Goal: Task Accomplishment & Management: Manage account settings

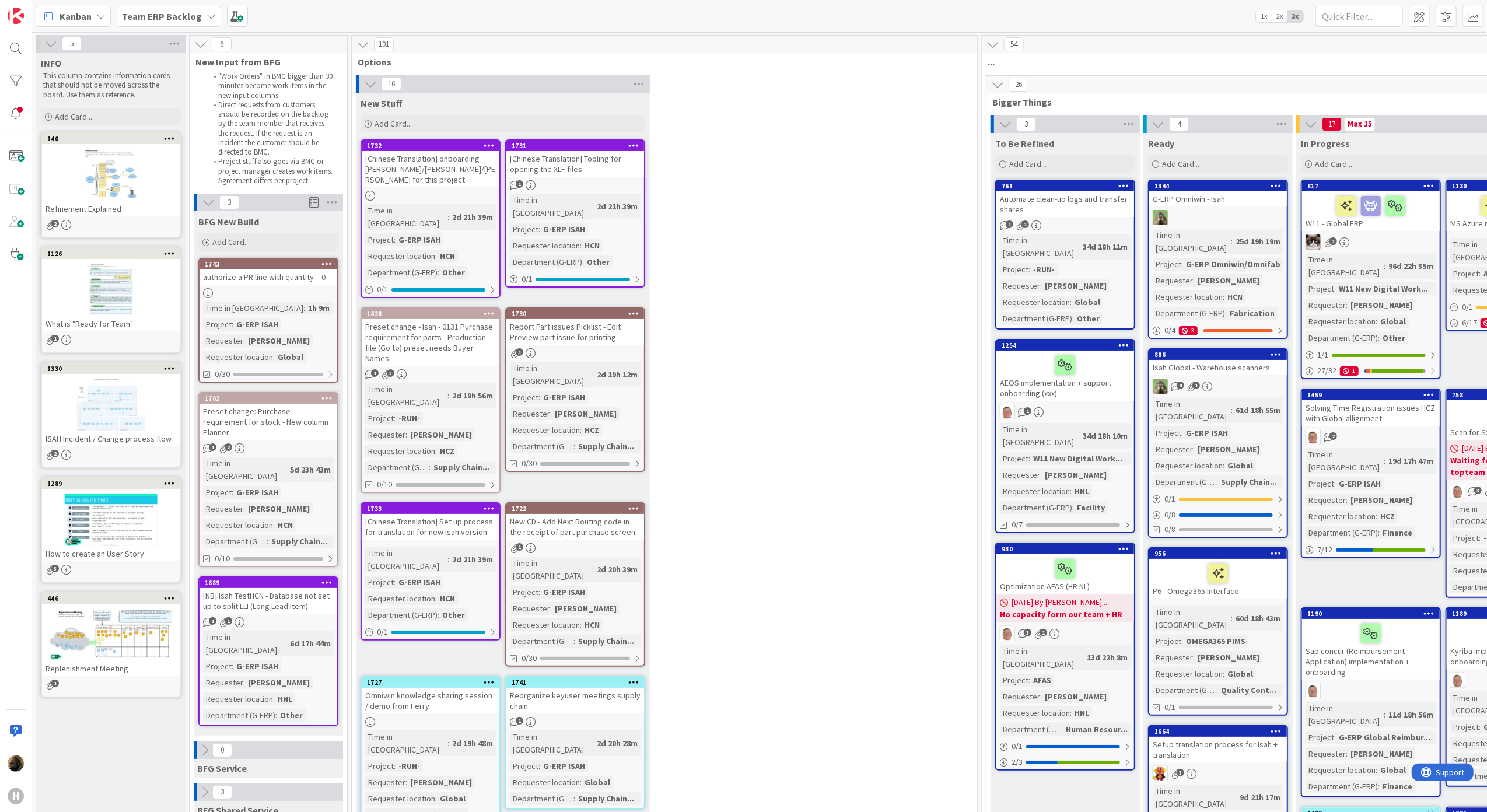
click at [167, 12] on b "Team ERP Backlog" at bounding box center [162, 16] width 80 height 11
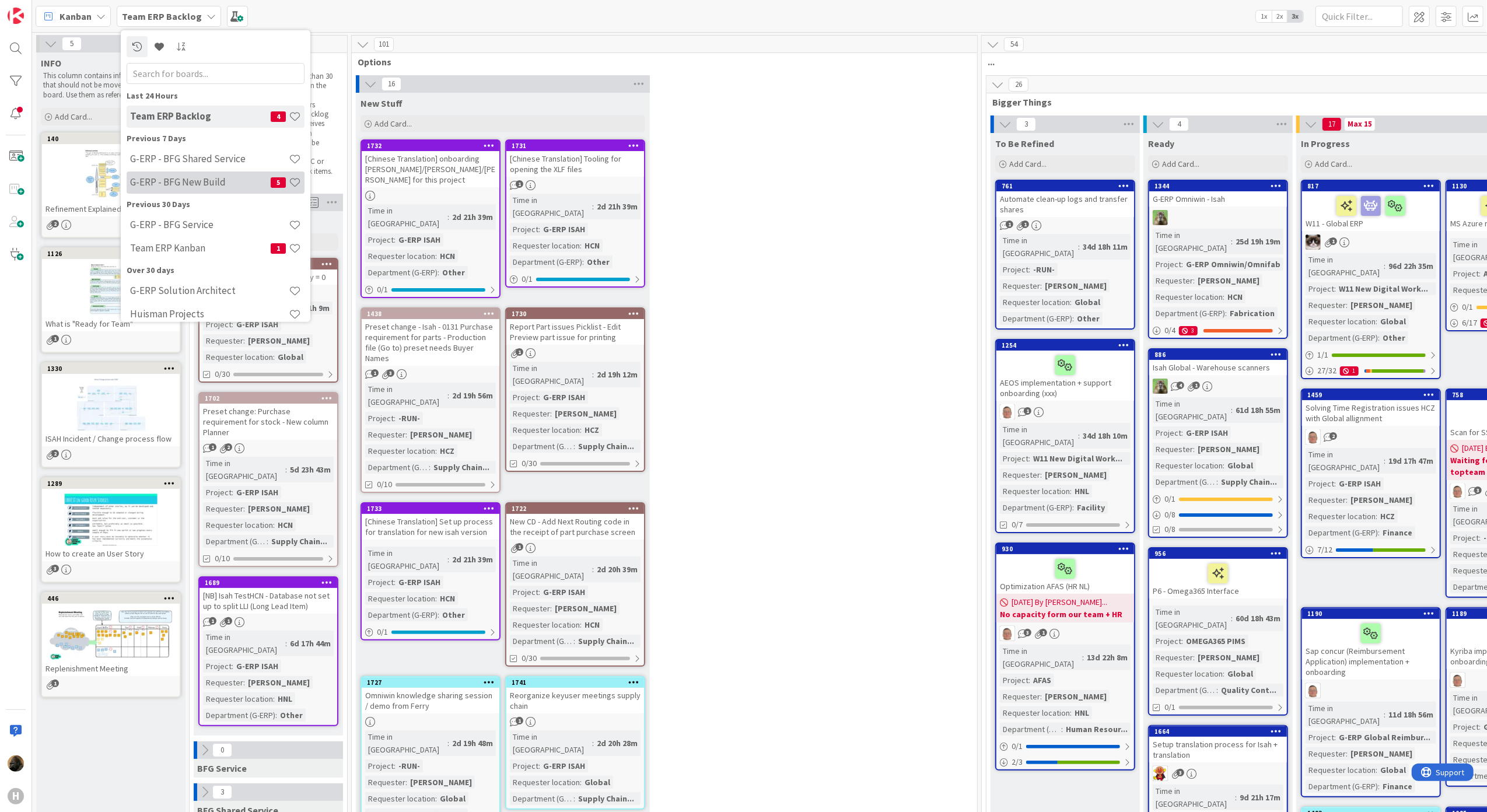
click at [182, 172] on div "G-ERP - BFG New Build 5" at bounding box center [216, 181] width 178 height 22
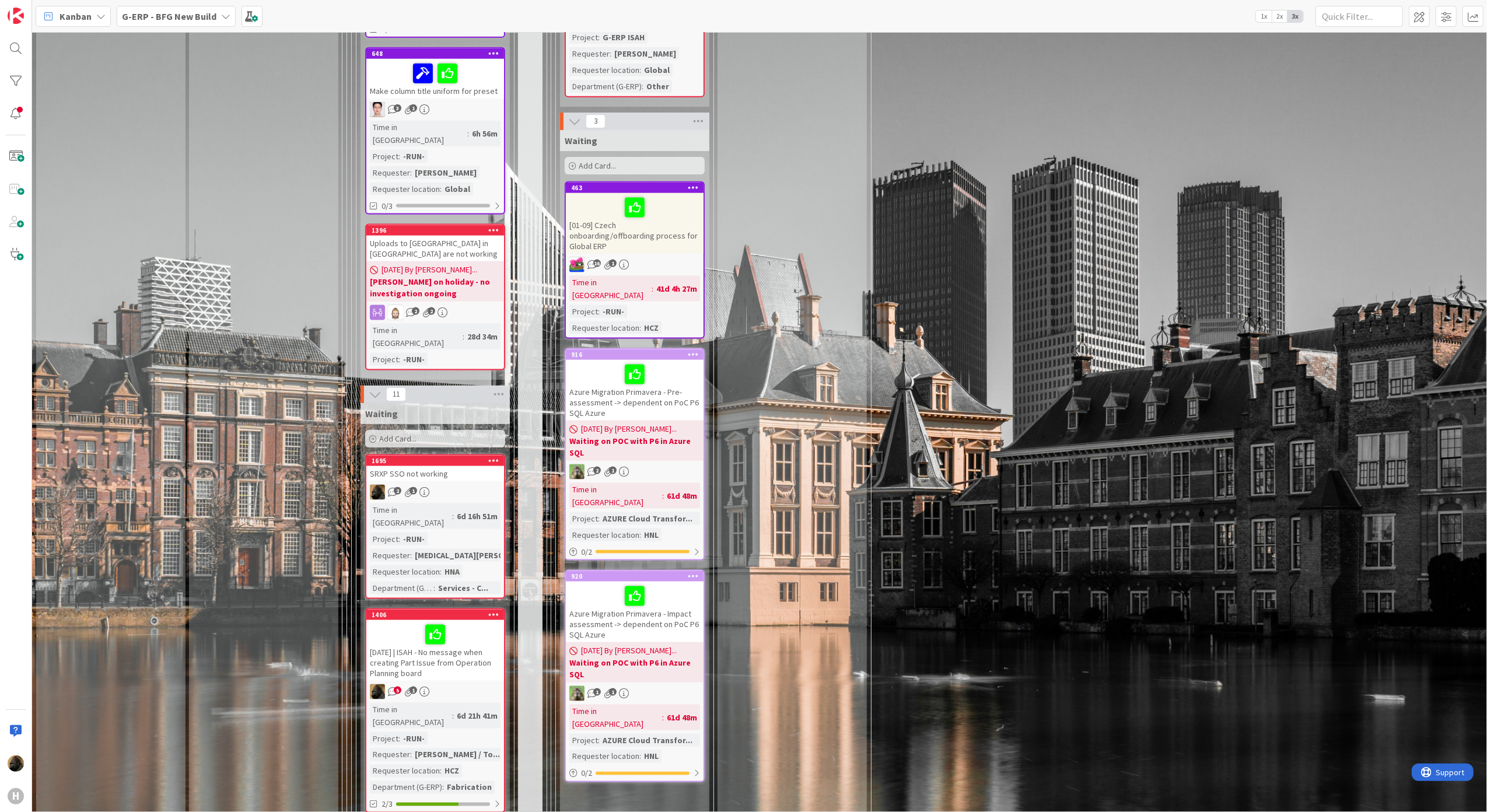
scroll to position [1711, 0]
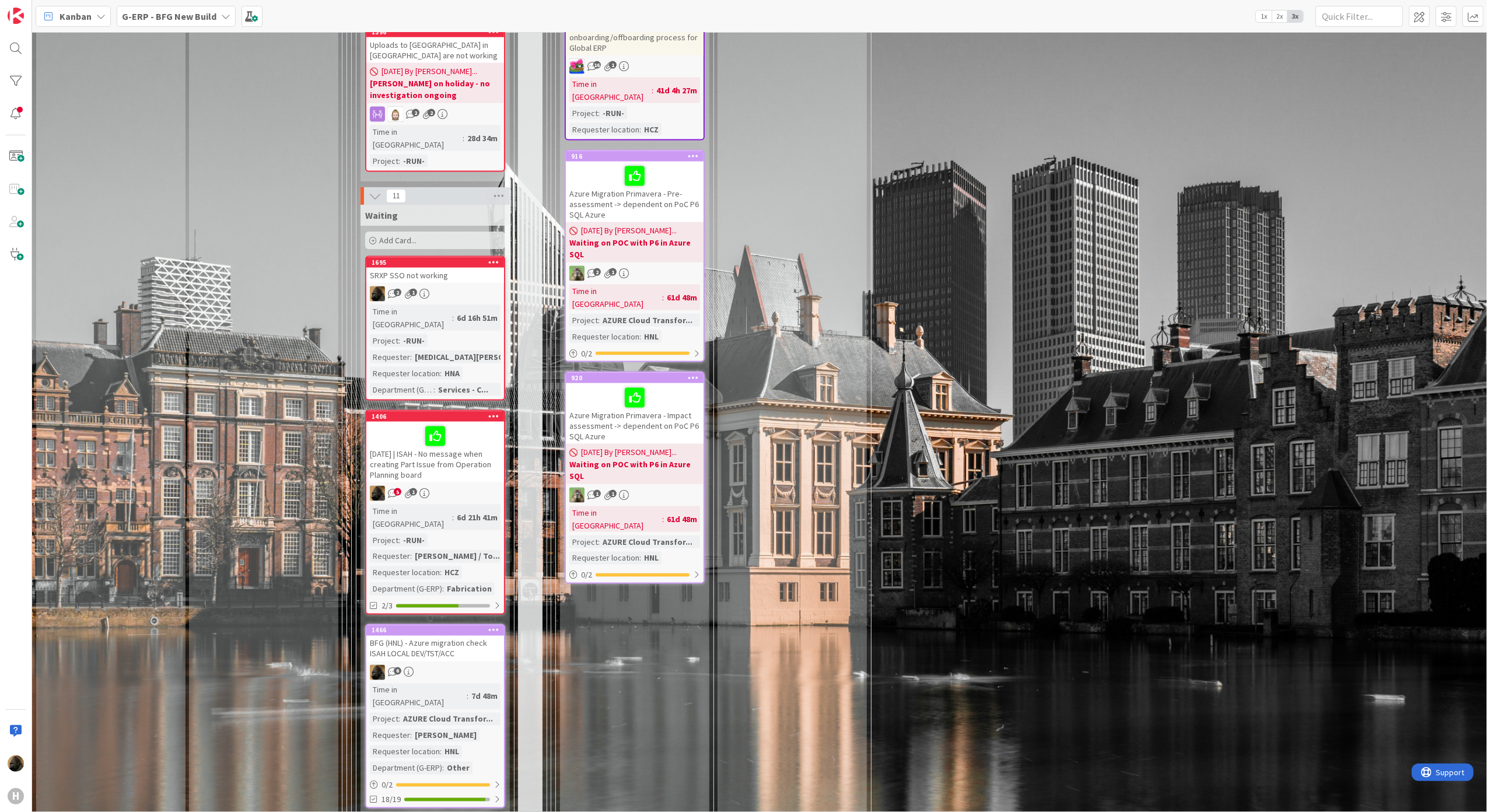
click at [404, 422] on div "[DATE] | ISAH - No message when creating Part Issue from Operation Planning boa…" at bounding box center [435, 452] width 137 height 60
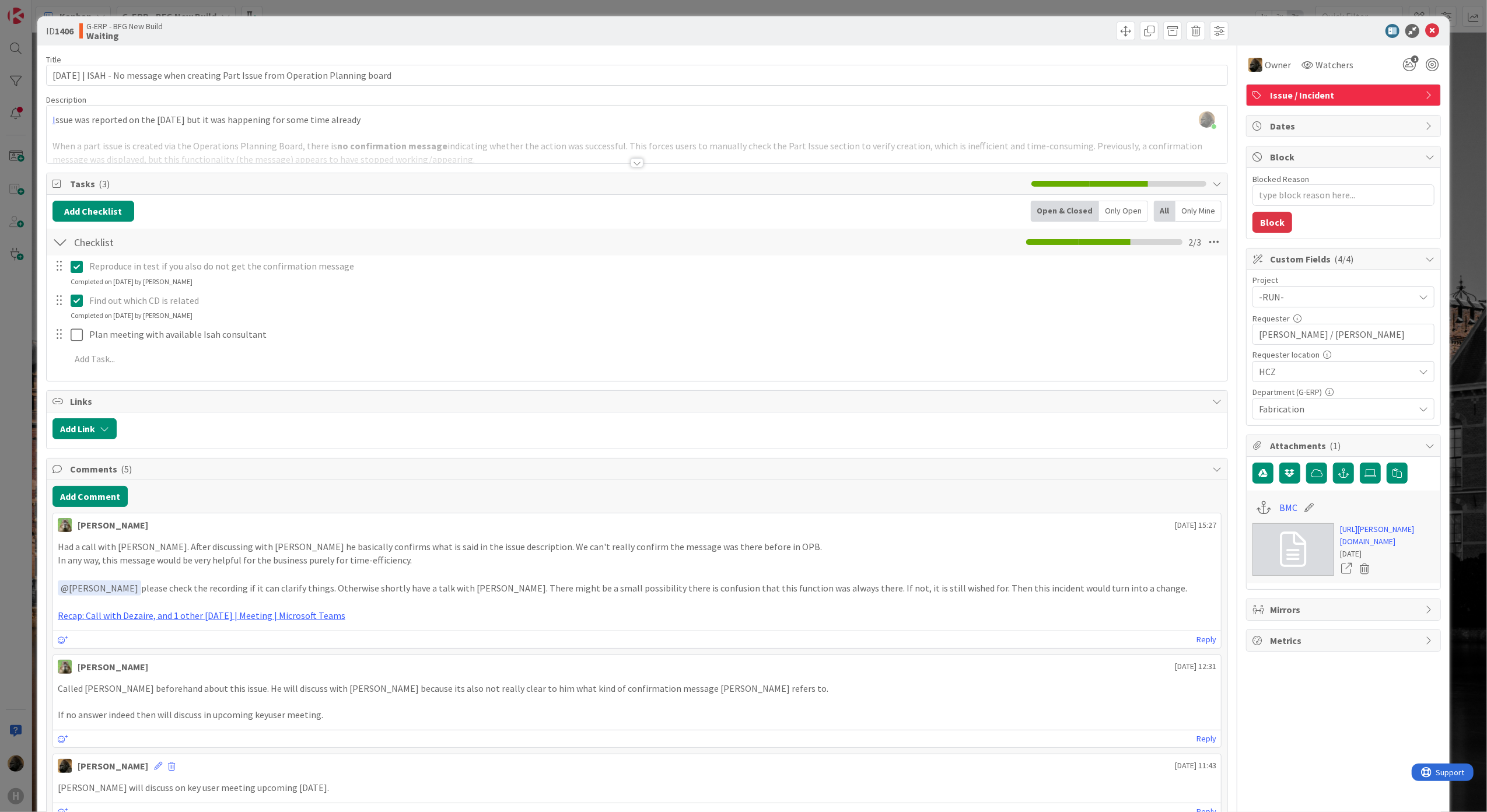
click at [631, 162] on div at bounding box center [637, 162] width 13 height 9
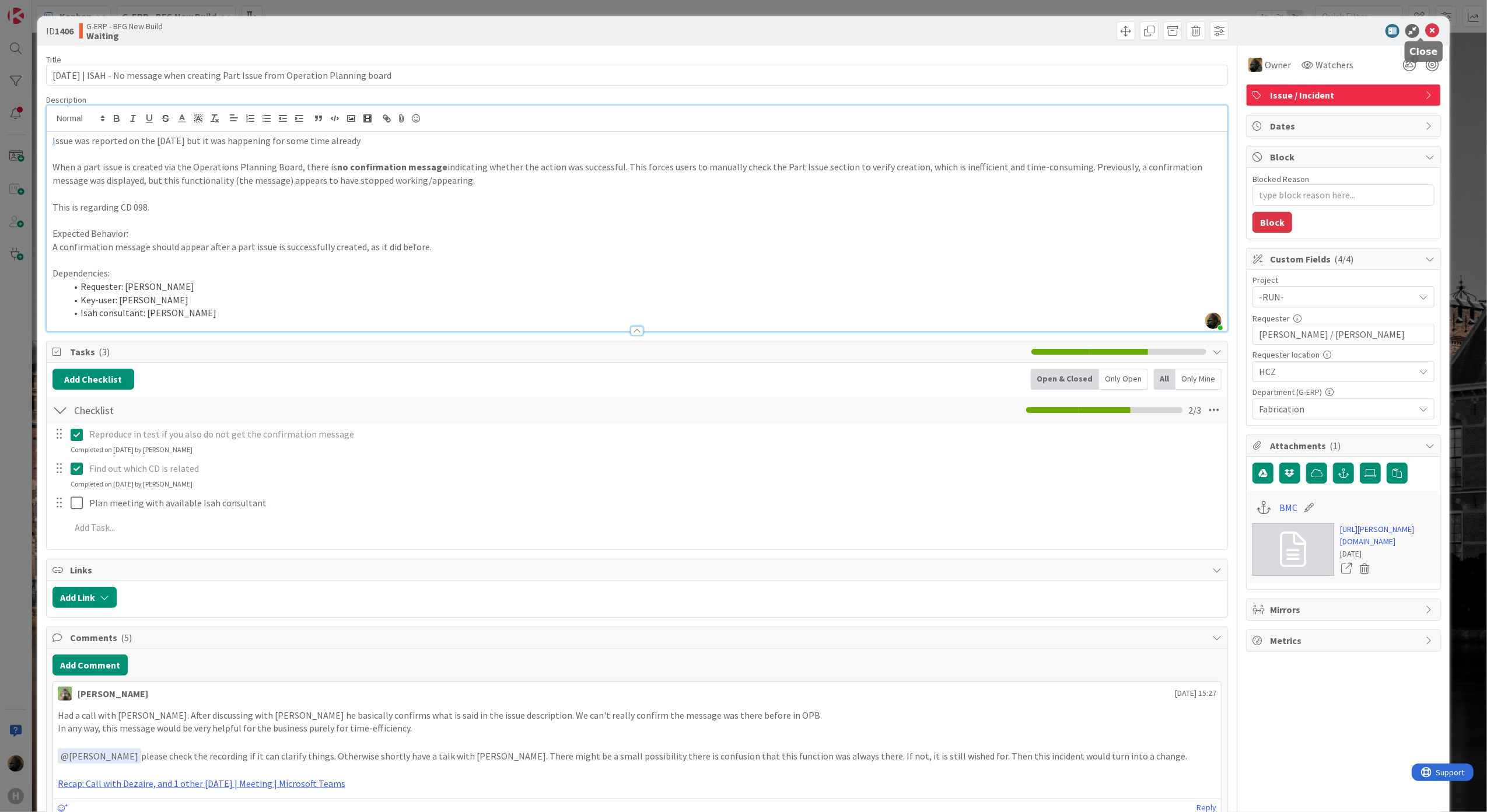
click at [1425, 24] on icon at bounding box center [1431, 30] width 14 height 14
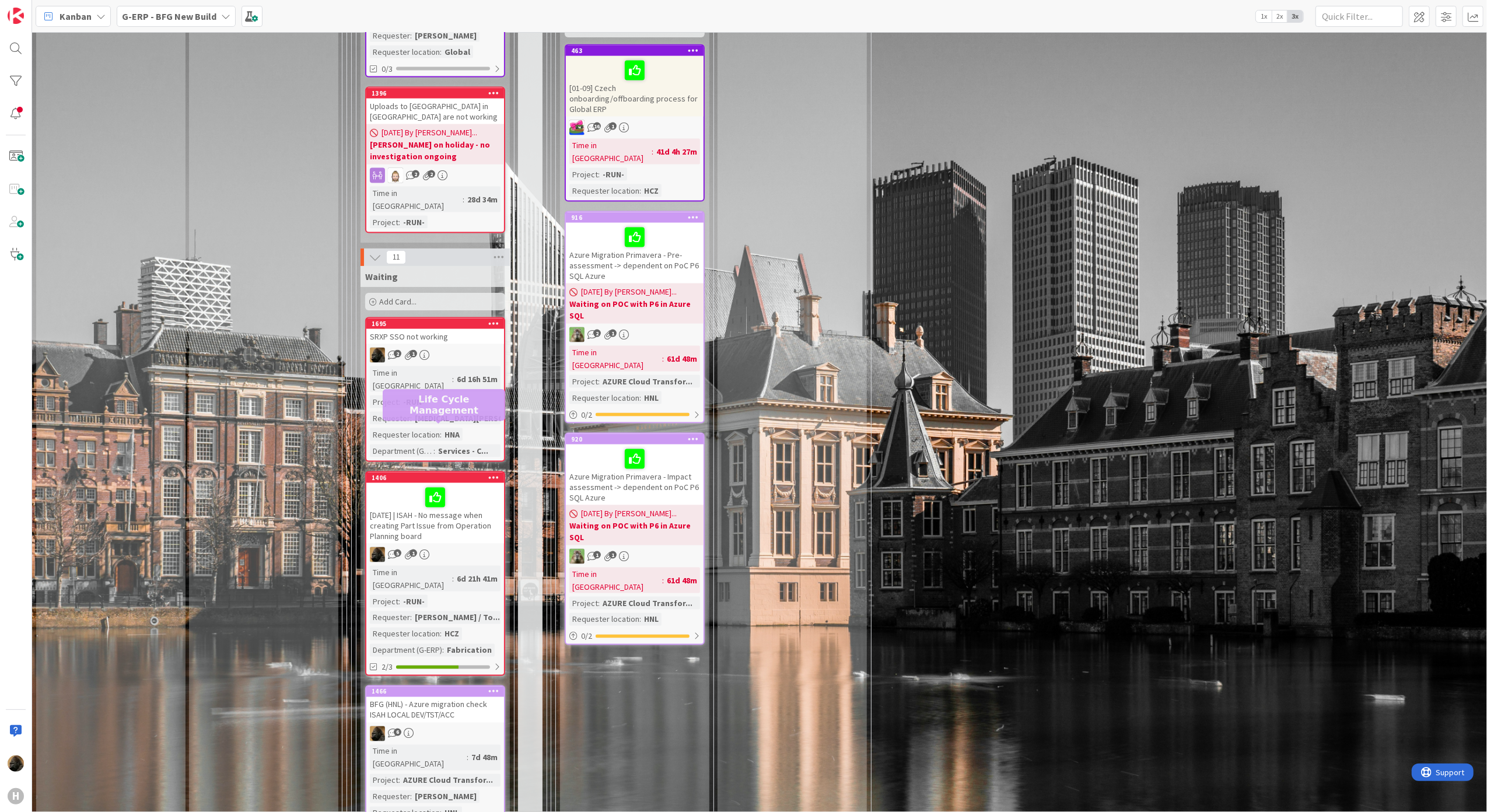
scroll to position [1867, 0]
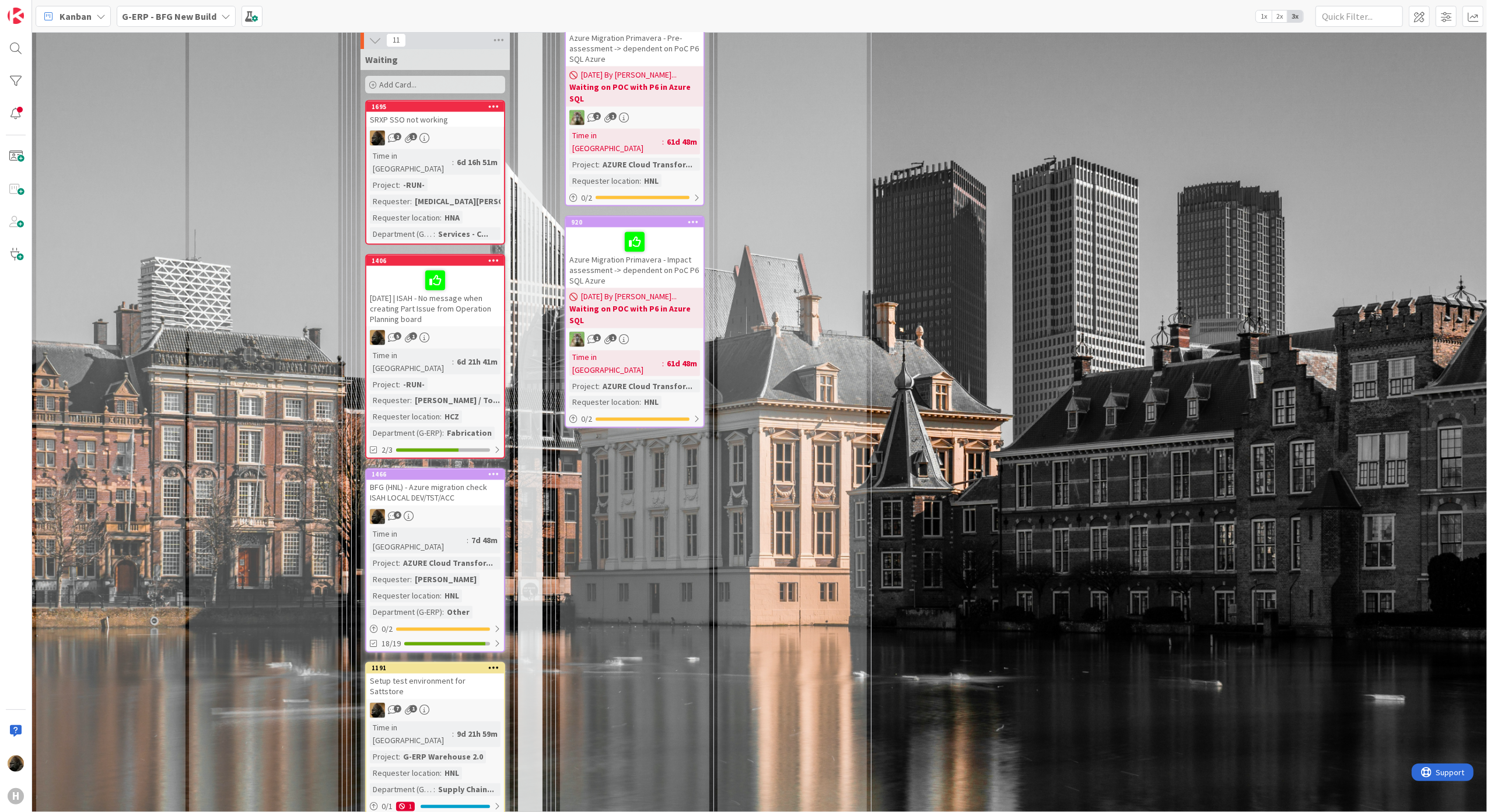
click at [463, 480] on div "BFG (HNL) - Azure migration check ISAH LOCAL DEV/TST/ACC" at bounding box center [435, 493] width 137 height 25
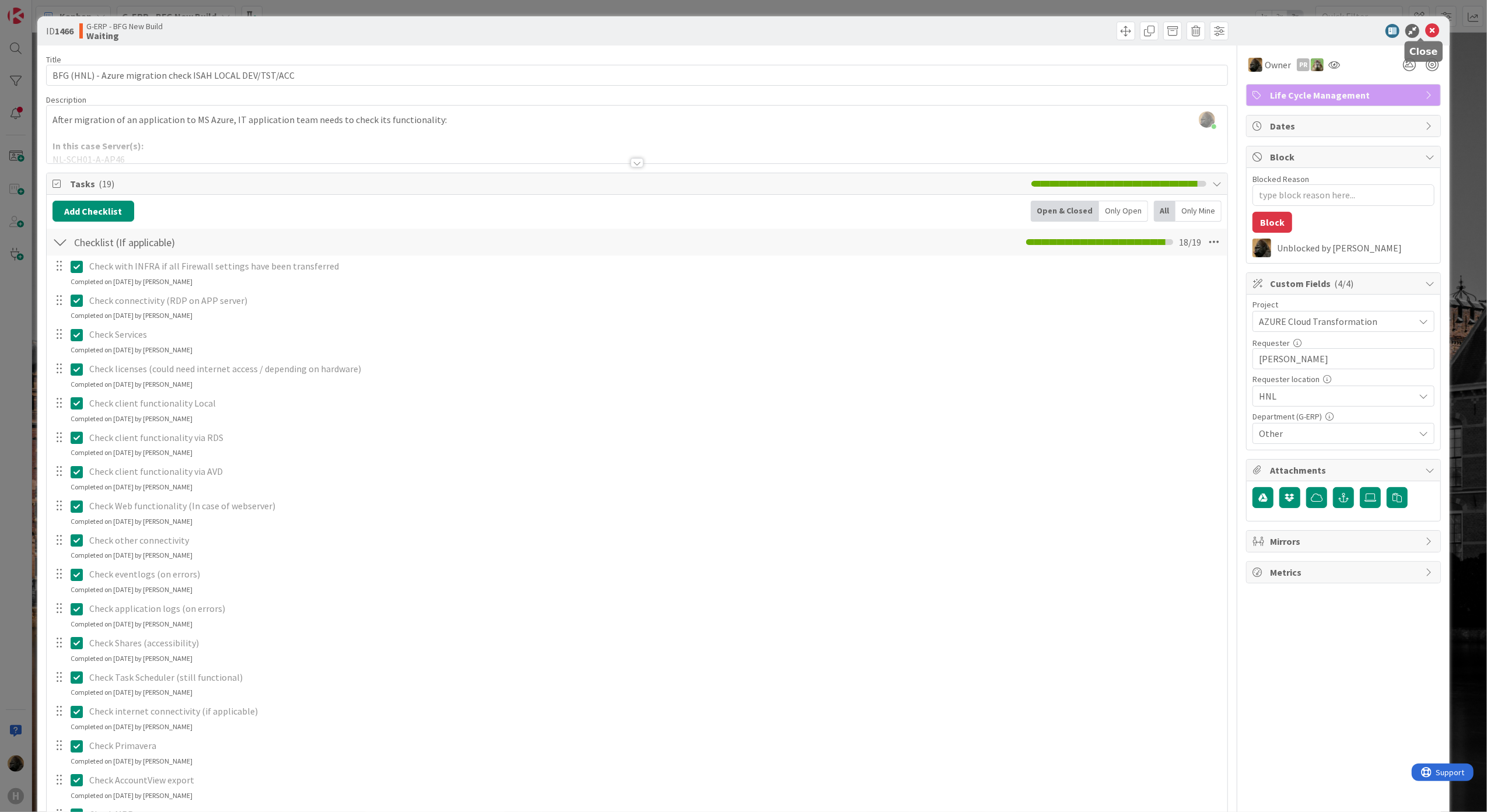
click at [1425, 27] on icon at bounding box center [1431, 30] width 14 height 14
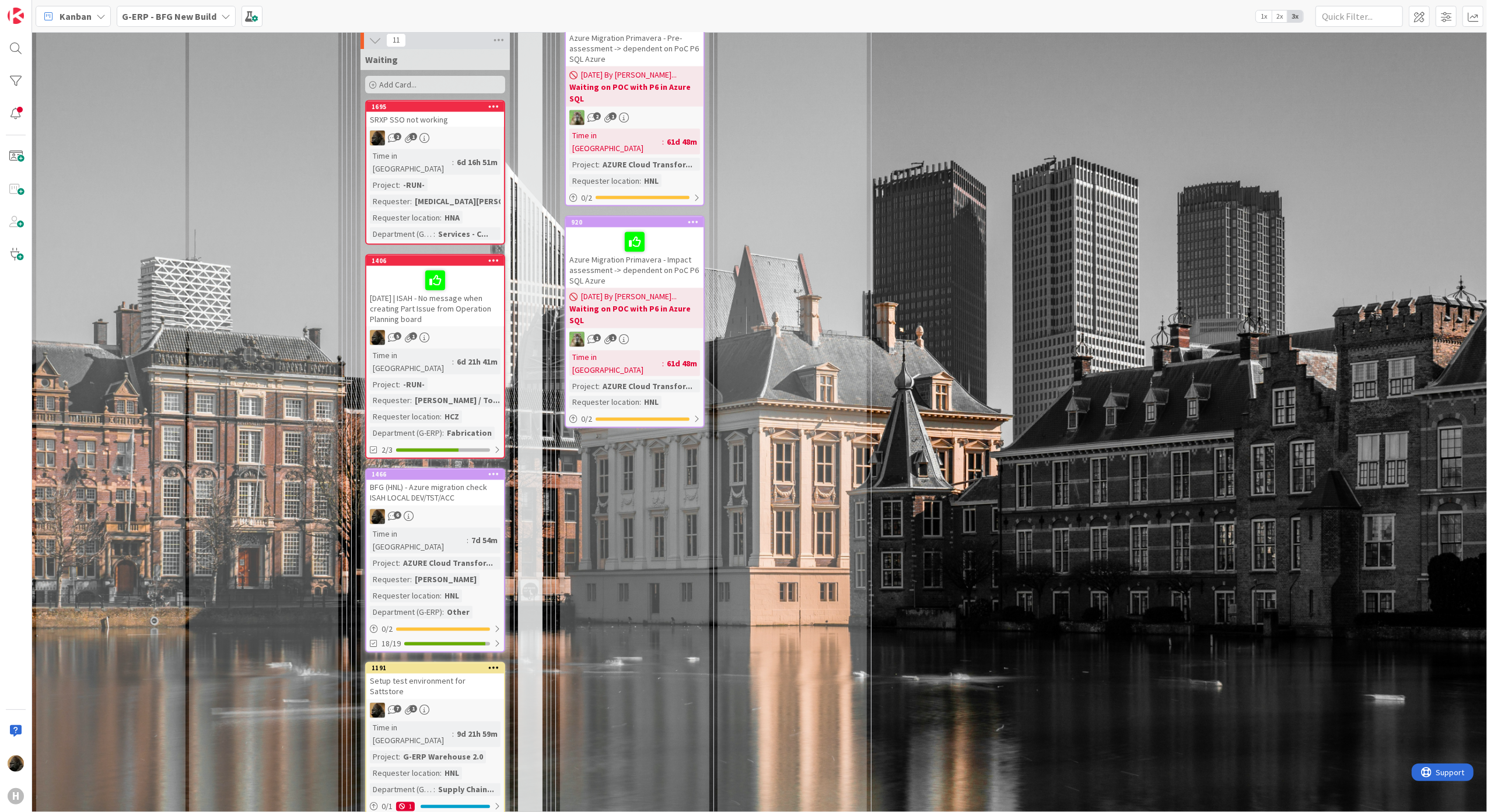
drag, startPoint x: 590, startPoint y: 444, endPoint x: 584, endPoint y: 442, distance: 6.3
click at [251, 444] on div "Input Buffer During the Replenishment Meeting the team & Team Manager will sele…" at bounding box center [263, 147] width 150 height 3921
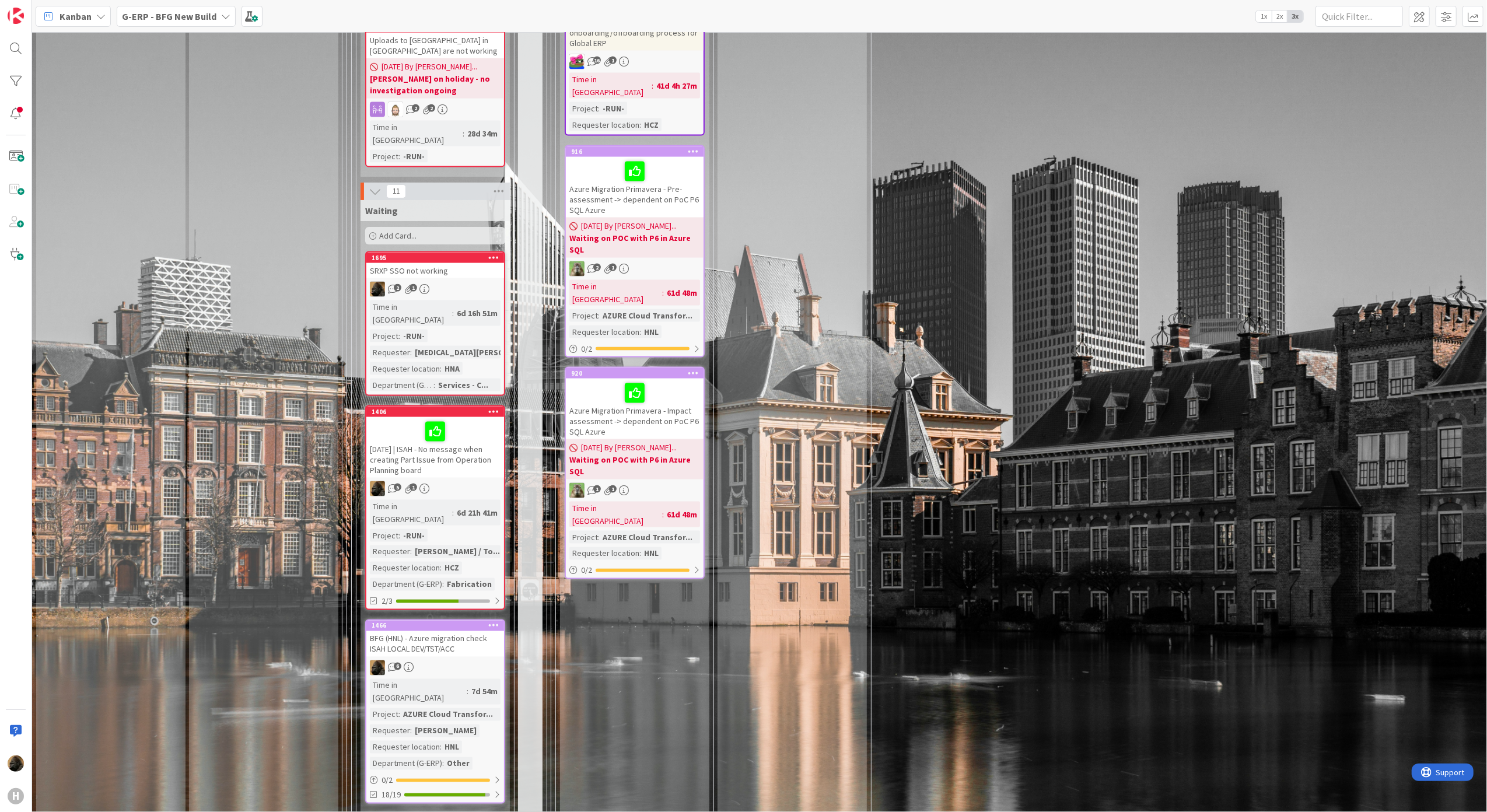
scroll to position [1633, 0]
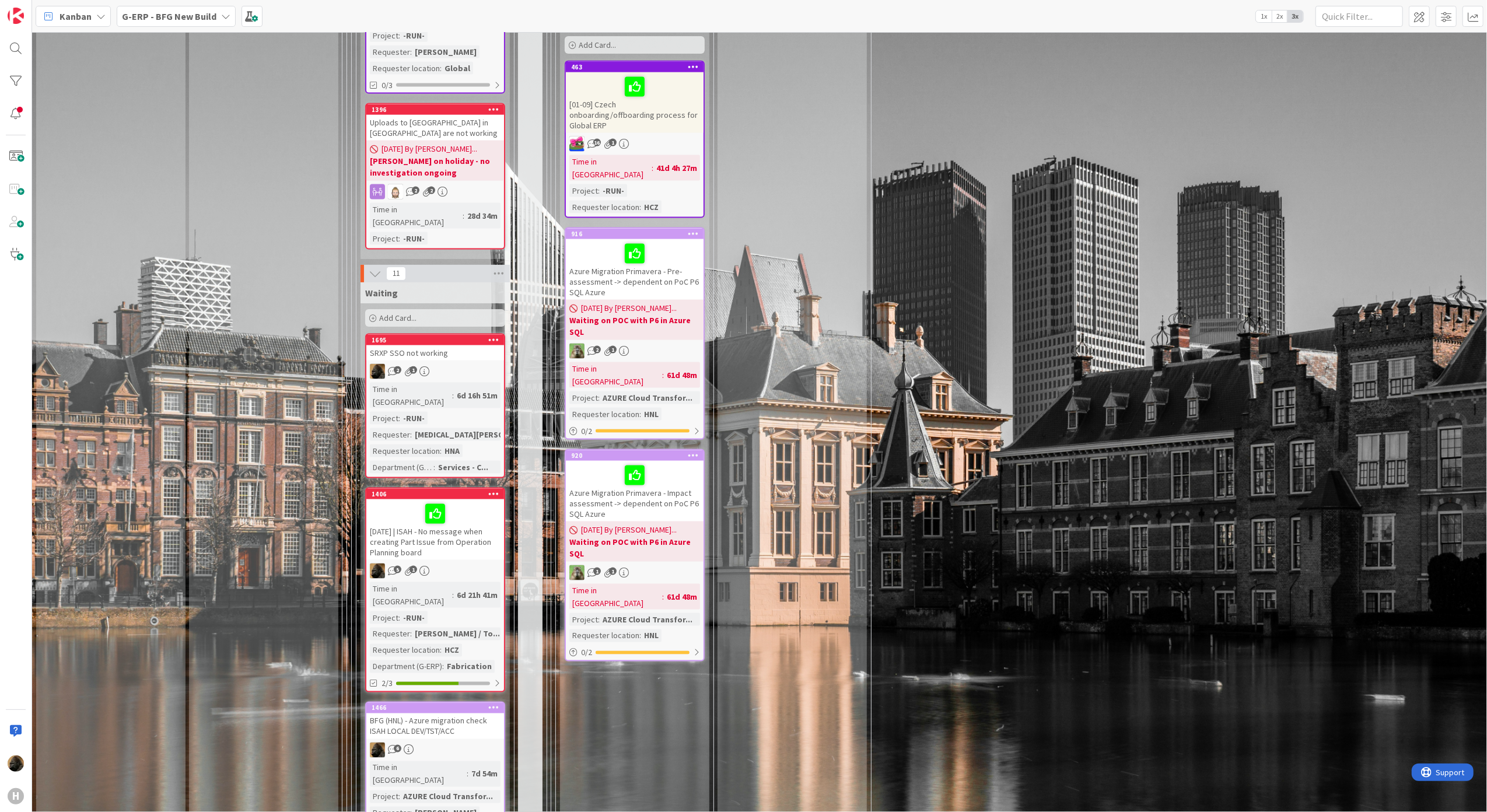
click at [474, 502] on div at bounding box center [435, 514] width 131 height 25
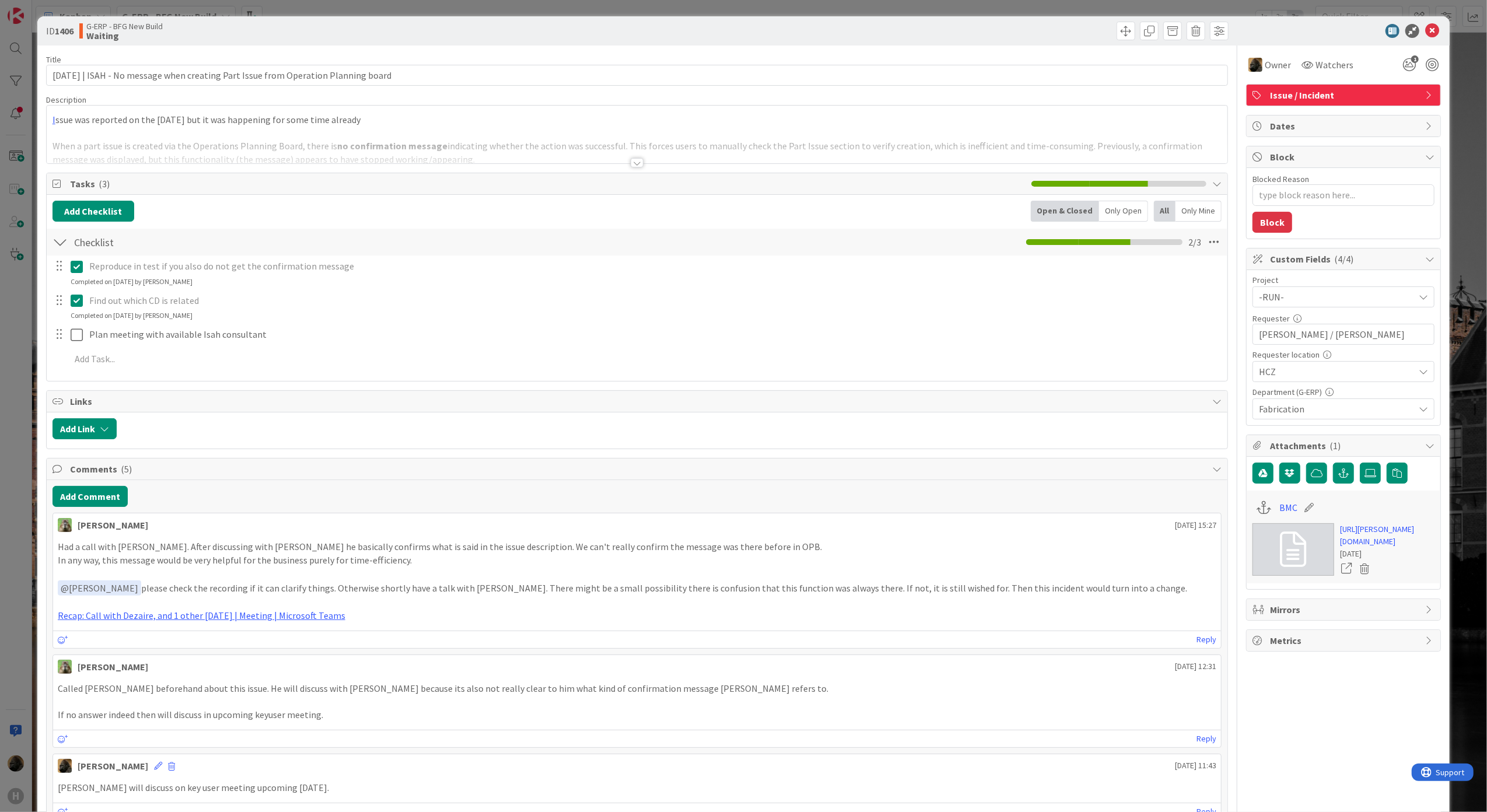
type textarea "x"
drag, startPoint x: 103, startPoint y: 79, endPoint x: 27, endPoint y: 78, distance: 76.0
click at [27, 78] on div "ID 1406 G-ERP - BFG New Build Waiting Title 86 / 128 [DATE] | ISAH - No message…" at bounding box center [744, 406] width 1487 height 812
type input "ISAH - No message when creating Part Issue from Operation Planning board"
type textarea "x"
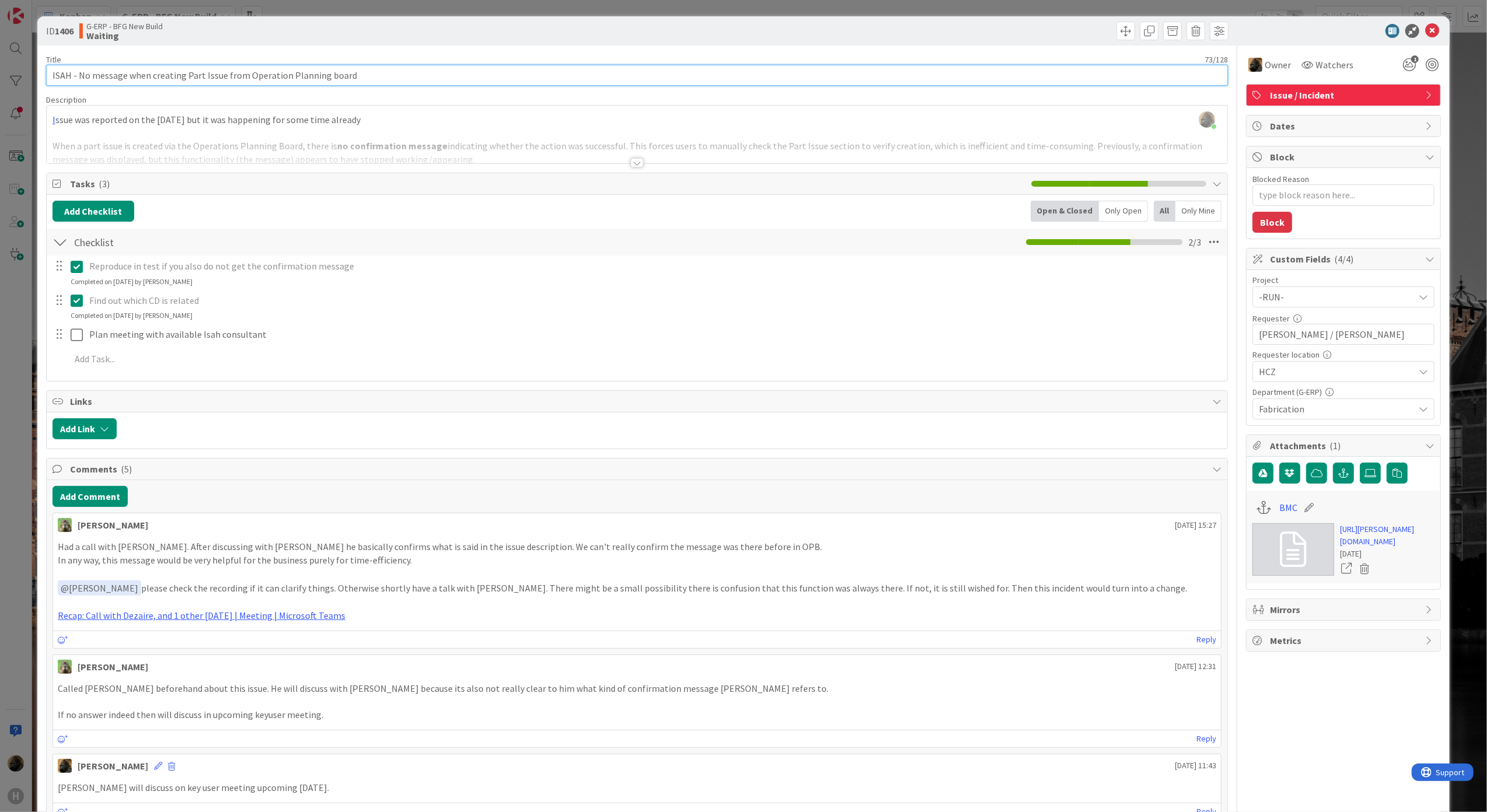
type input "ISAH - No message when creating Part Issue from Operation Planning board"
click at [631, 162] on div at bounding box center [637, 162] width 13 height 9
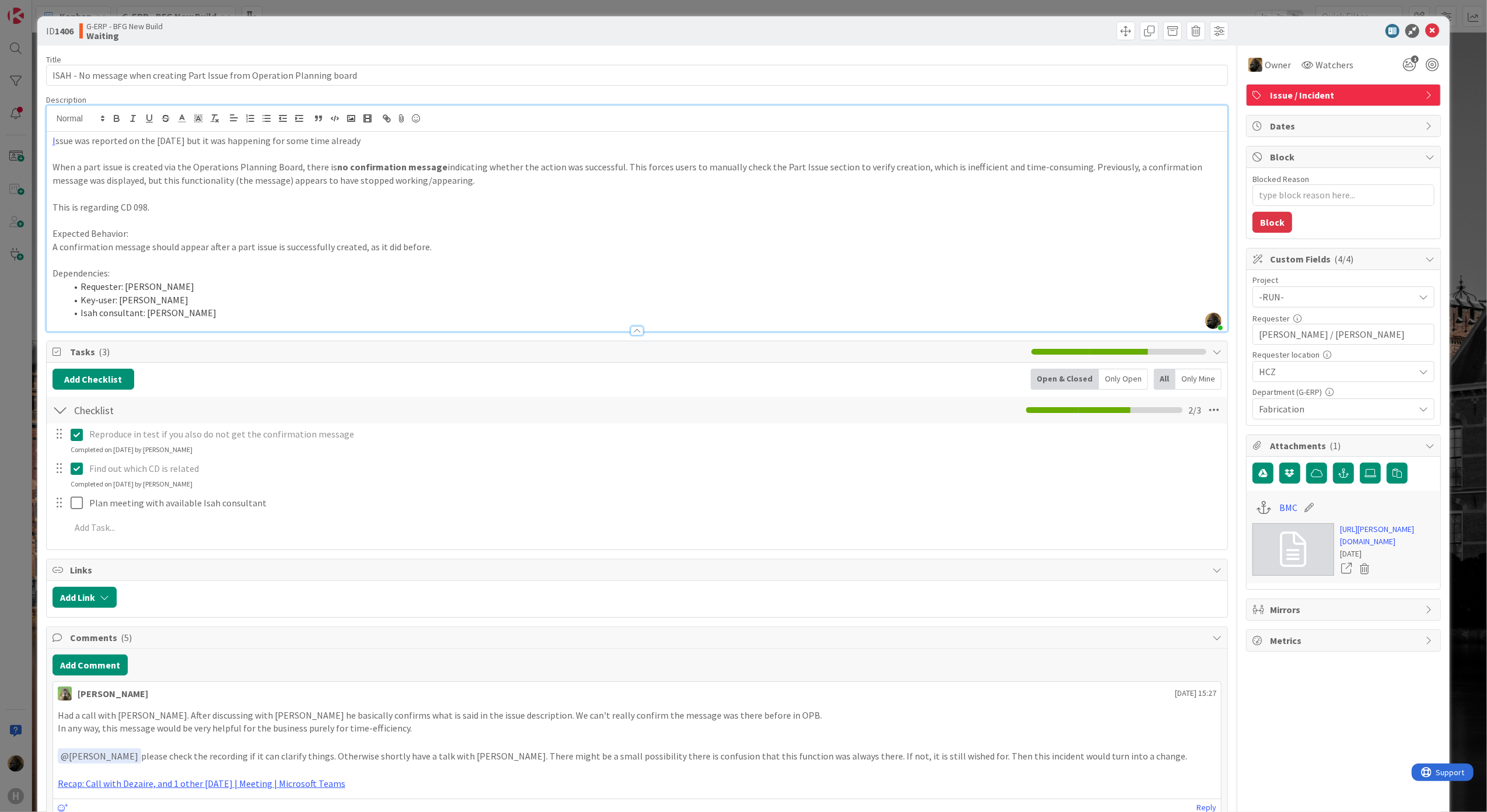
click at [626, 211] on p "This is regarding CD 098." at bounding box center [636, 207] width 1169 height 13
click at [624, 197] on p at bounding box center [636, 194] width 1169 height 13
click at [1399, 59] on icon "1" at bounding box center [1409, 65] width 21 height 21
click at [1404, 109] on icon at bounding box center [1409, 110] width 9 height 9
click at [1077, 54] on div "Title 73 / 128" at bounding box center [636, 59] width 1182 height 11
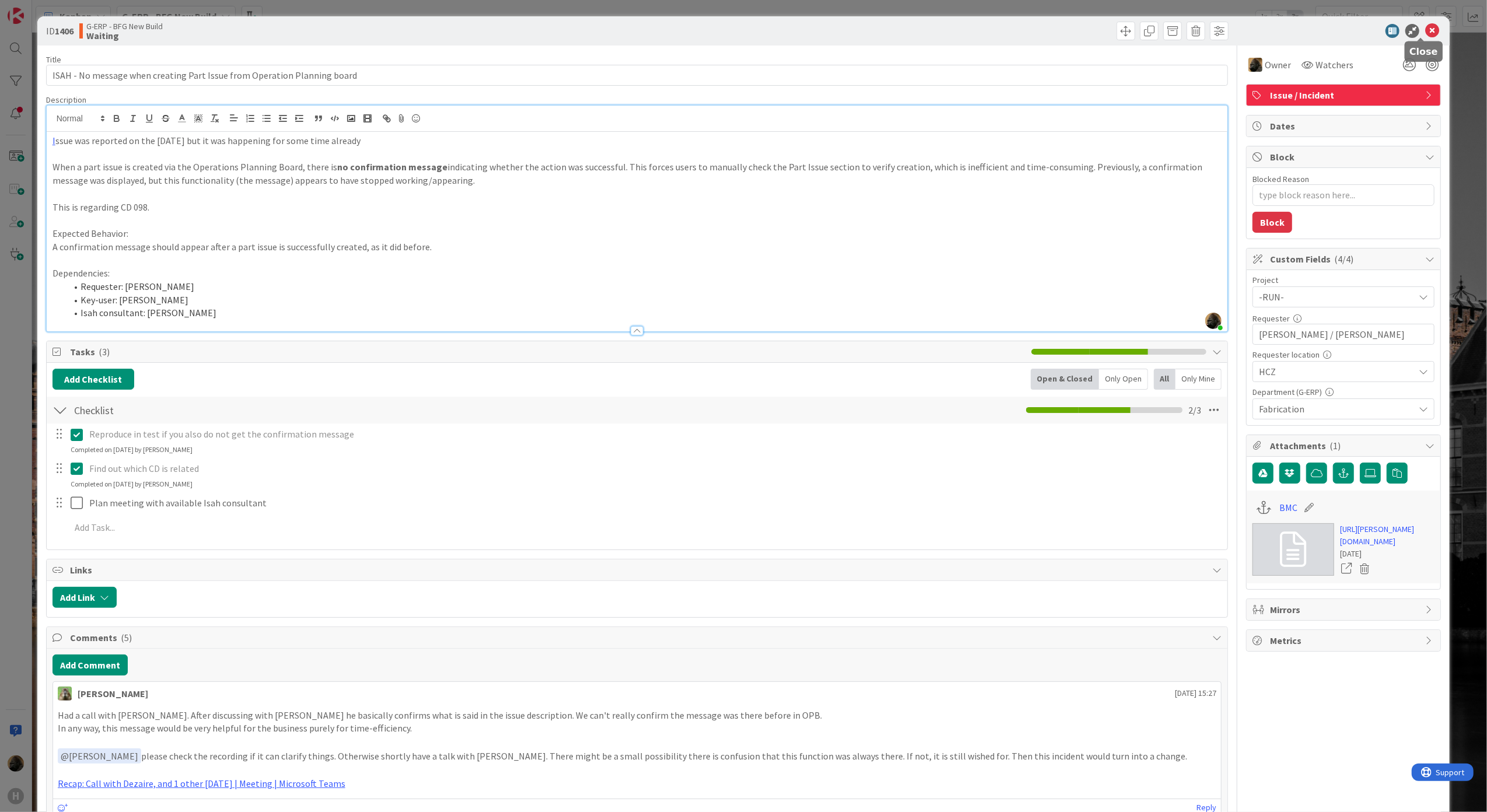
click at [1425, 27] on icon at bounding box center [1431, 30] width 14 height 14
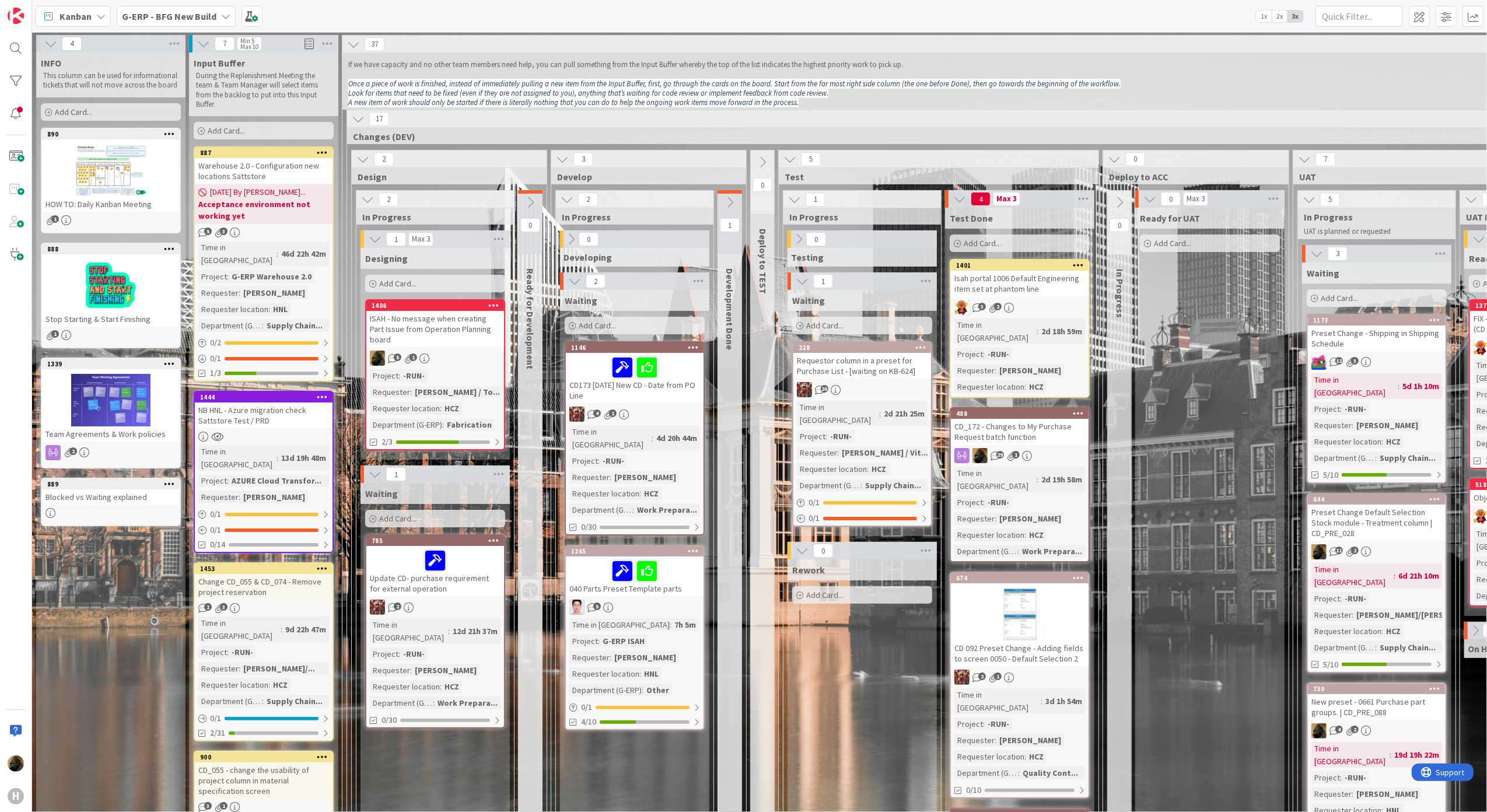
click at [446, 332] on div "ISAH - No message when creating Part Issue from Operation Planning board" at bounding box center [435, 329] width 137 height 36
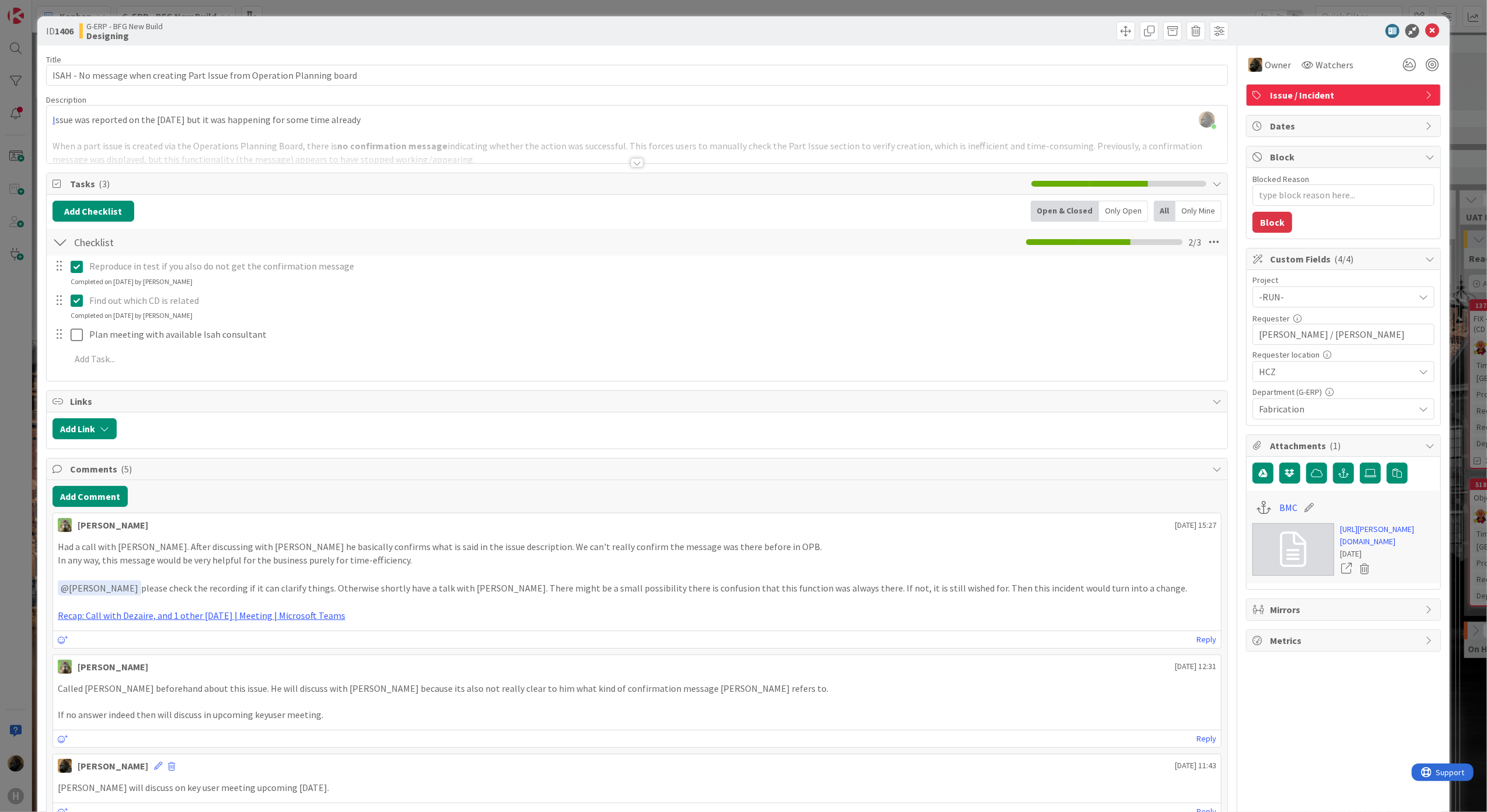
click at [635, 166] on div at bounding box center [637, 162] width 13 height 9
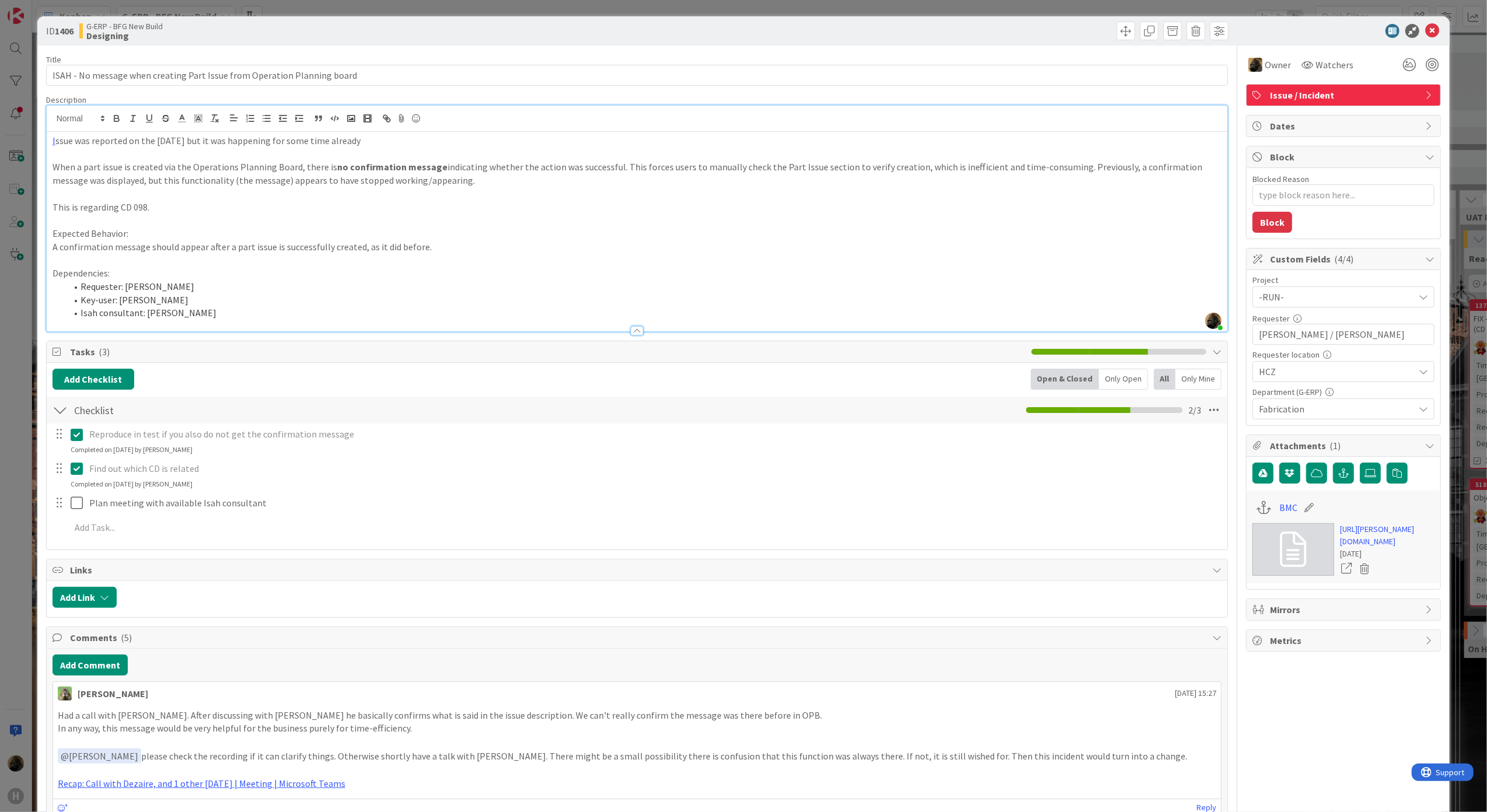
click at [630, 204] on p "This is regarding CD 098." at bounding box center [636, 207] width 1169 height 13
click at [1425, 33] on icon at bounding box center [1431, 30] width 14 height 14
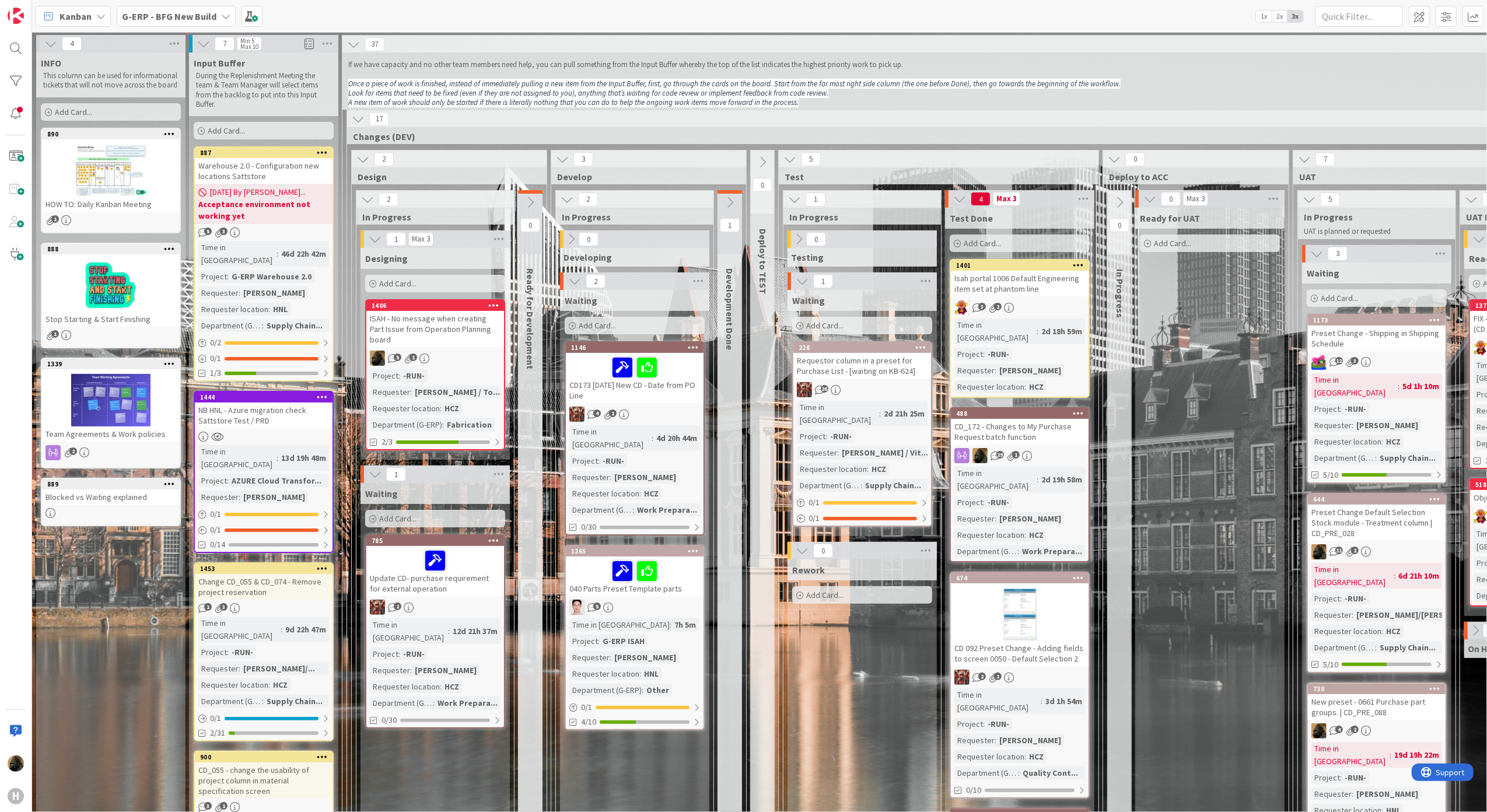
click at [280, 172] on div "Warehouse 2.0 - Configuration new locations Sattstore" at bounding box center [263, 170] width 137 height 25
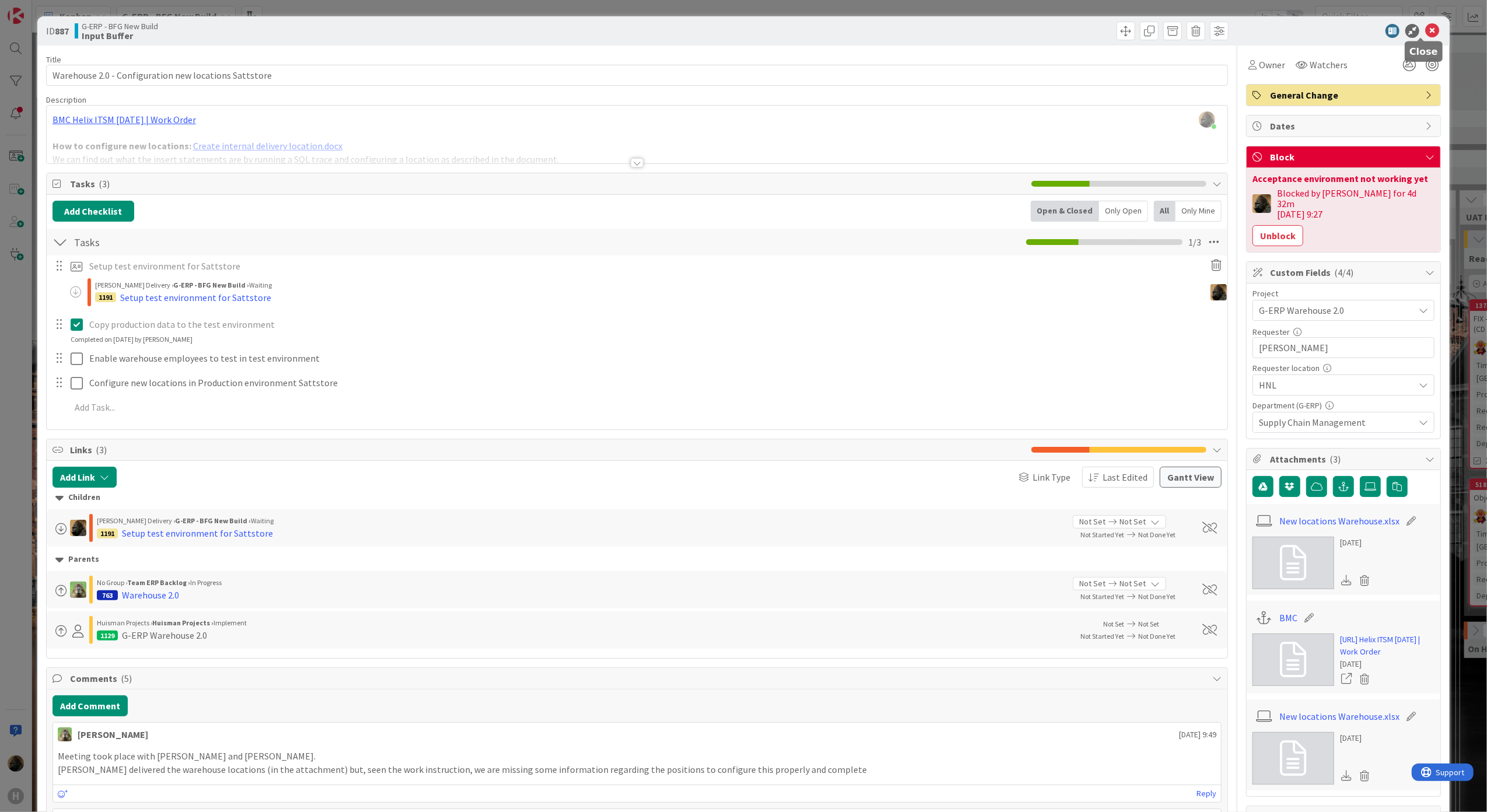
click at [1426, 28] on icon at bounding box center [1431, 30] width 14 height 14
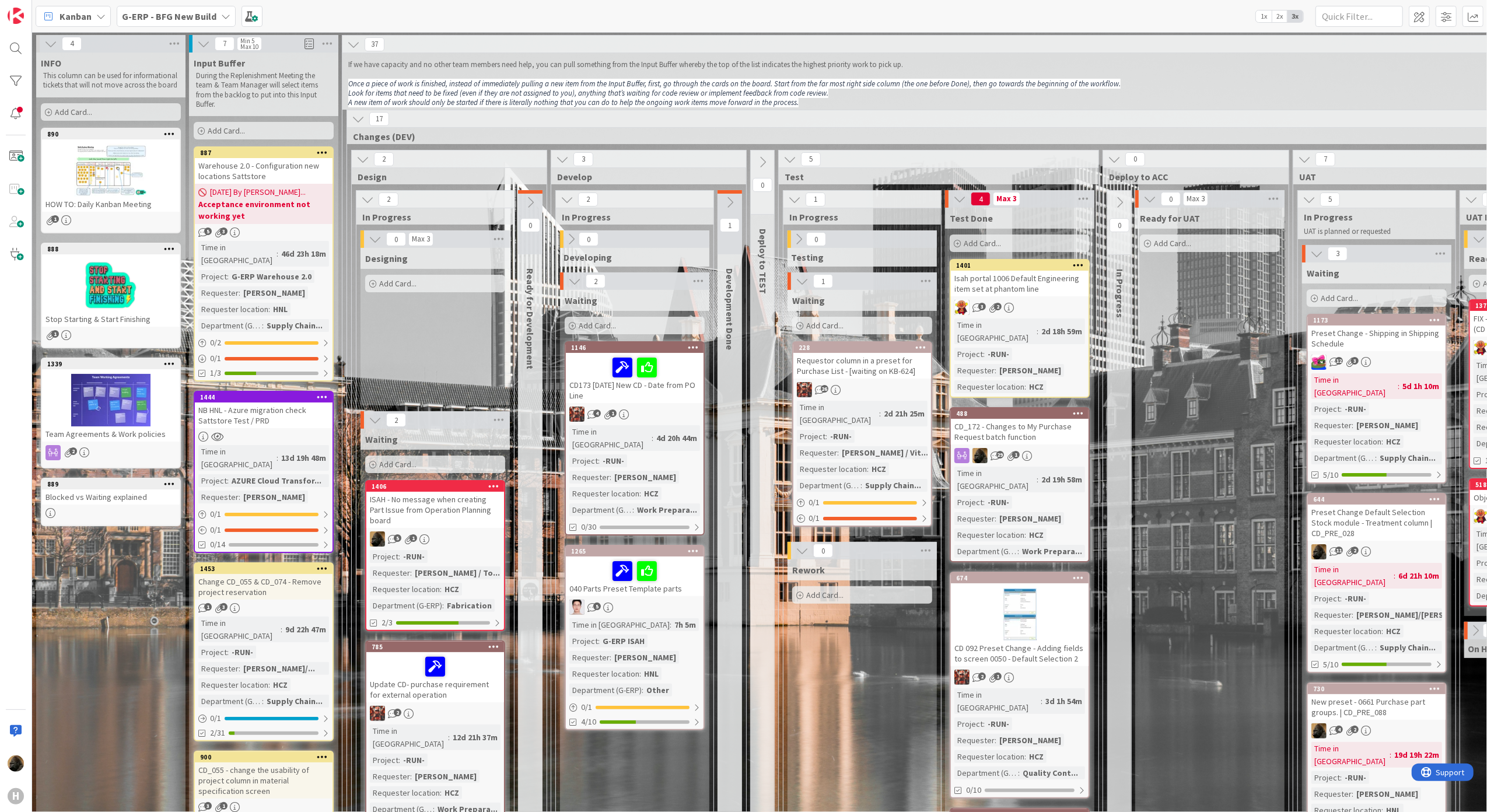
click at [444, 501] on div "ISAH - No message when creating Part Issue from Operation Planning board" at bounding box center [435, 510] width 137 height 36
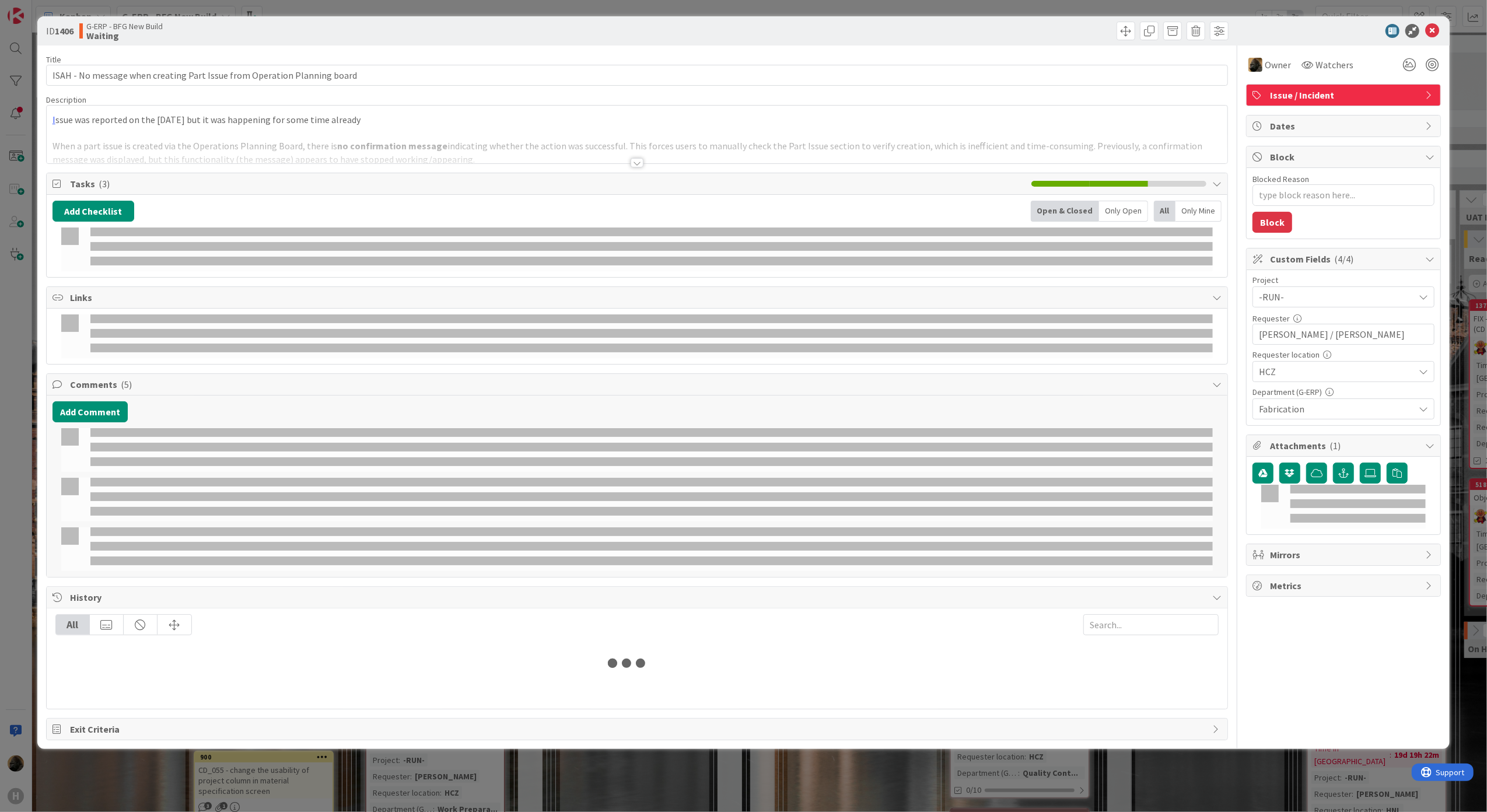
type textarea "x"
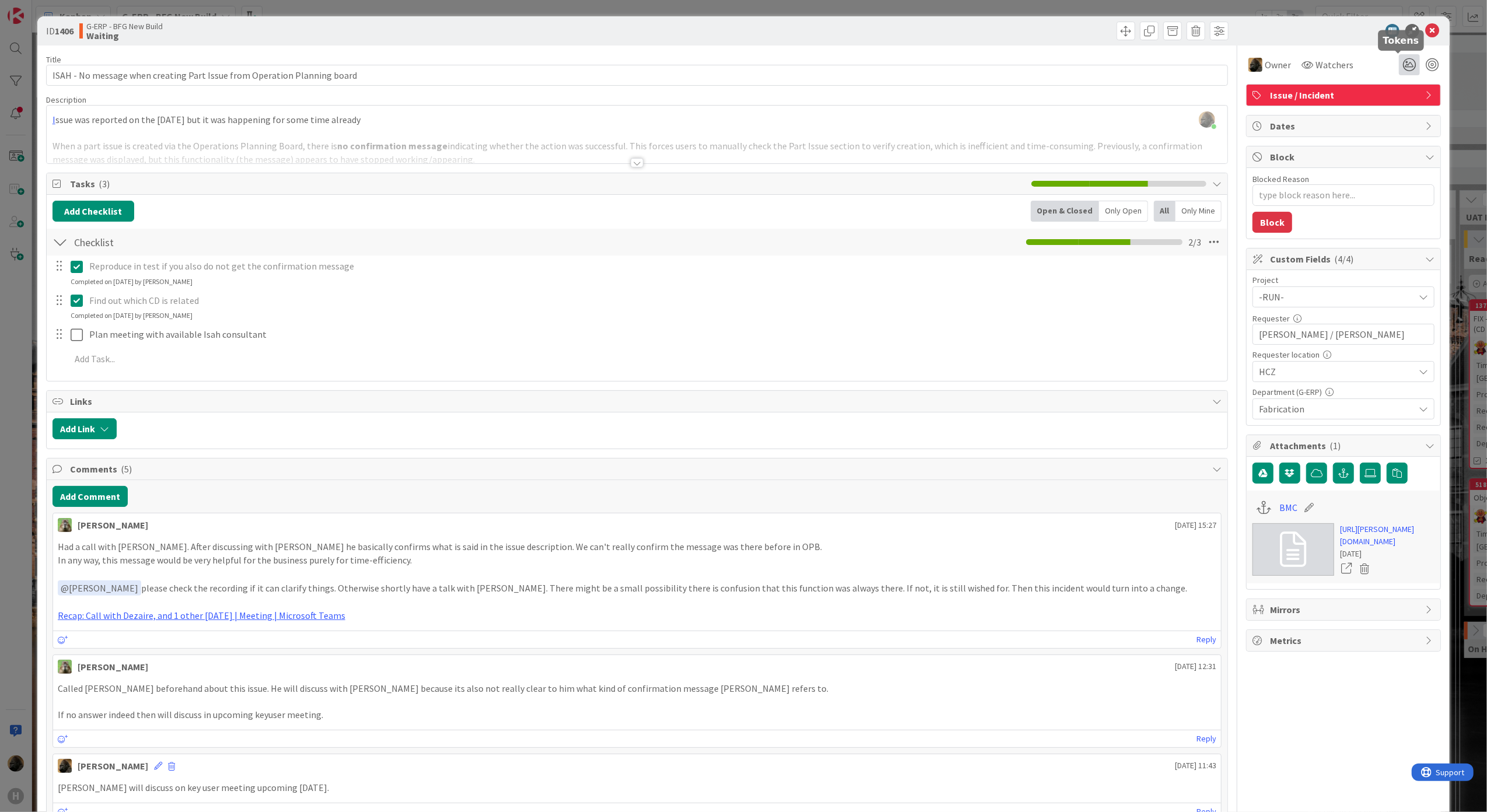
click at [1399, 66] on icon at bounding box center [1409, 65] width 21 height 21
click at [1391, 127] on icon at bounding box center [1395, 126] width 9 height 9
click at [103, 505] on button "Add Comment" at bounding box center [90, 497] width 75 height 21
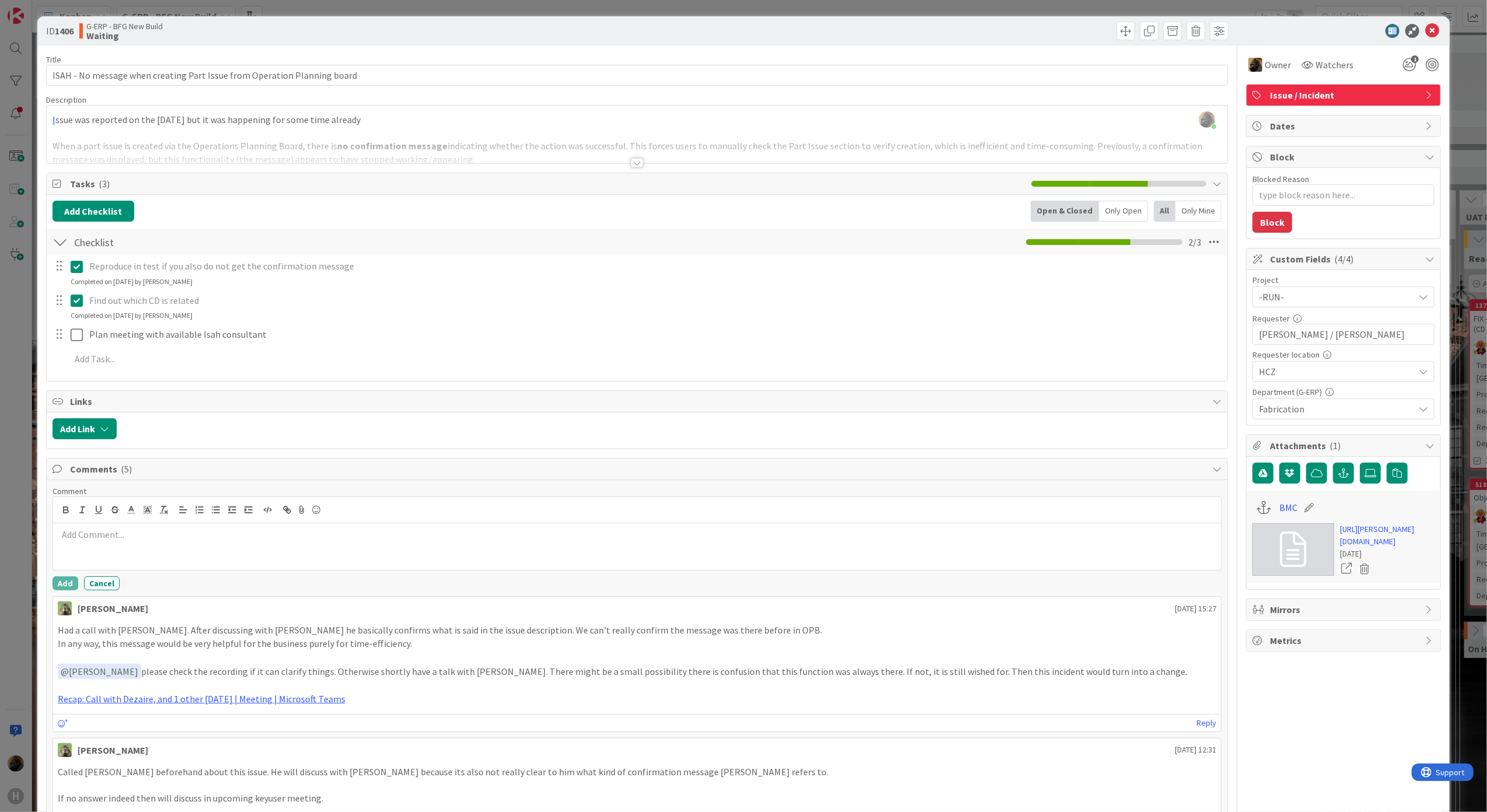
click at [186, 549] on div at bounding box center [637, 546] width 1168 height 47
click at [62, 586] on button "Add" at bounding box center [65, 582] width 25 height 14
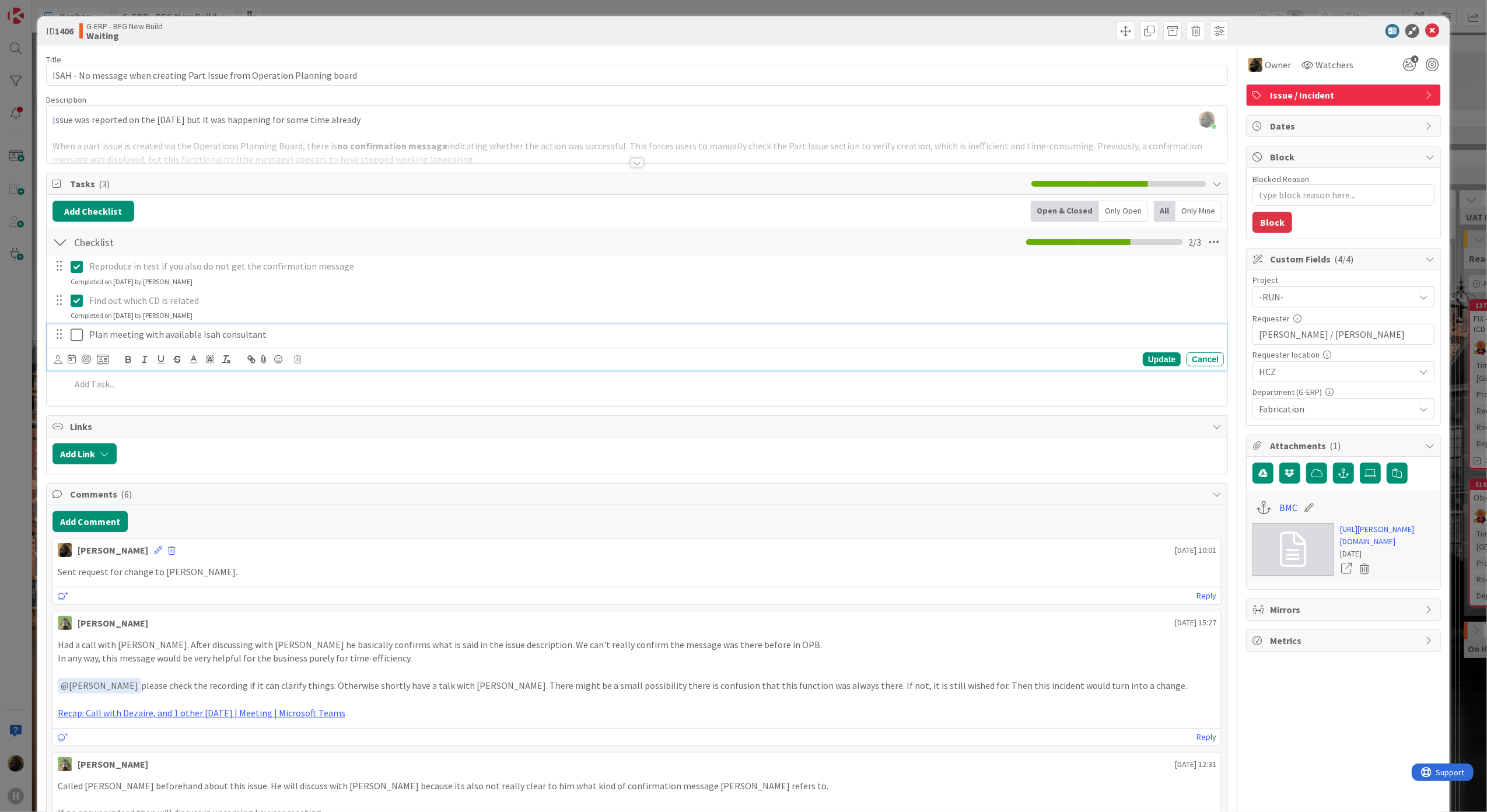
click at [77, 339] on icon at bounding box center [78, 334] width 17 height 14
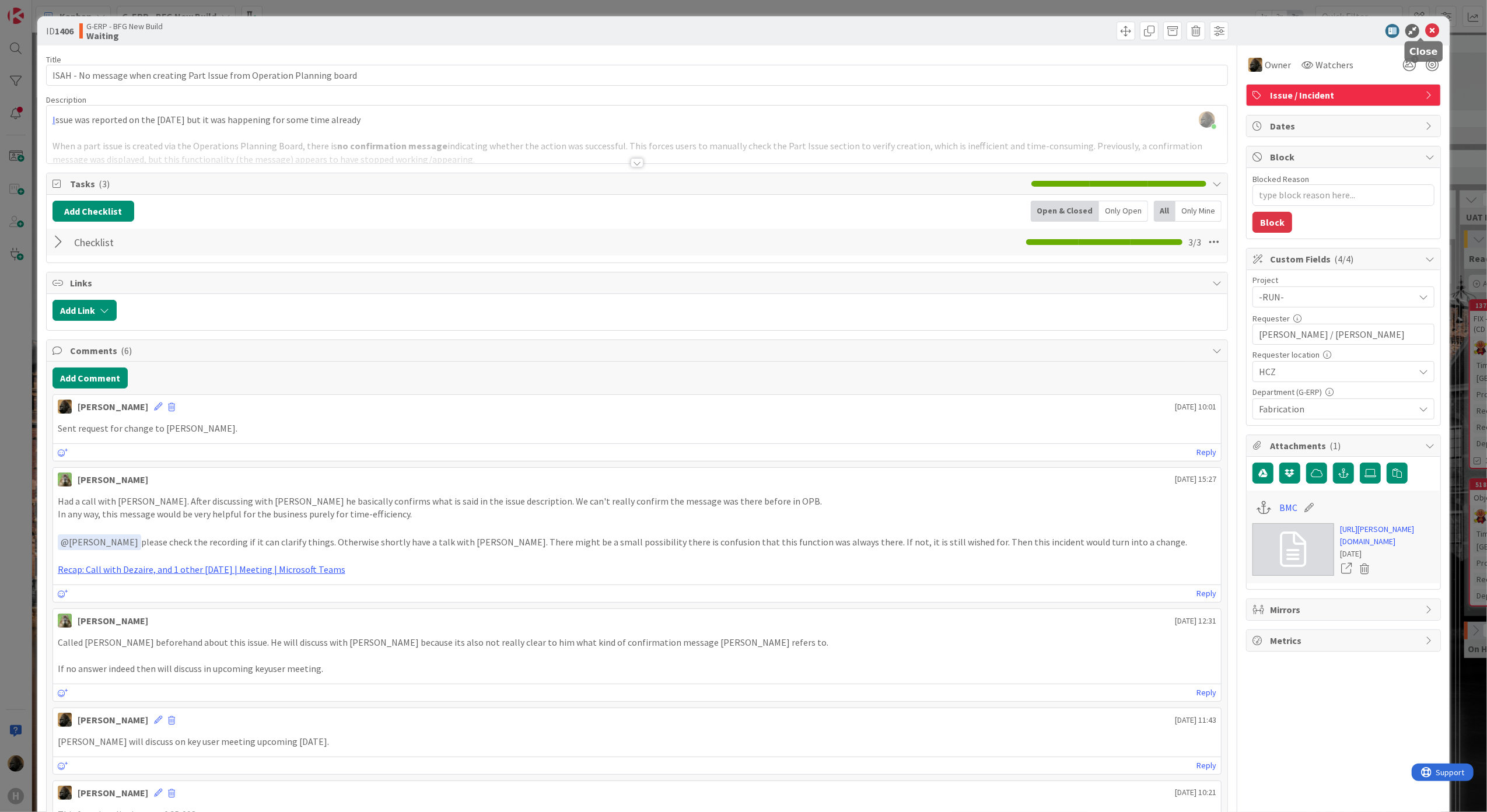
click at [1427, 28] on icon at bounding box center [1431, 30] width 14 height 14
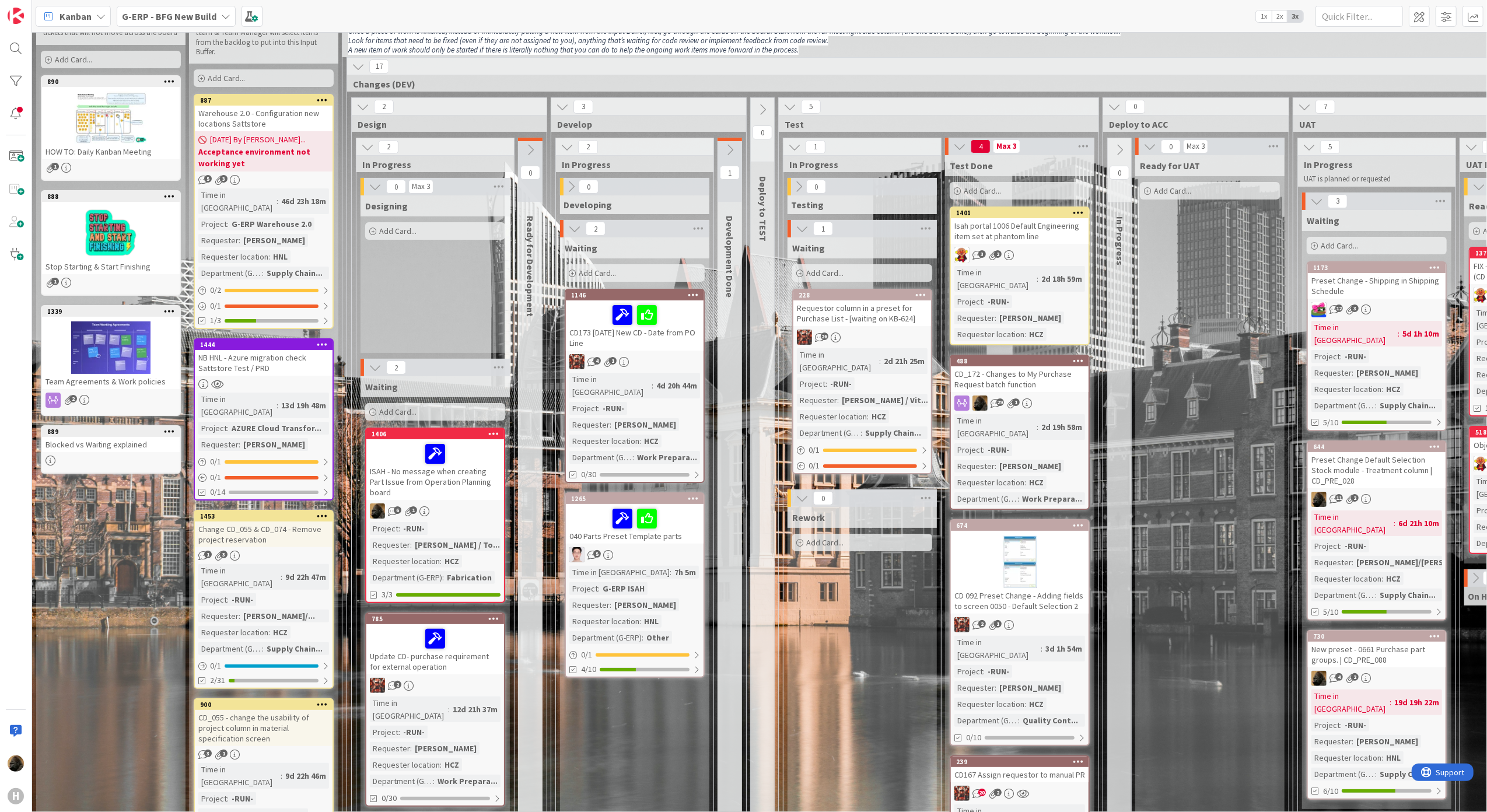
scroll to position [78, 0]
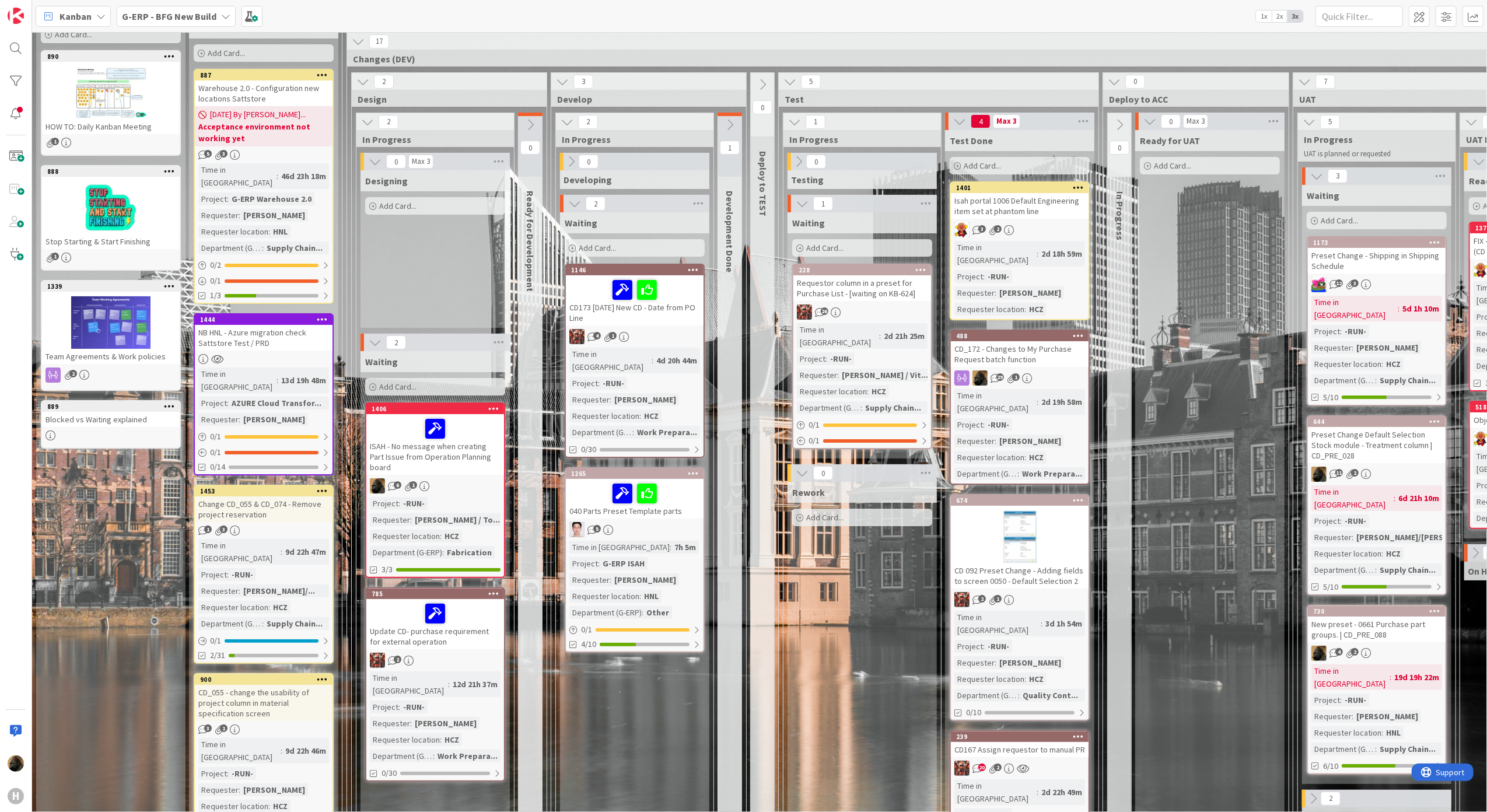
click at [1116, 123] on icon at bounding box center [1119, 125] width 13 height 13
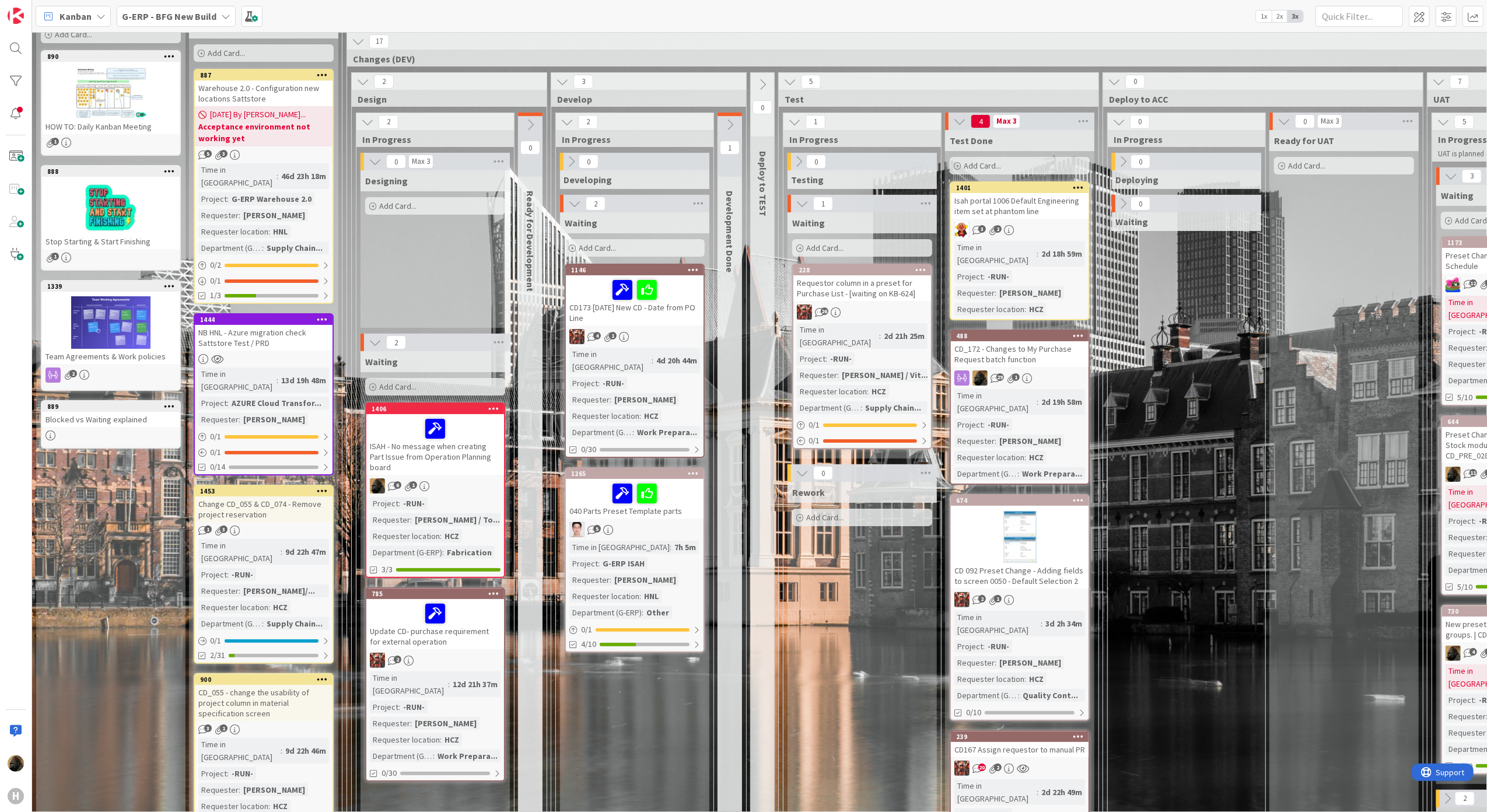
click at [1123, 123] on icon at bounding box center [1119, 122] width 13 height 13
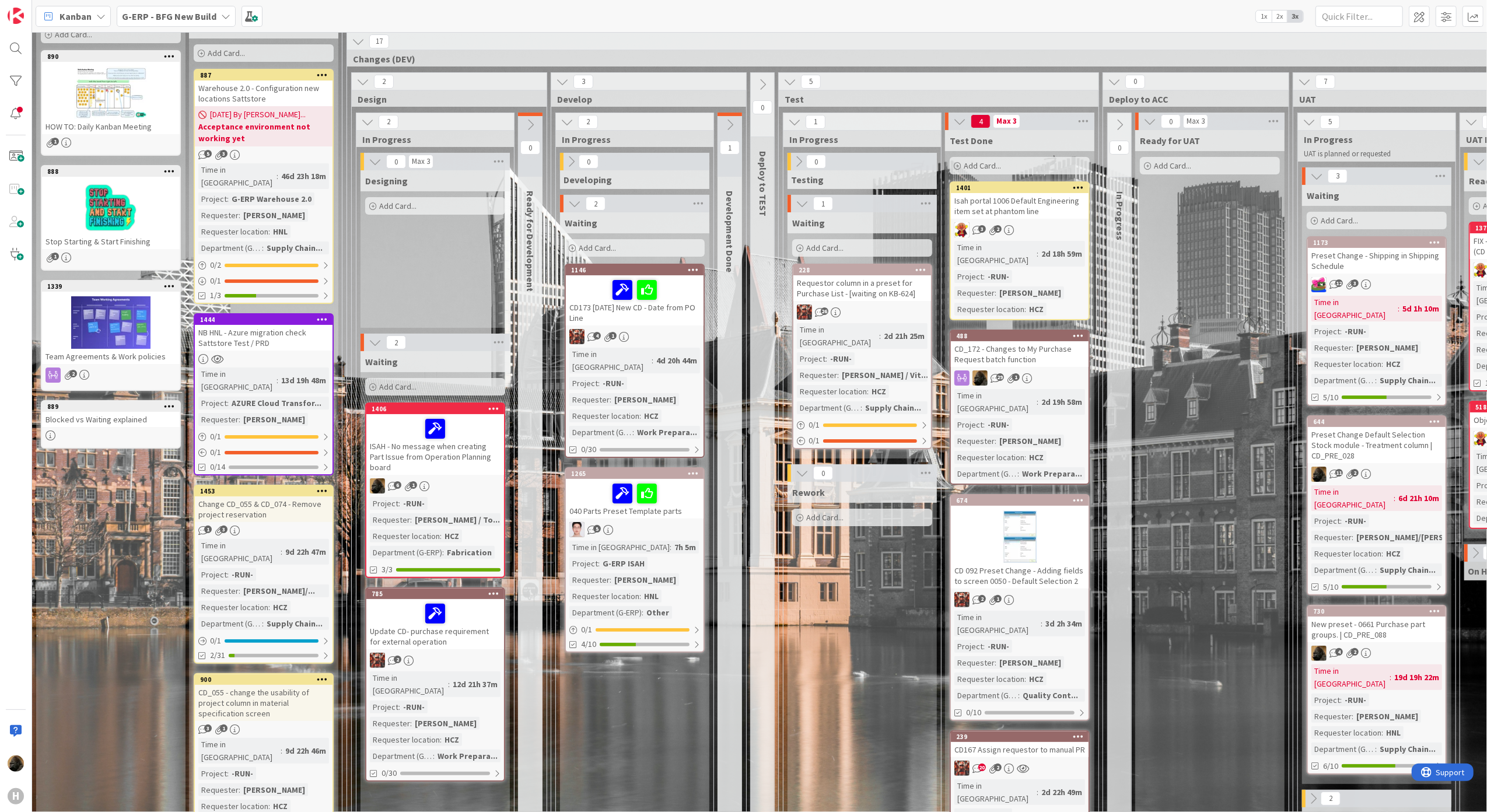
click at [1123, 123] on icon at bounding box center [1119, 125] width 13 height 13
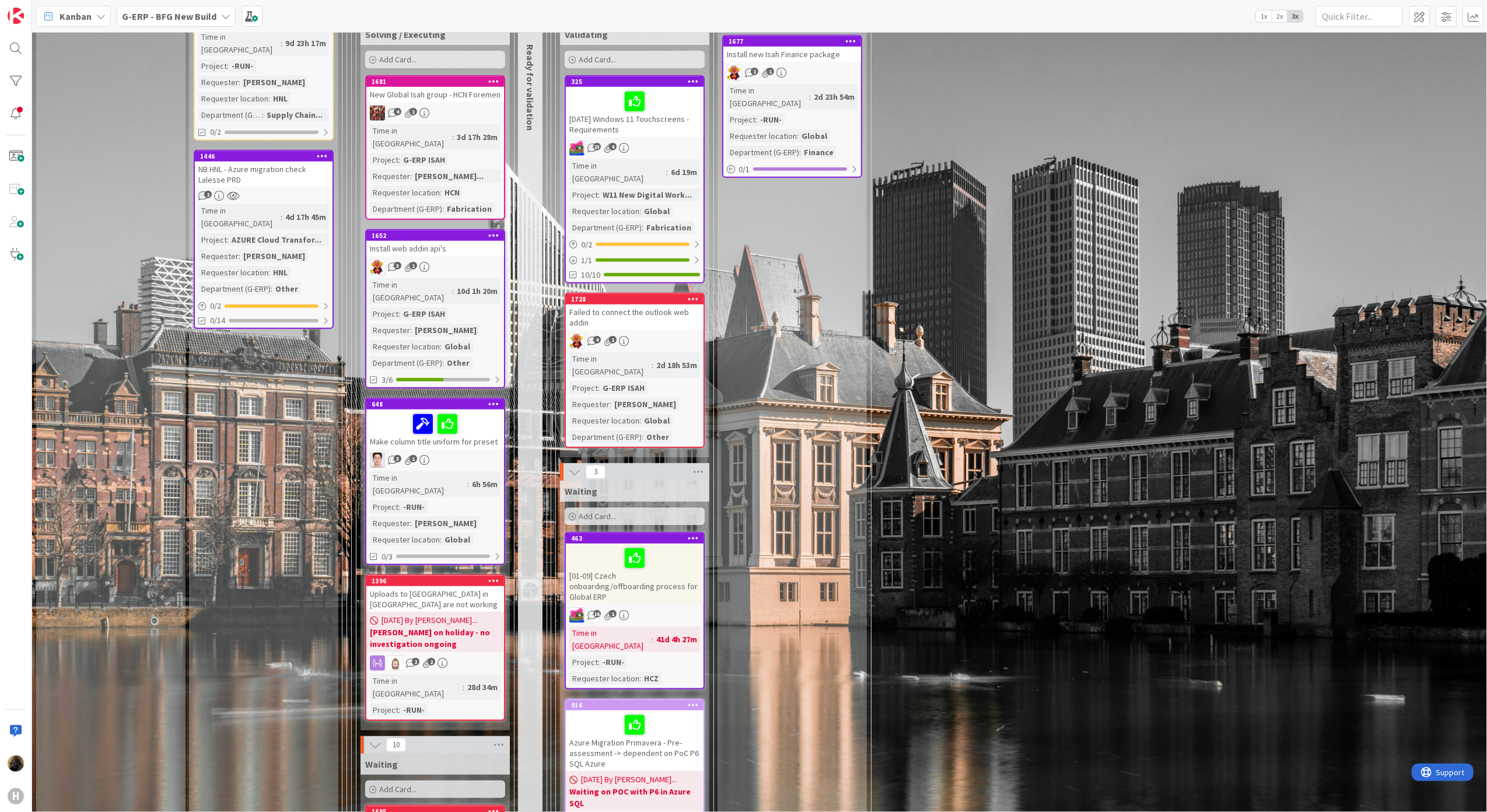
scroll to position [1167, 0]
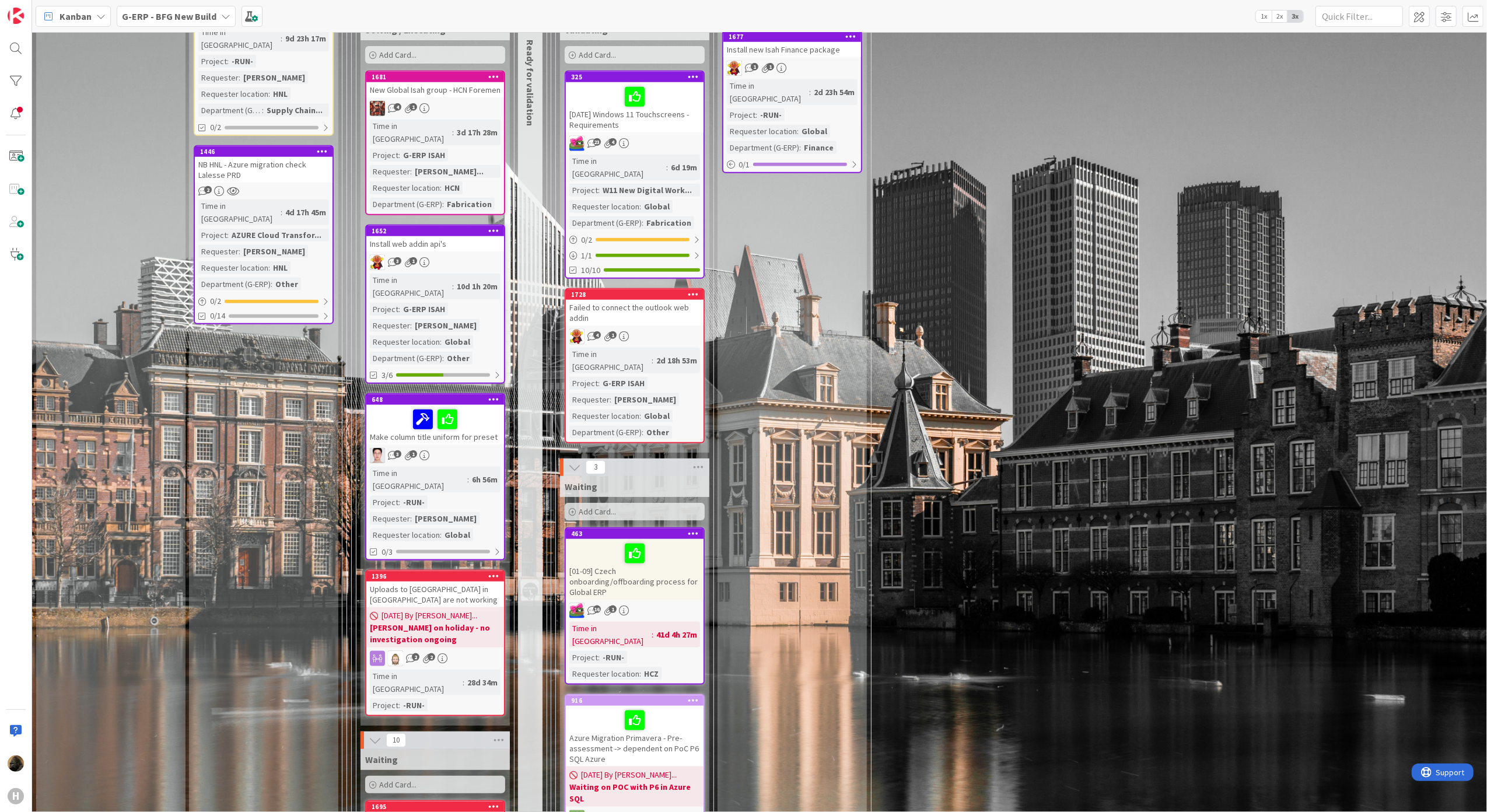
click at [453, 393] on link "648 Make column title uniform for preset 3 1 Time in [GEOGRAPHIC_DATA] : 6h 56m…" at bounding box center [435, 476] width 140 height 167
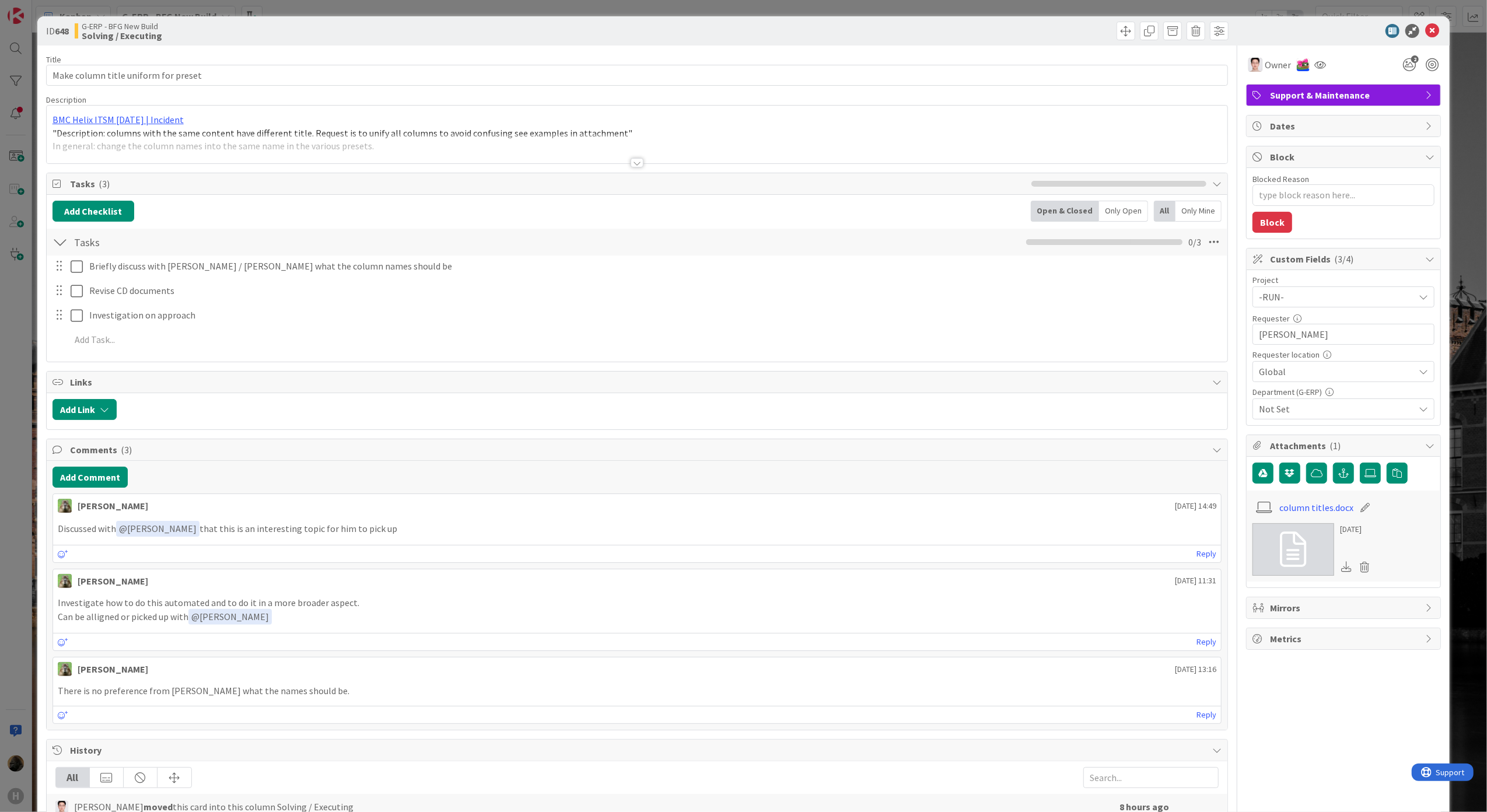
click at [25, 651] on div "ID 648 G-ERP - BFG New Build Solving / Executing Title 36 / 128 Make column tit…" at bounding box center [744, 406] width 1487 height 812
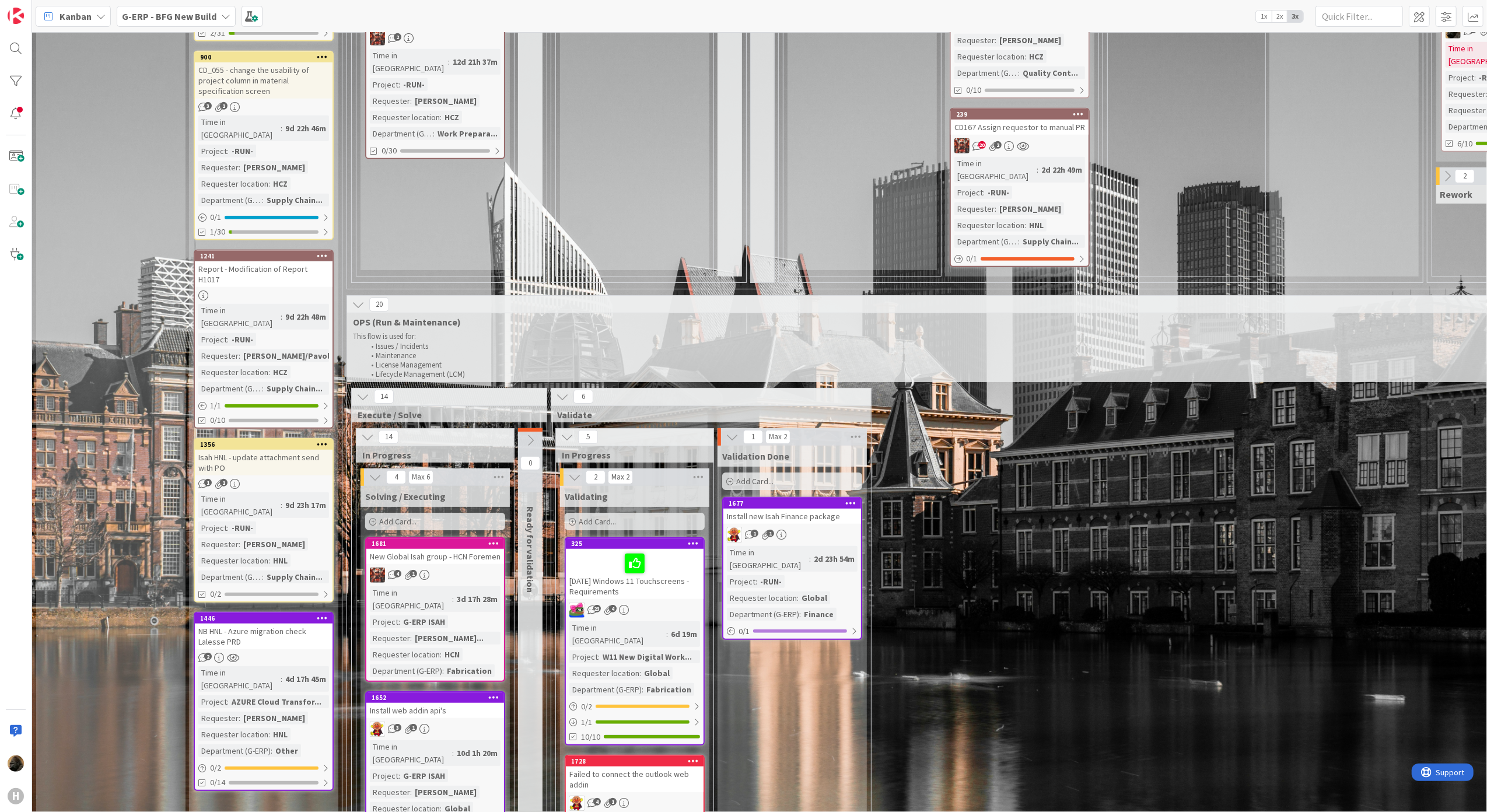
scroll to position [778, 0]
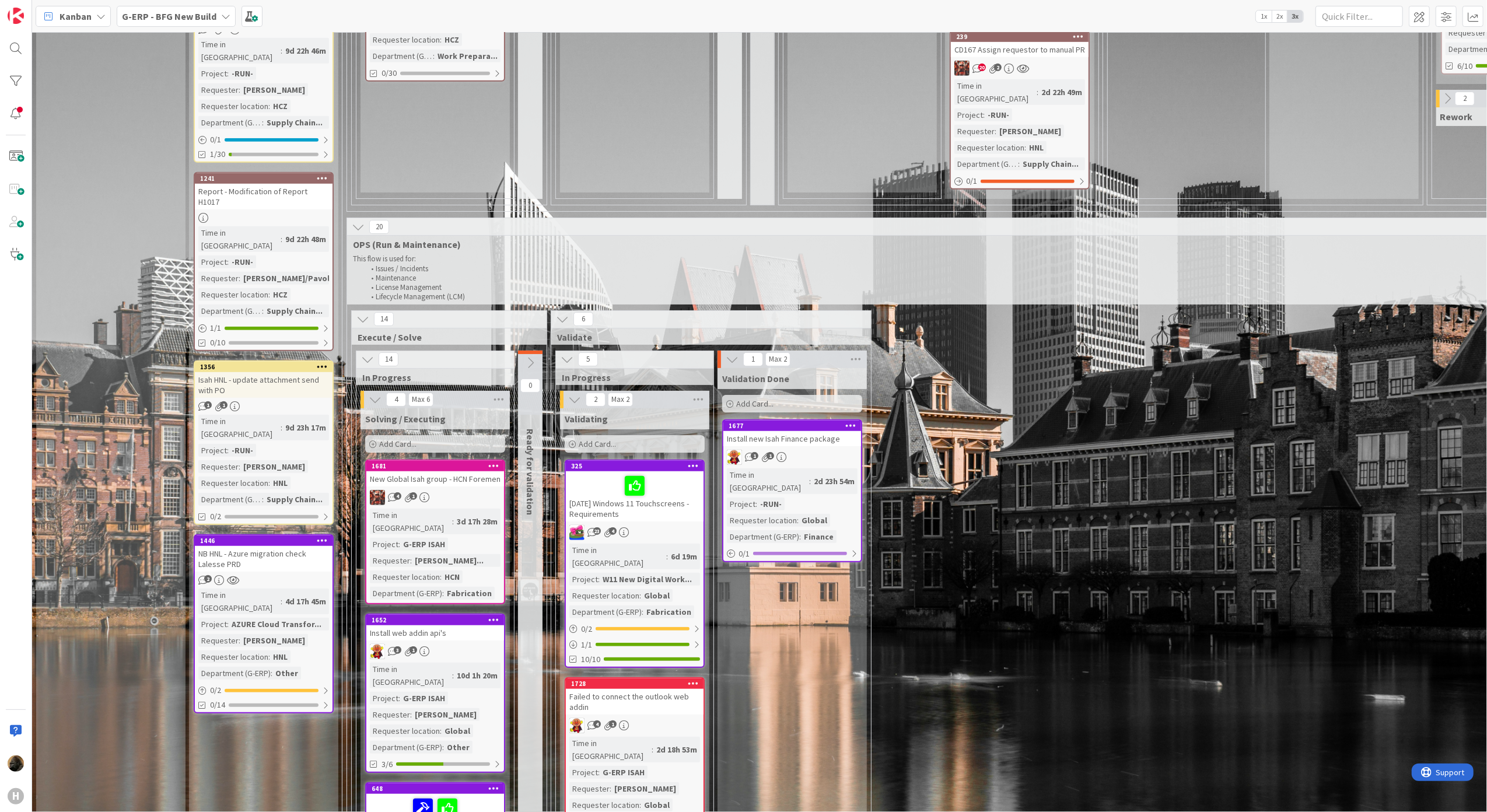
drag, startPoint x: 504, startPoint y: 287, endPoint x: 505, endPoint y: 270, distance: 17.0
click at [505, 311] on div "14" at bounding box center [449, 319] width 194 height 17
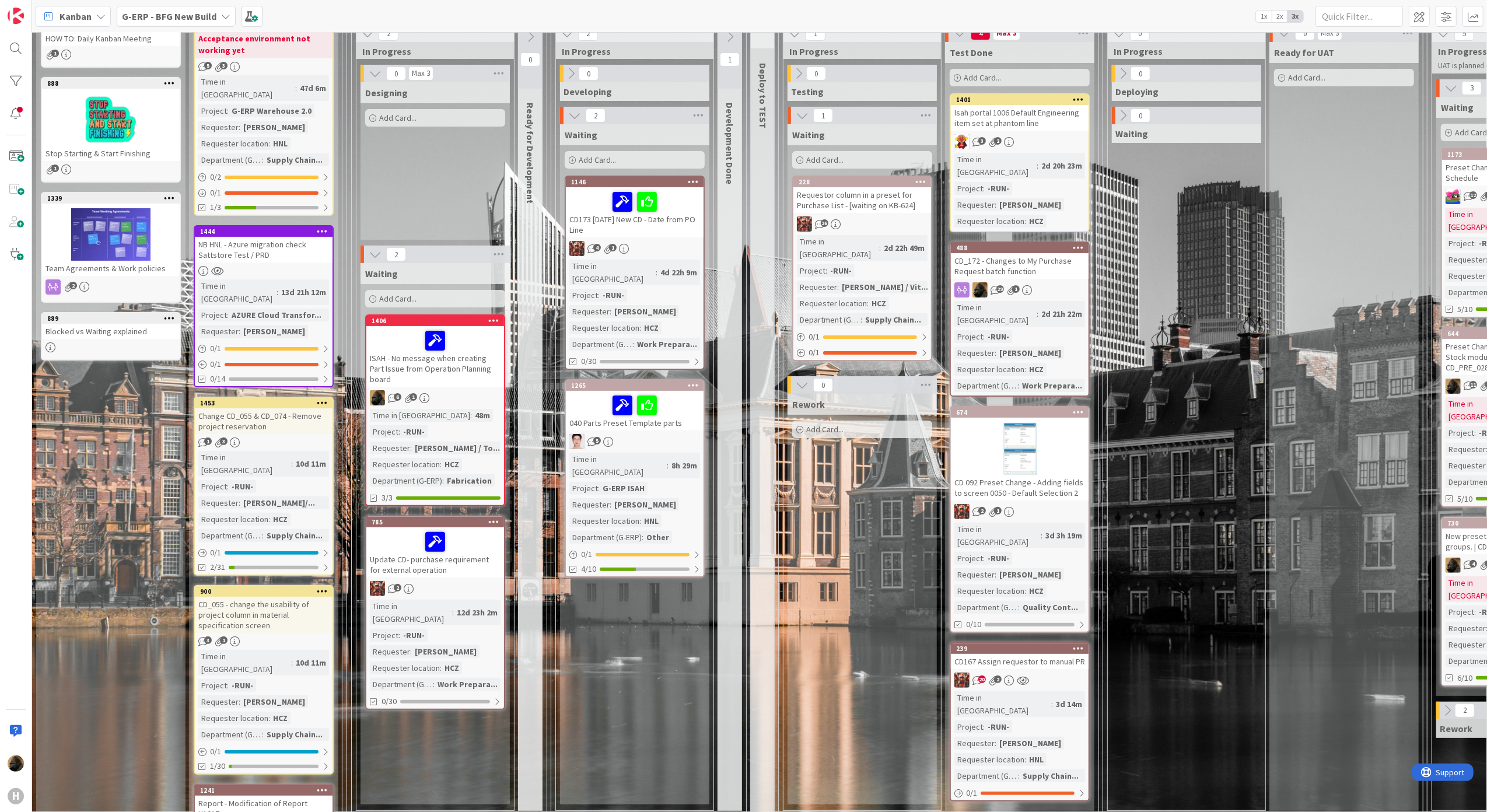
scroll to position [0, 0]
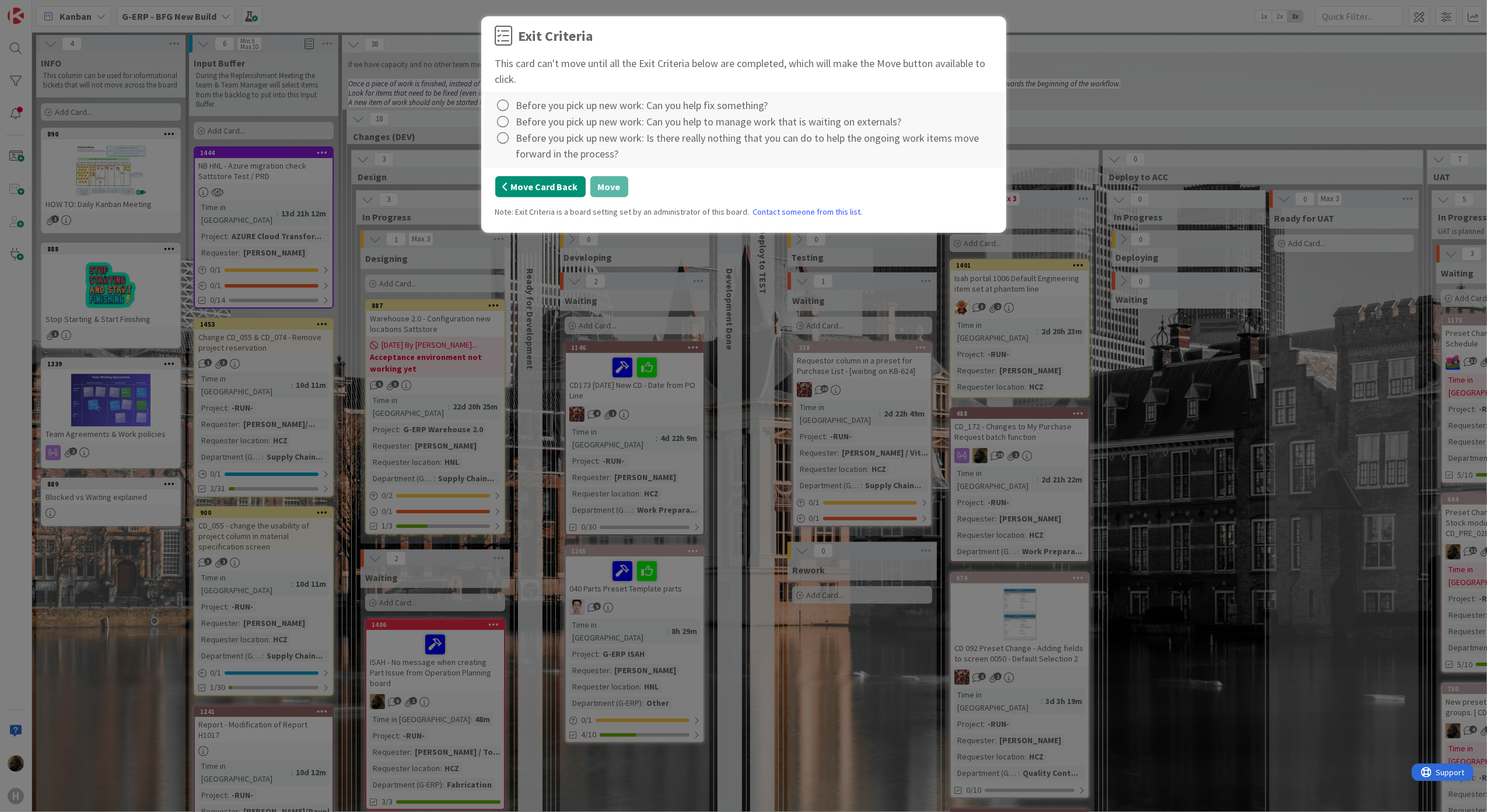
click at [512, 185] on button "Move Card Back" at bounding box center [540, 187] width 91 height 21
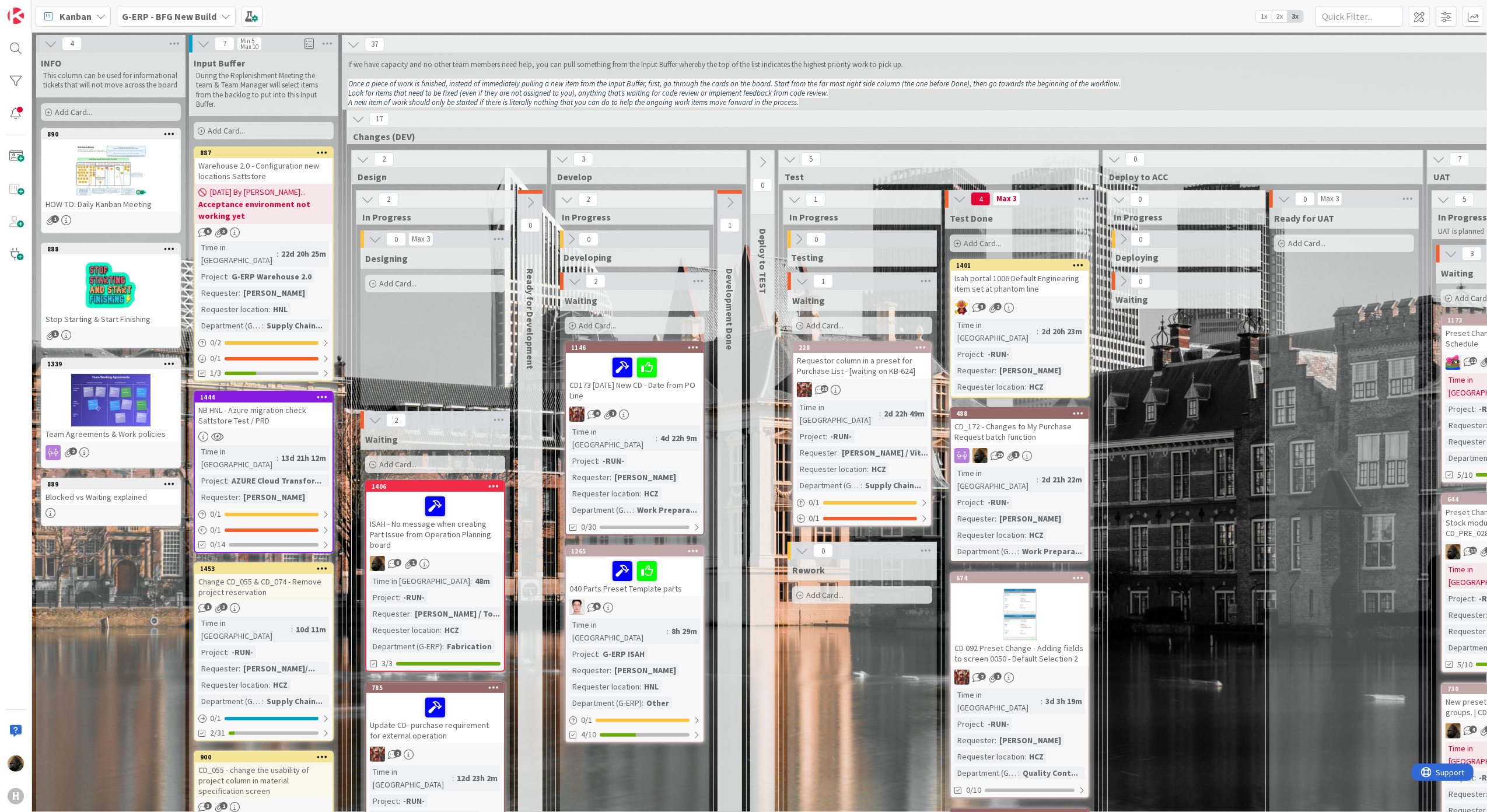
click at [453, 323] on div "Designing Add Card..." at bounding box center [435, 326] width 150 height 158
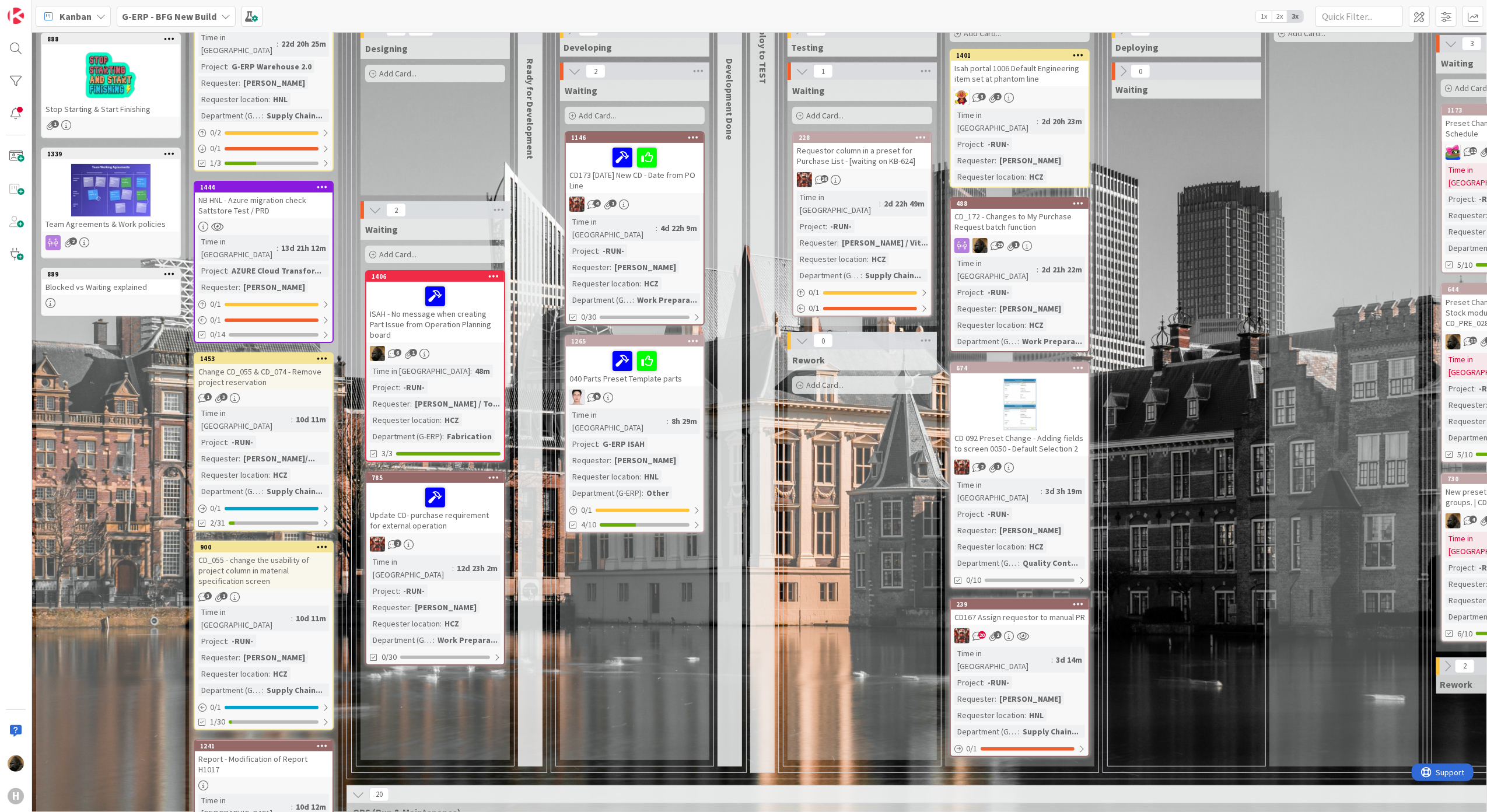
scroll to position [155, 0]
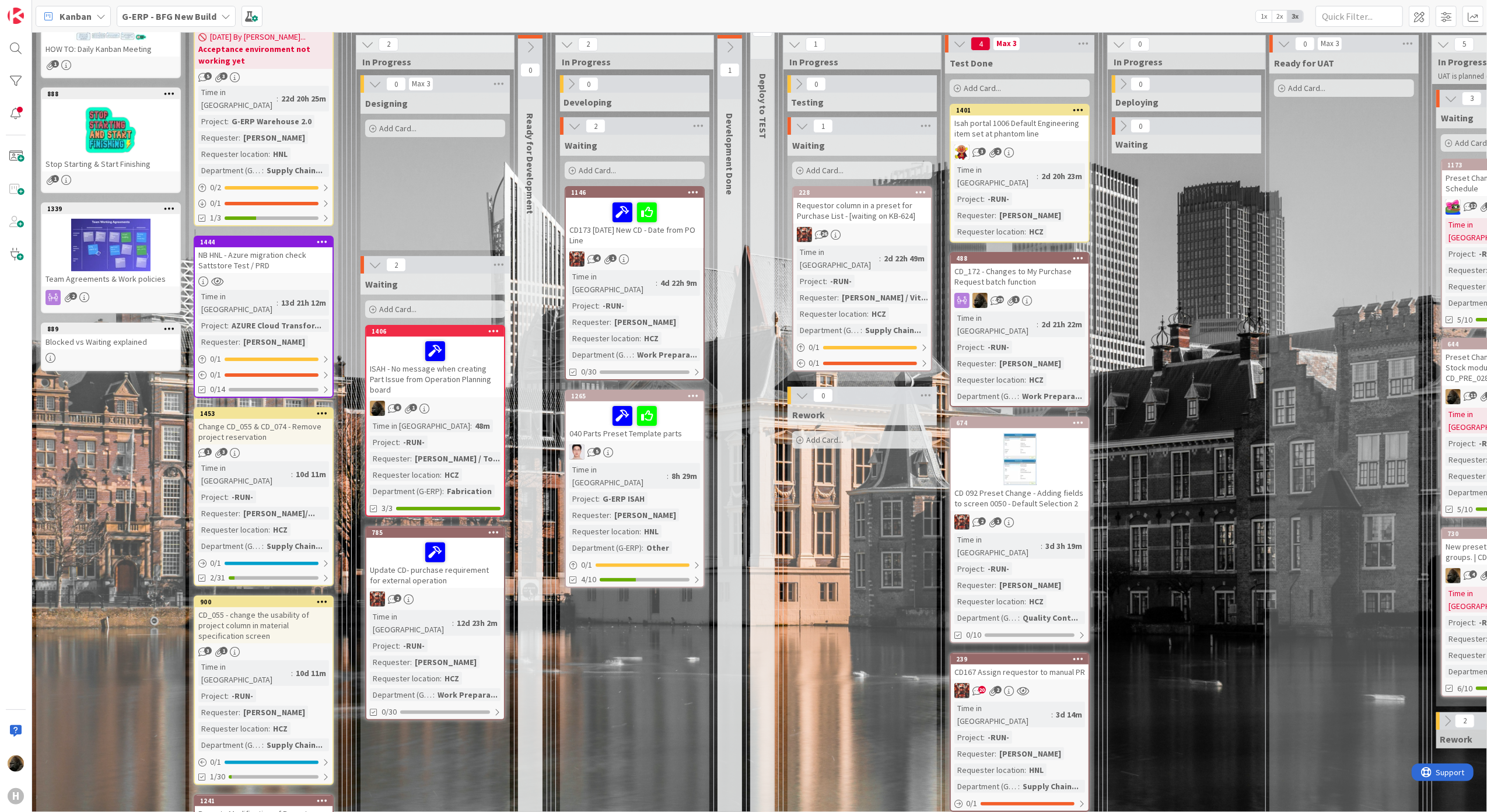
click at [70, 11] on span "Kanban" at bounding box center [75, 16] width 32 height 14
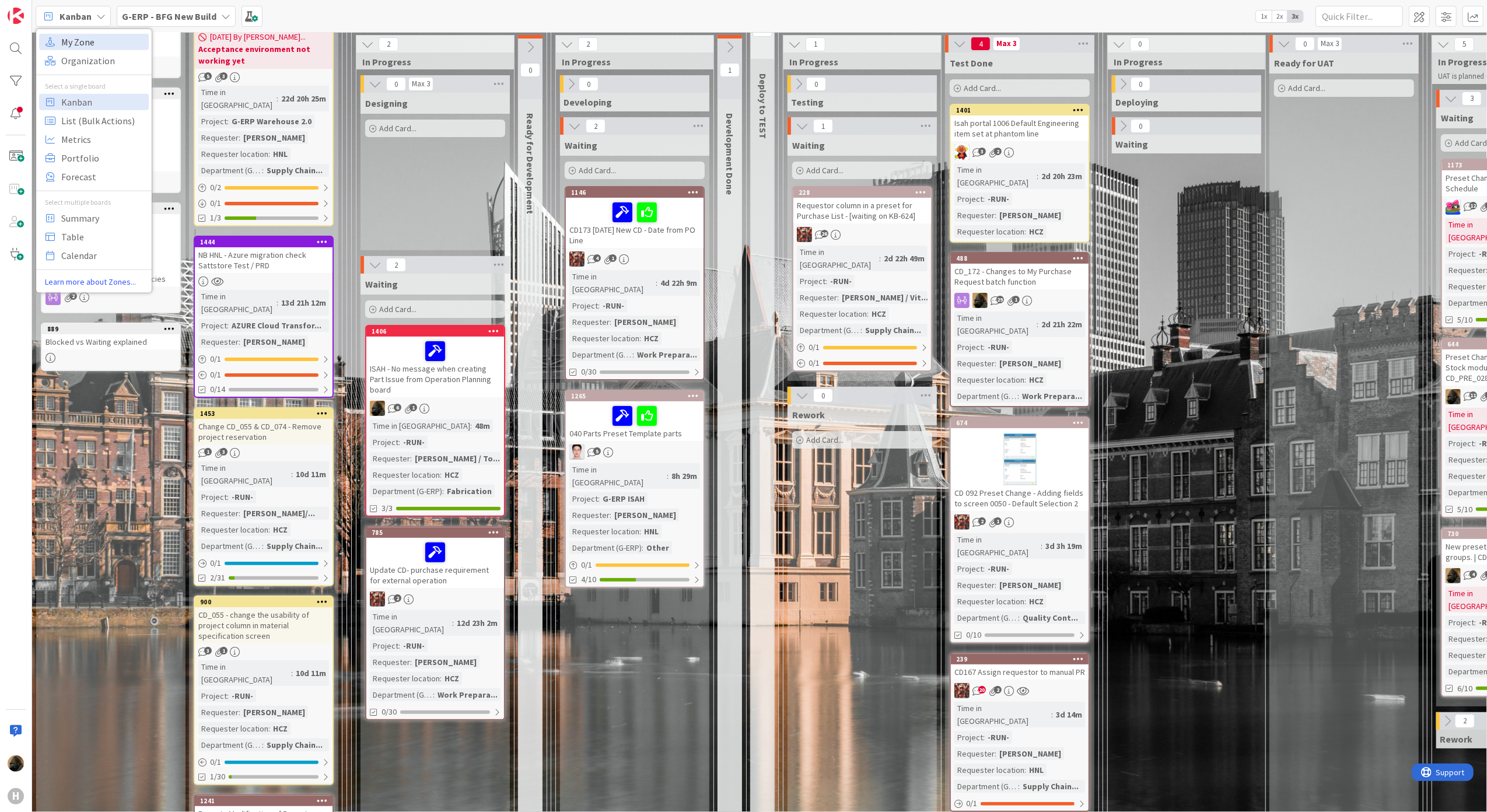
click at [97, 49] on span "My Zone" at bounding box center [103, 41] width 84 height 17
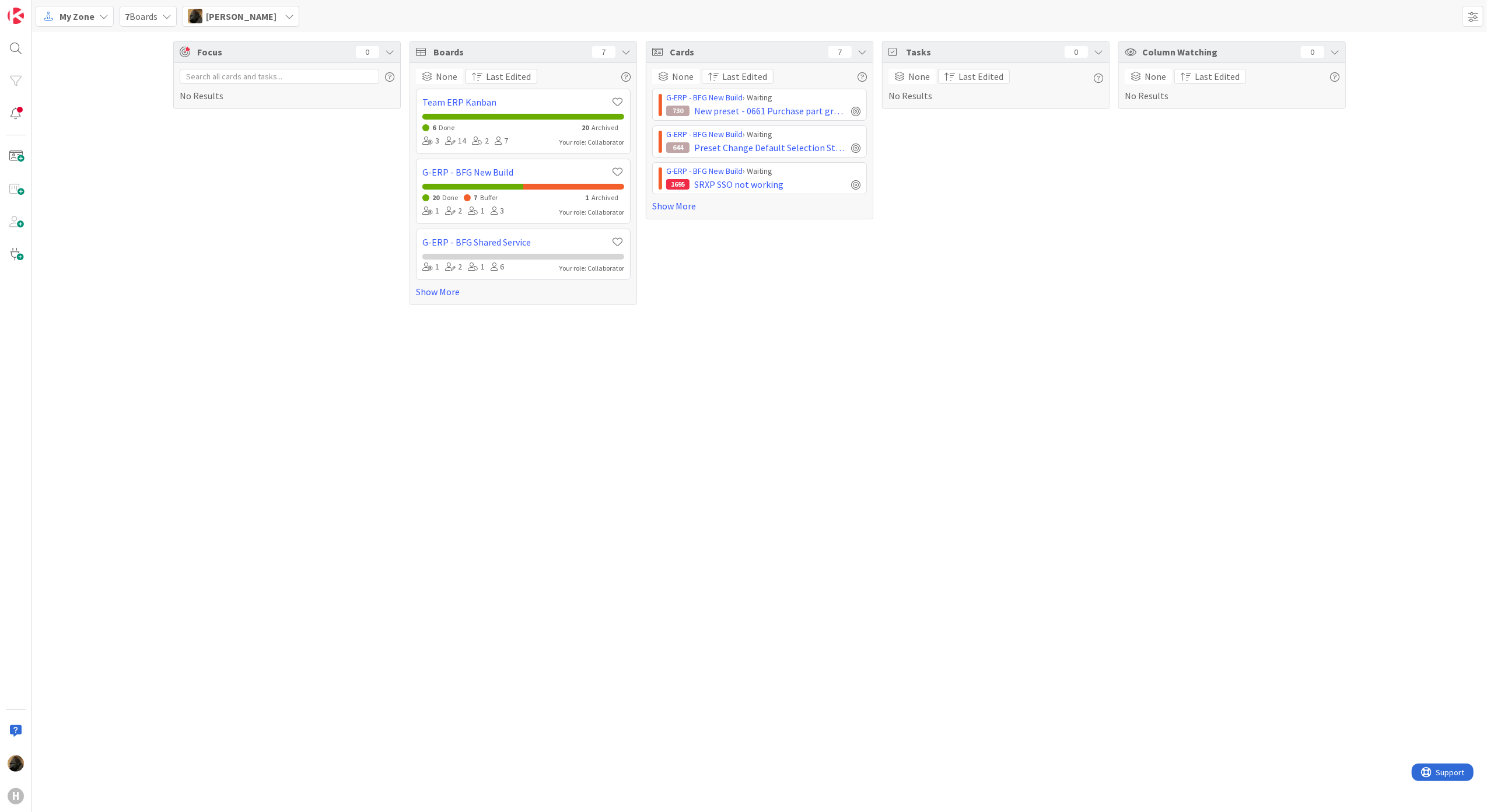
click at [659, 197] on div "G-ERP - BFG New Build › Waiting 730 New preset - 0661 Purchase part groups. | C…" at bounding box center [759, 151] width 215 height 124
click at [670, 211] on link "Show More" at bounding box center [759, 205] width 215 height 14
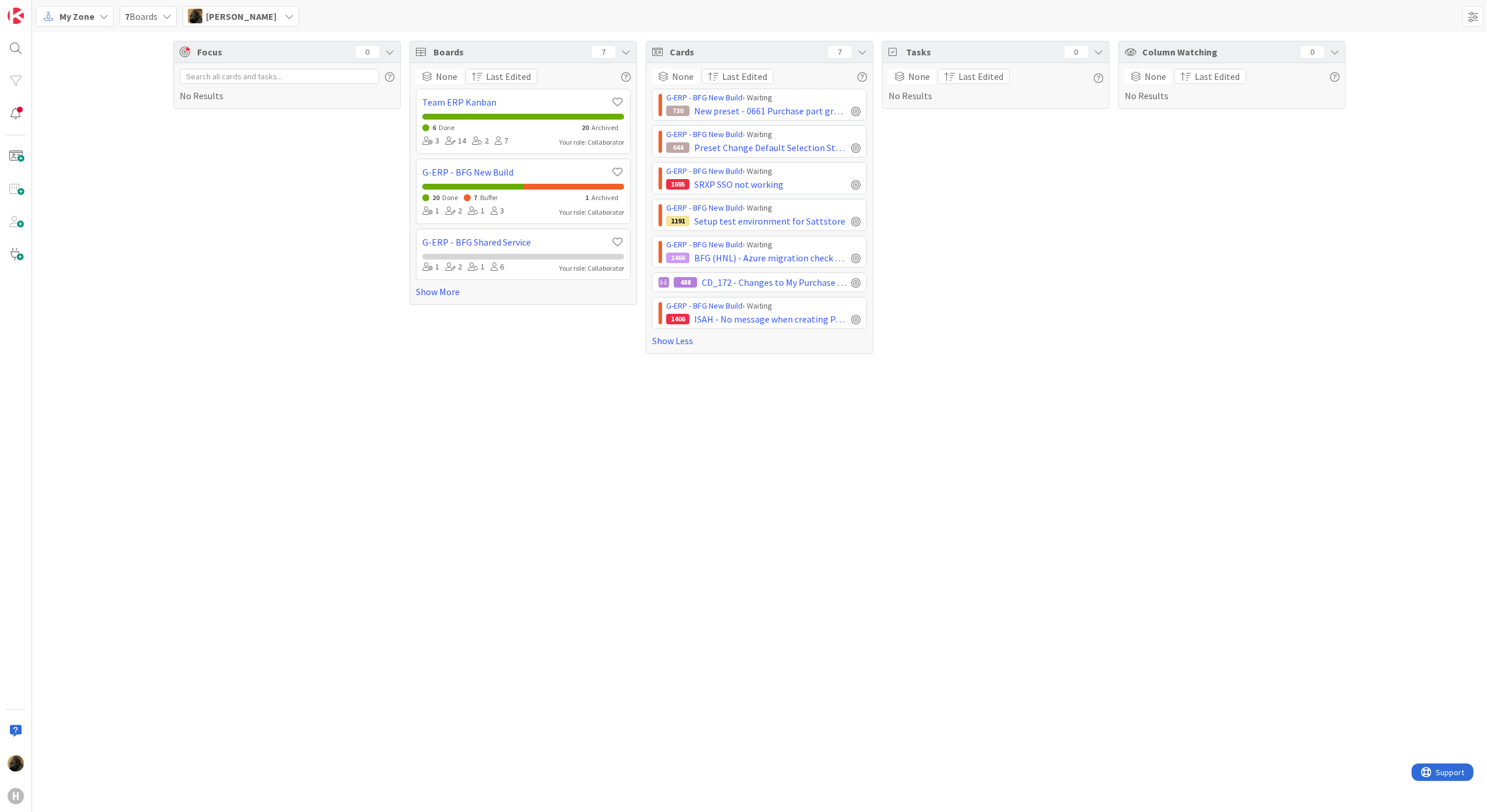
click at [150, 368] on div "Focus 0 No Results Boards 7 None Last Edited Team ERP Kanban 6 Done 20 Archived…" at bounding box center [759, 422] width 1454 height 779
click at [279, 339] on div "Focus 0 No Results" at bounding box center [287, 197] width 227 height 313
click at [742, 280] on span "CD_172 - Changes to My Purchase Request batch function" at bounding box center [774, 282] width 145 height 14
click at [415, 474] on div "Focus 0 No Results Boards 7 None Last Edited Team ERP Kanban 6 Done 20 Archived…" at bounding box center [759, 422] width 1454 height 779
click at [66, 11] on span "My Zone" at bounding box center [77, 16] width 35 height 14
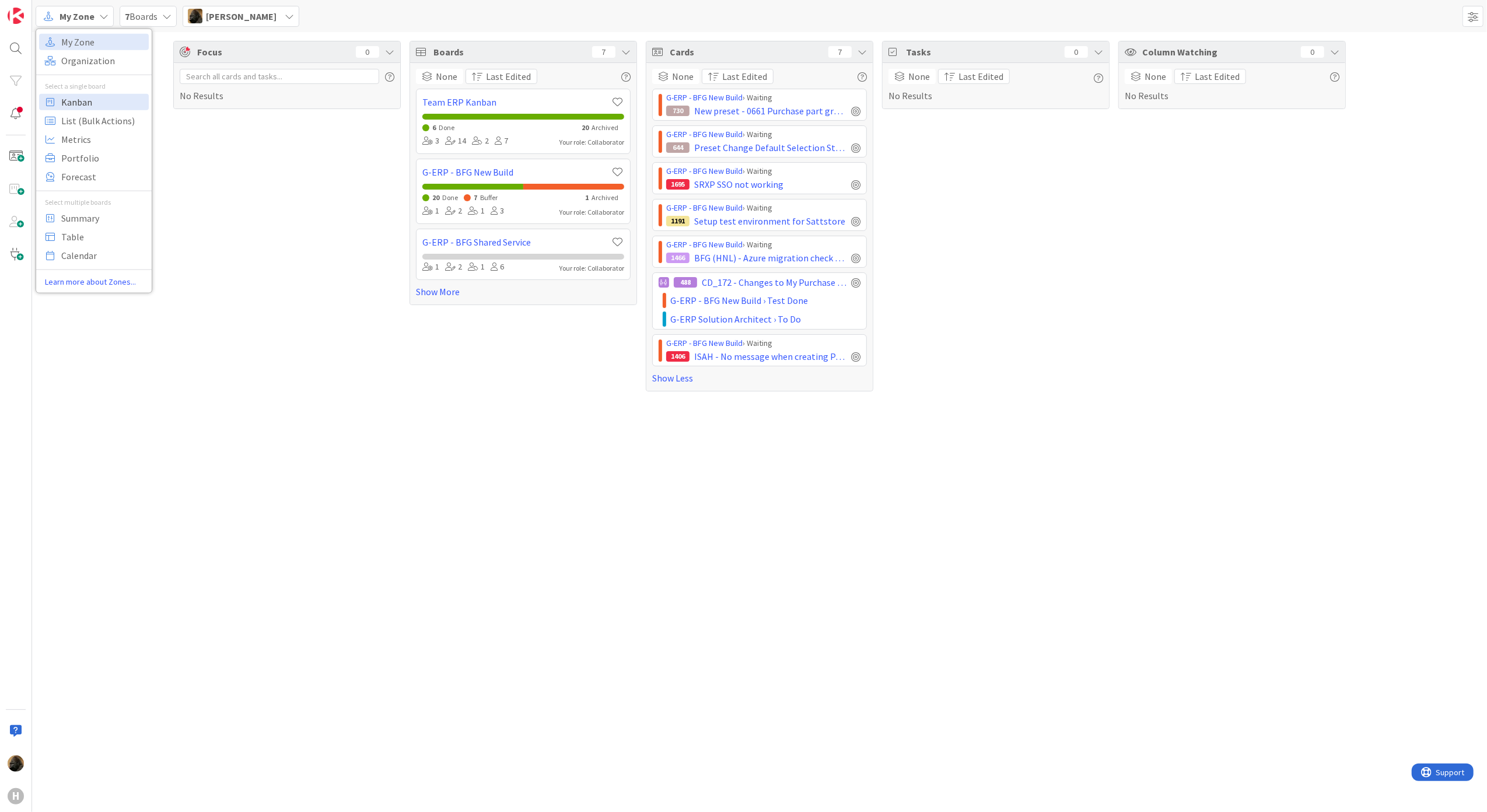
click at [93, 101] on span "Kanban" at bounding box center [103, 101] width 84 height 17
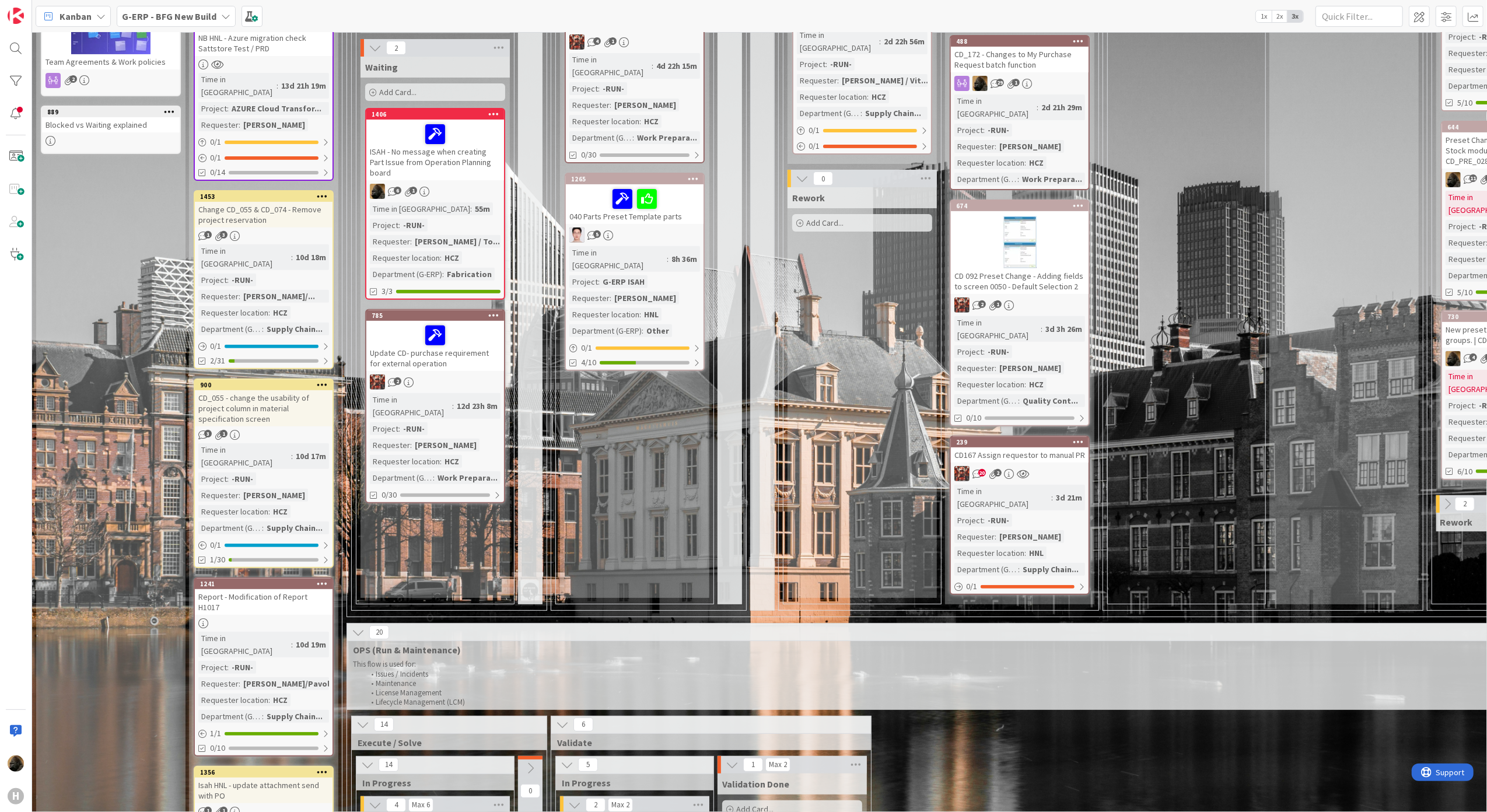
scroll to position [78, 0]
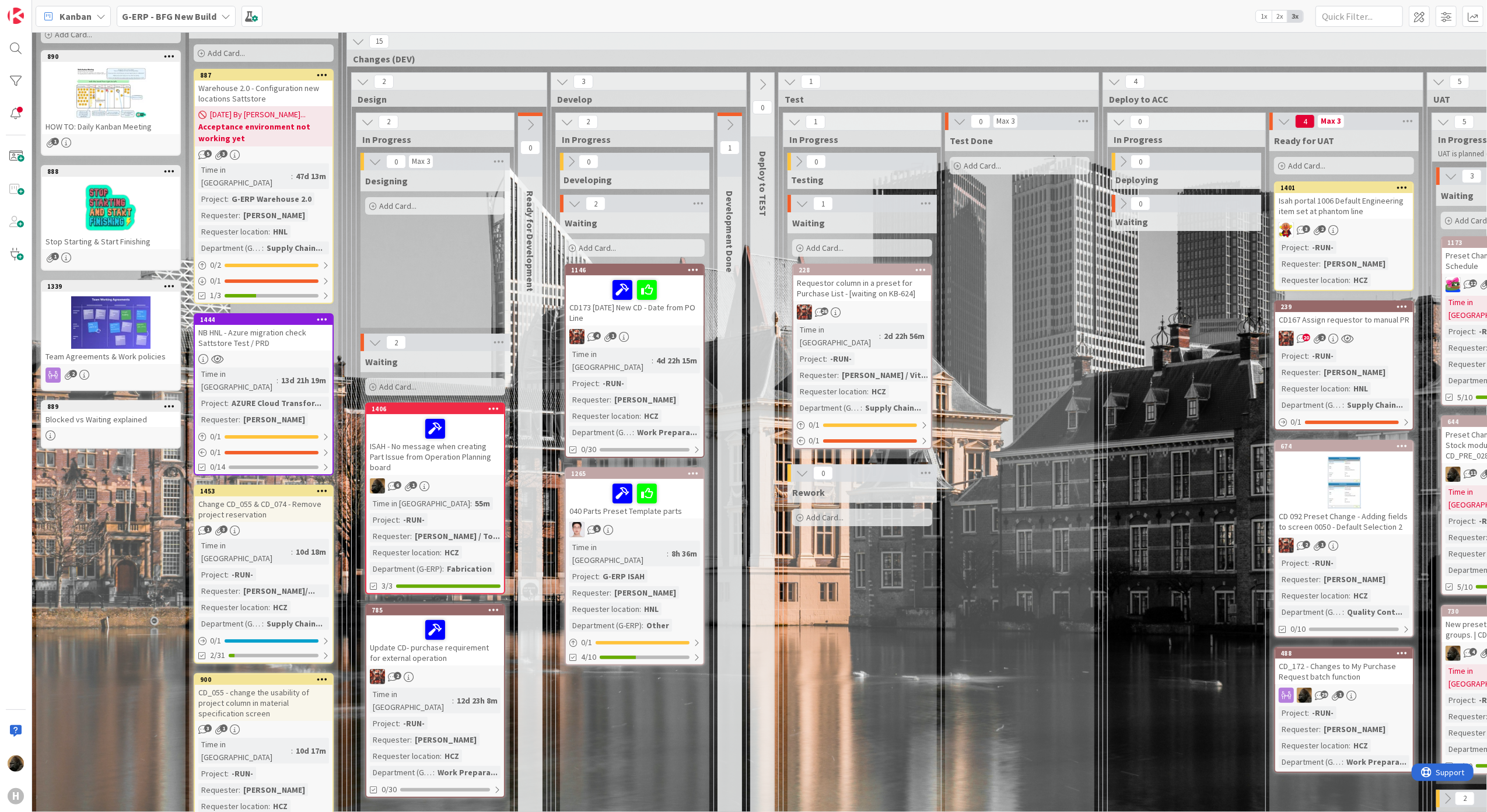
click at [366, 255] on div "Designing Add Card..." at bounding box center [435, 248] width 150 height 158
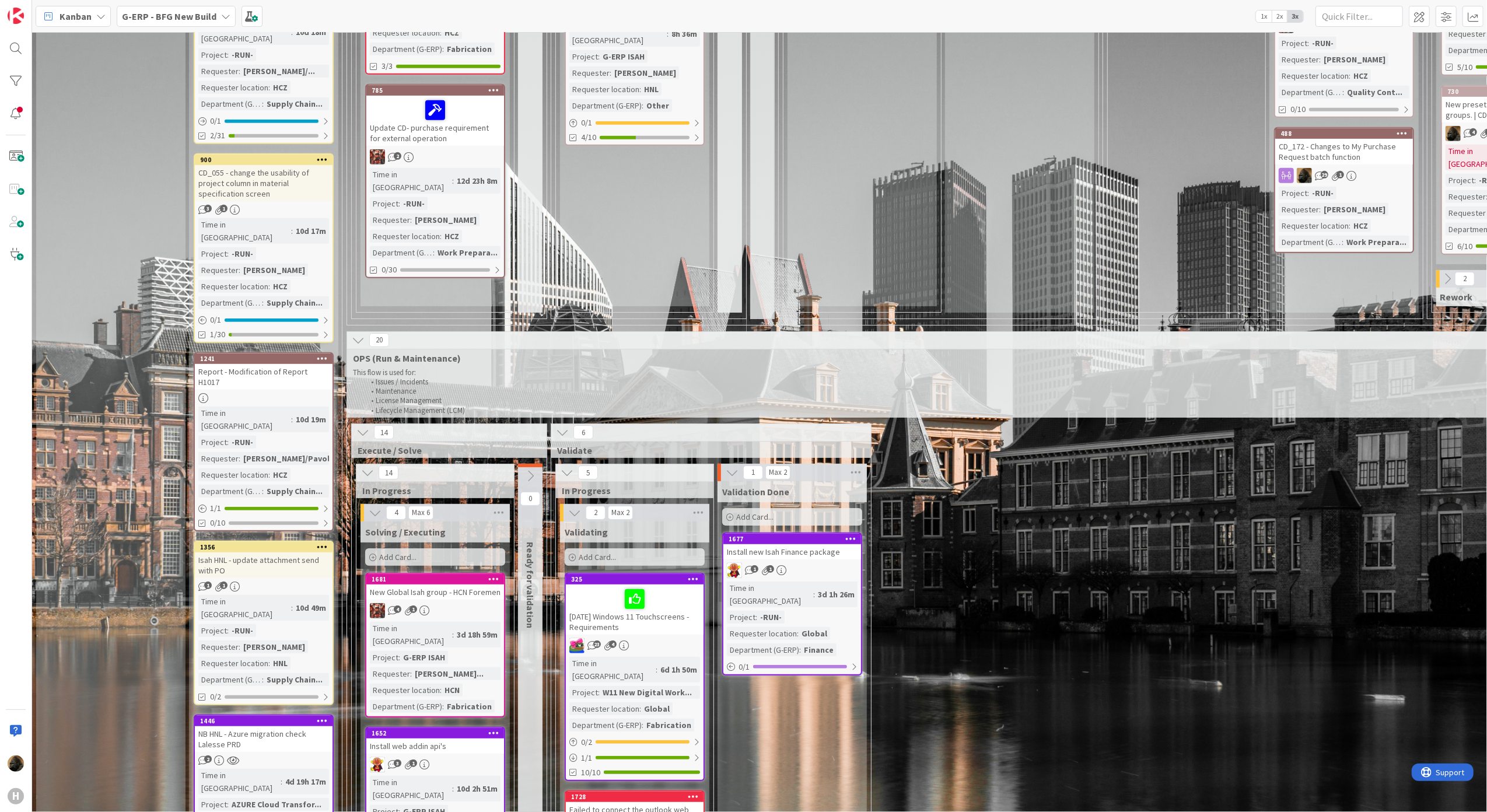
scroll to position [622, 0]
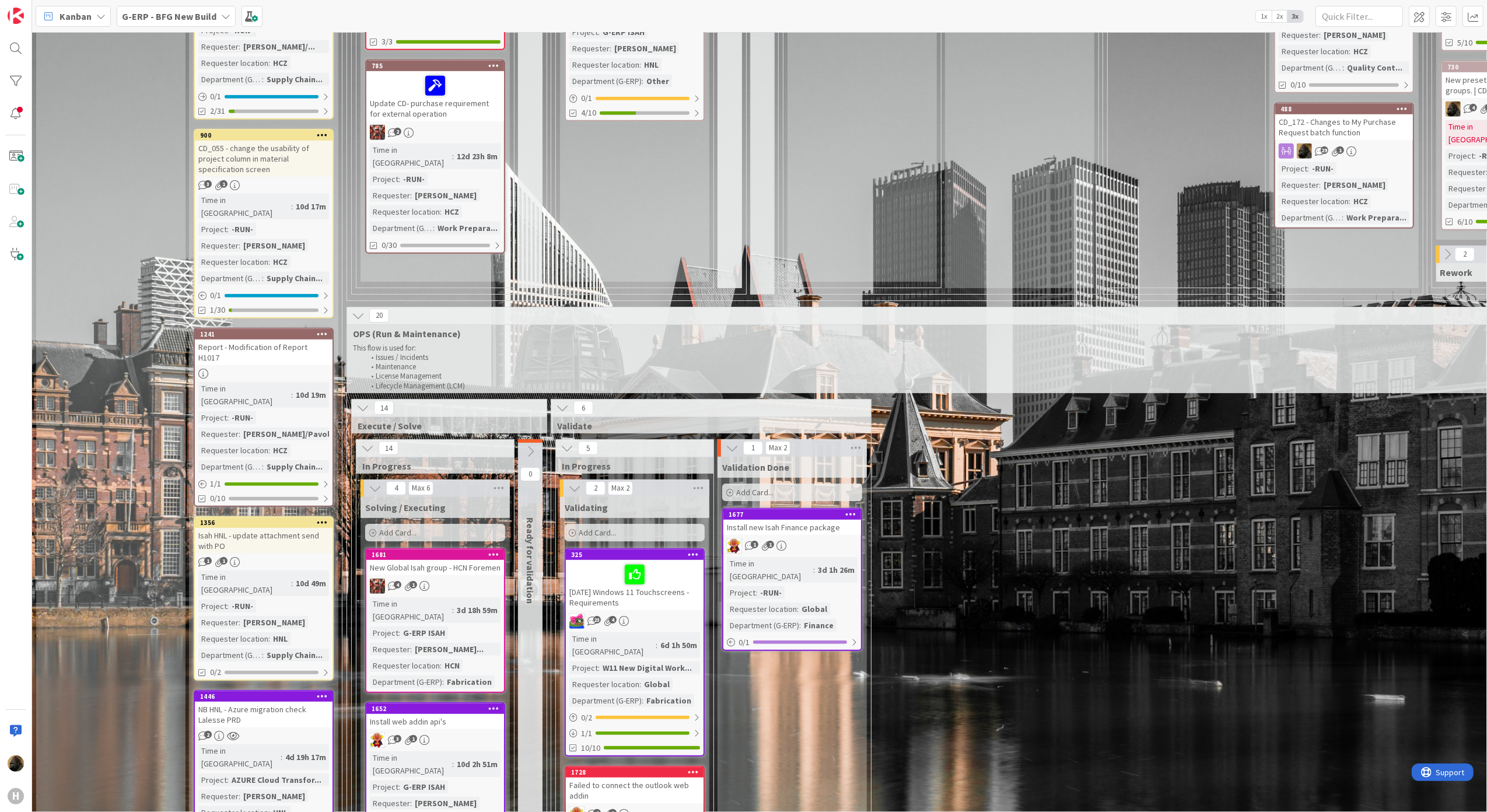
click at [300, 528] on div "Isah HNL - update attachment send with PO" at bounding box center [263, 540] width 137 height 25
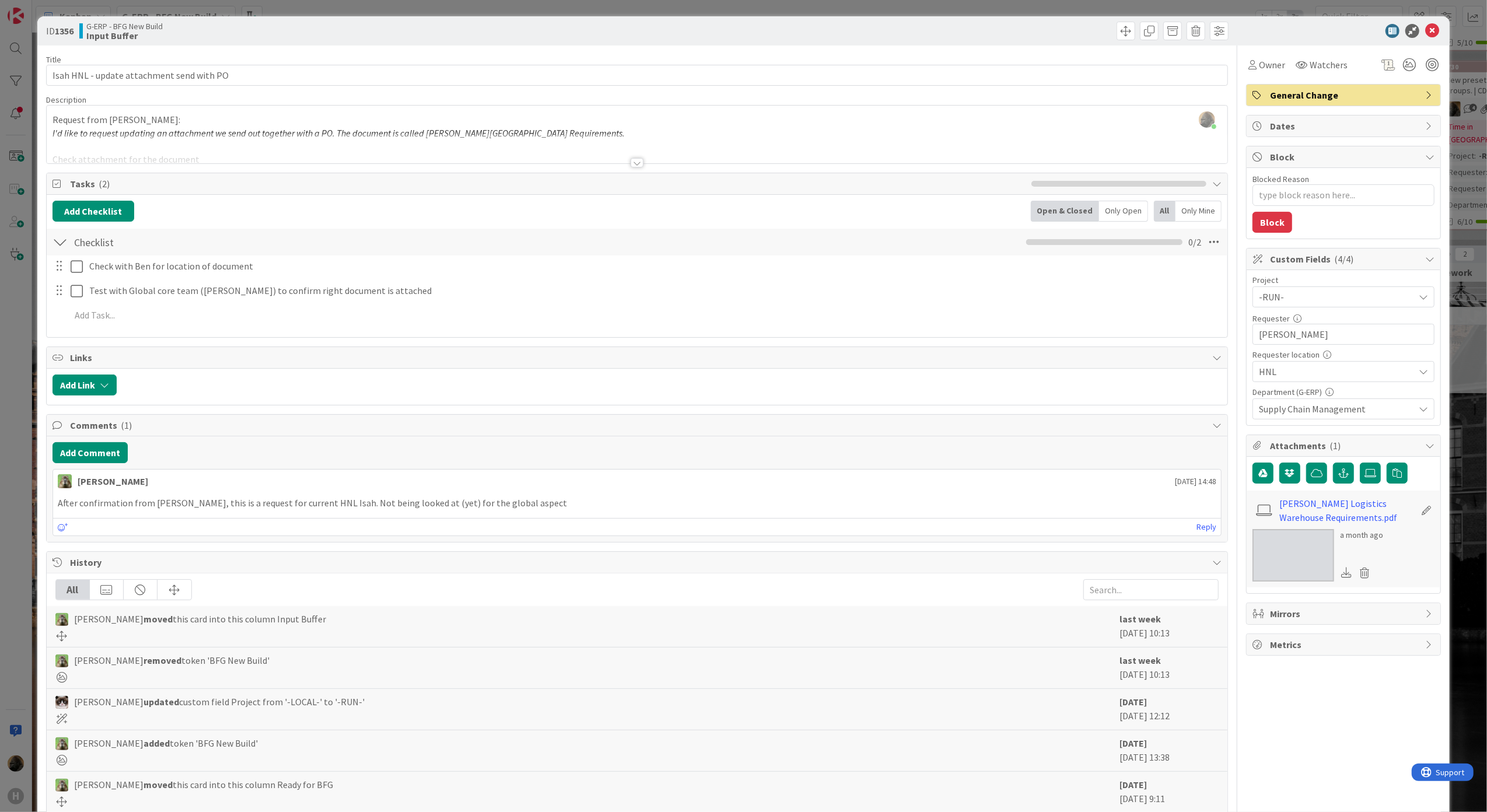
click at [633, 164] on div at bounding box center [637, 162] width 13 height 9
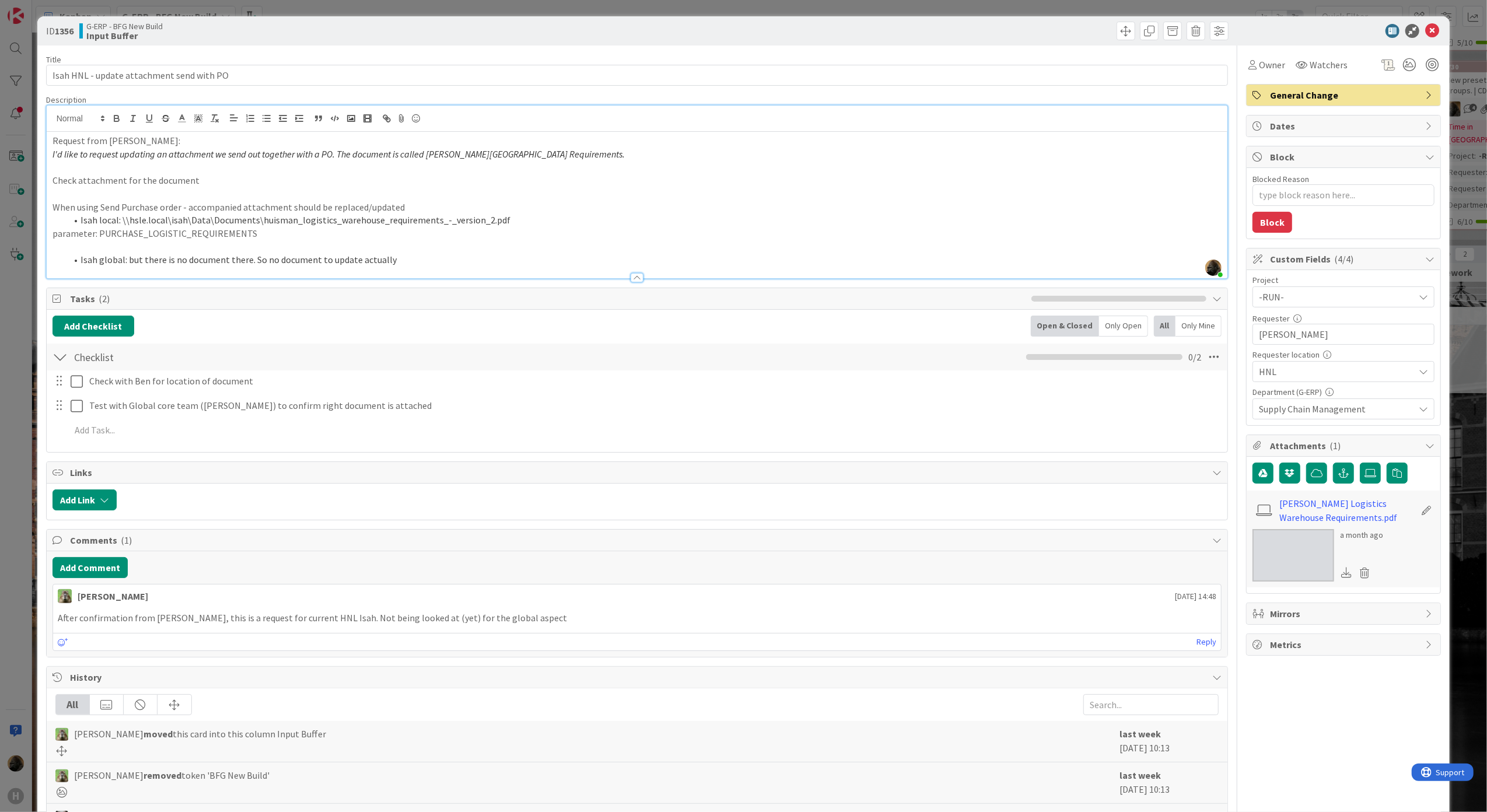
click at [366, 462] on div "Title 41 / 128 Isah HNL - update attachment send with PO Description [PERSON_NA…" at bounding box center [636, 515] width 1182 height 939
click at [1428, 33] on icon at bounding box center [1431, 30] width 14 height 14
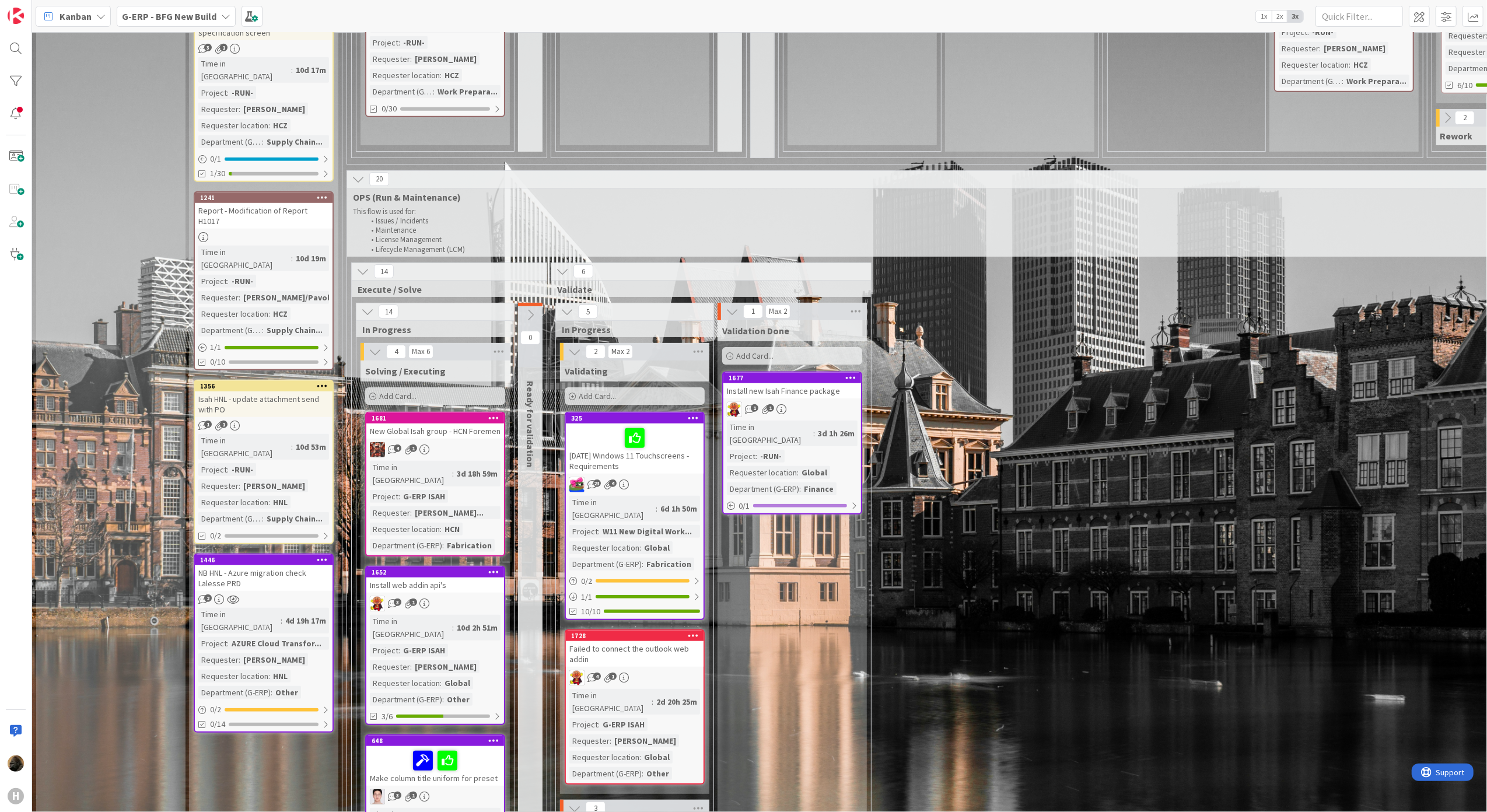
scroll to position [778, 0]
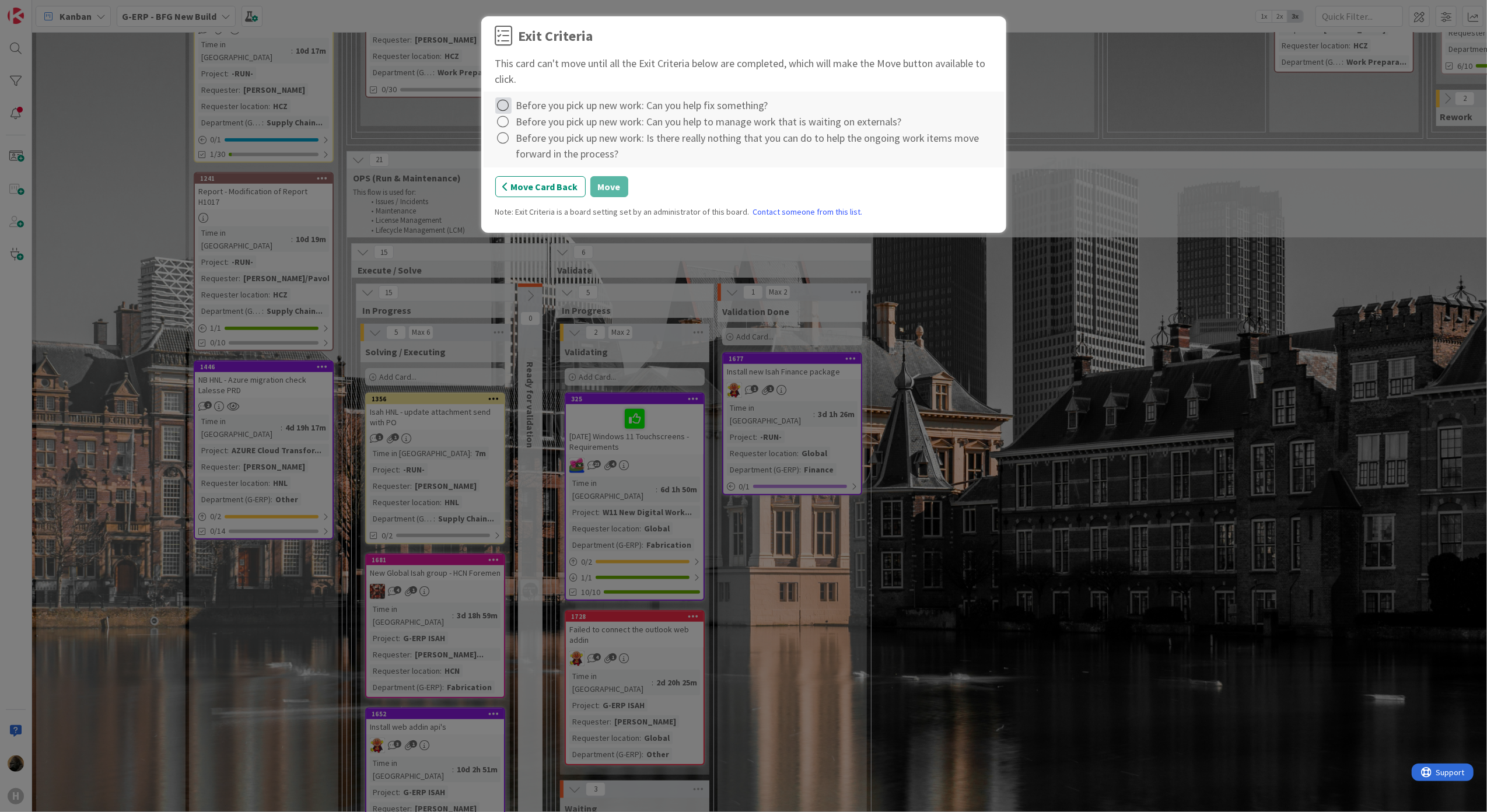
click at [504, 106] on icon at bounding box center [503, 105] width 16 height 16
click at [504, 127] on icon at bounding box center [505, 131] width 8 height 7
drag, startPoint x: 502, startPoint y: 123, endPoint x: 511, endPoint y: 127, distance: 9.8
click at [502, 123] on icon at bounding box center [503, 122] width 16 height 16
click at [519, 145] on link "Complete" at bounding box center [568, 146] width 145 height 17
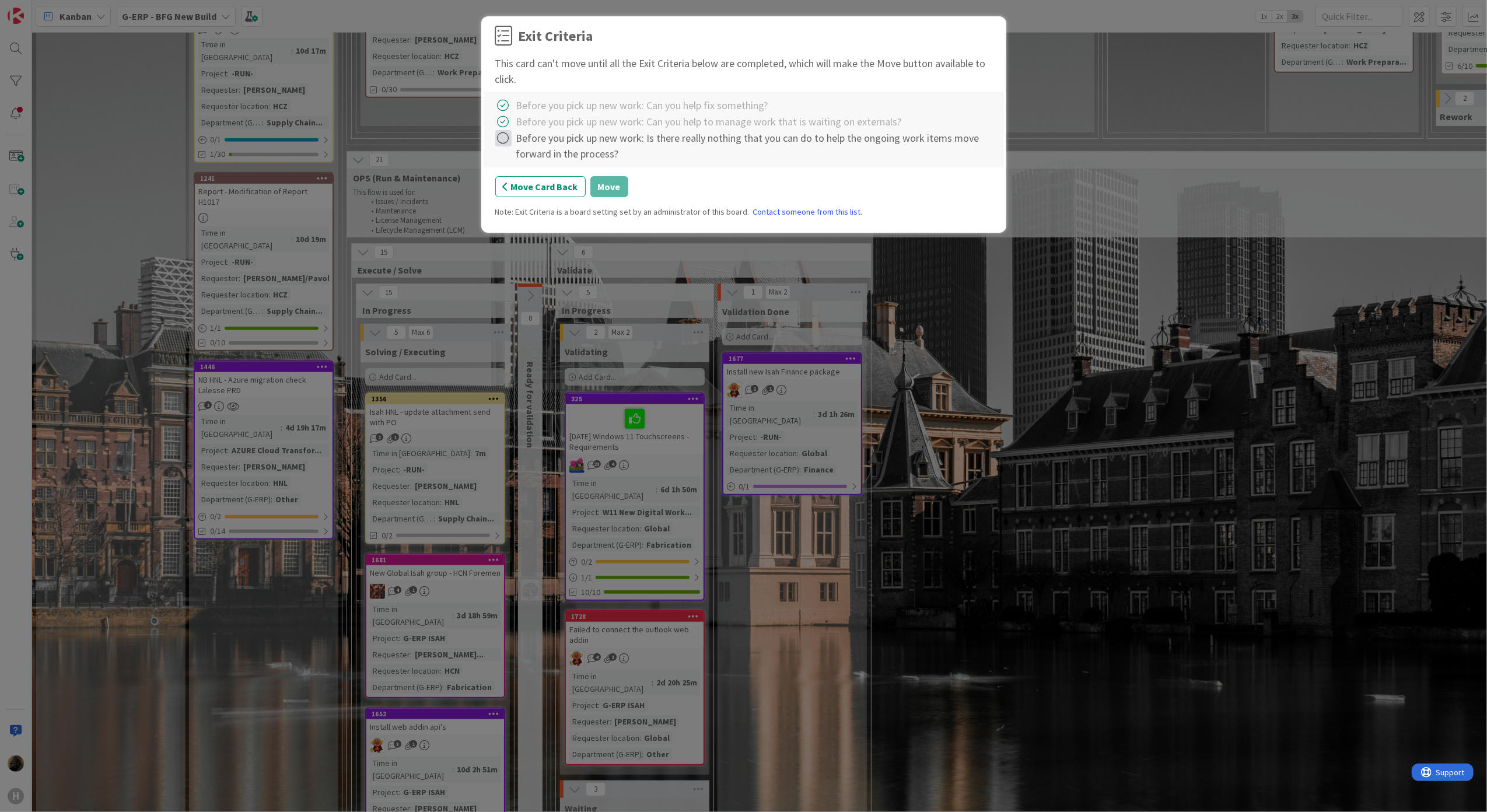
click at [502, 141] on icon at bounding box center [503, 138] width 16 height 16
click at [521, 164] on link "Complete" at bounding box center [568, 163] width 145 height 17
click at [617, 192] on button "Move" at bounding box center [609, 187] width 38 height 21
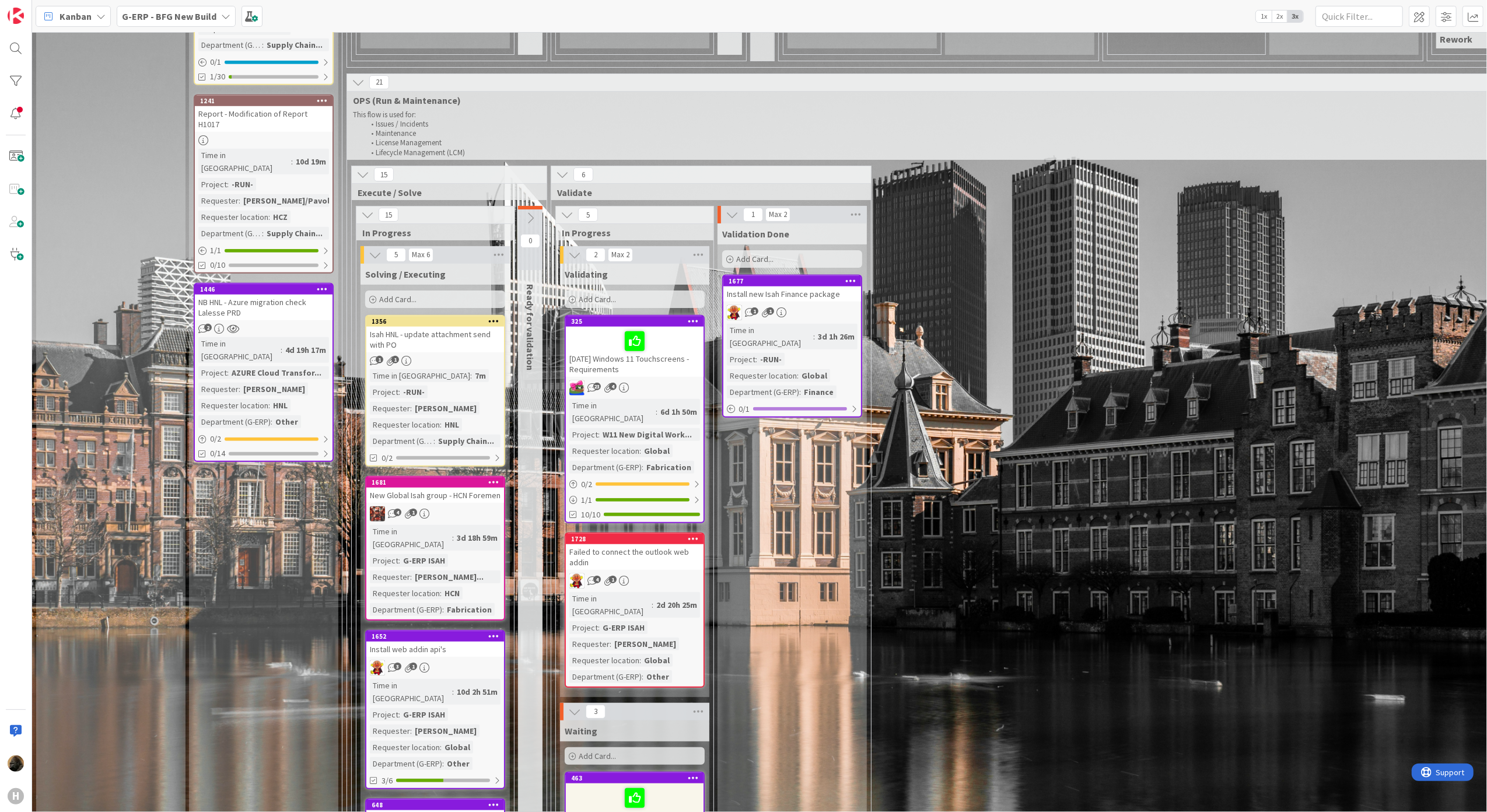
scroll to position [933, 0]
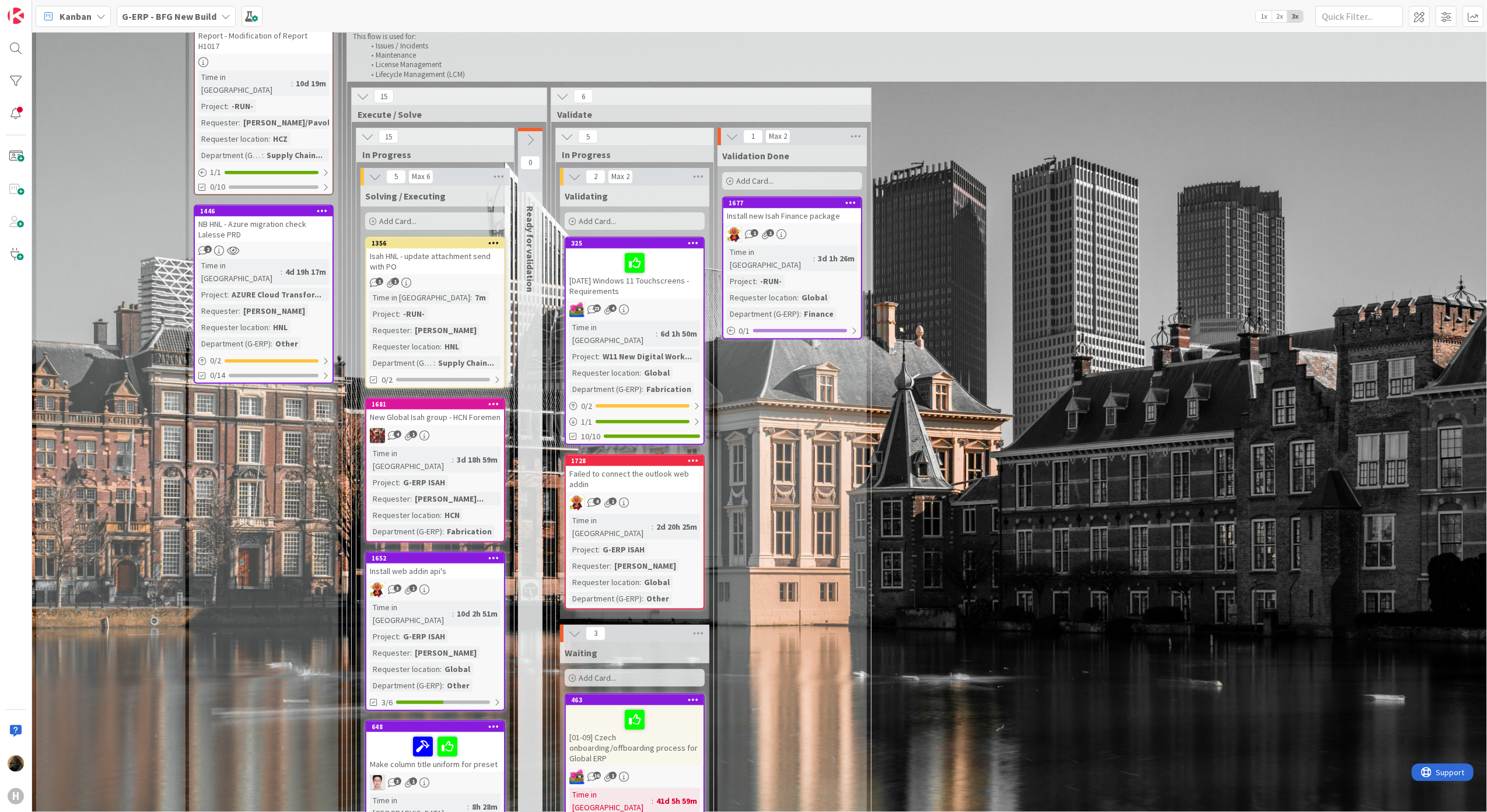
click at [485, 248] on div "Isah HNL - update attachment send with PO" at bounding box center [435, 261] width 137 height 25
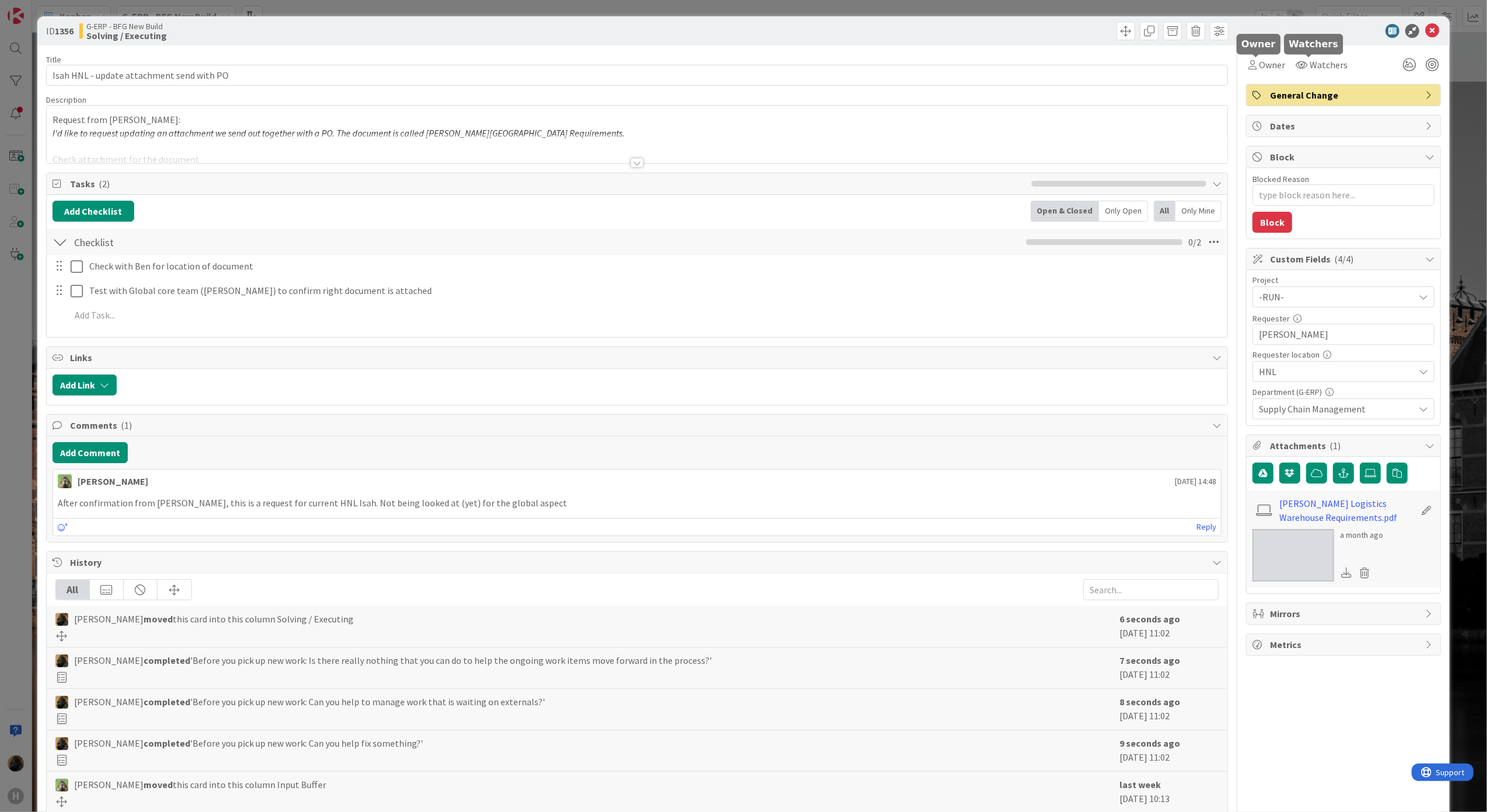
drag, startPoint x: 1326, startPoint y: 78, endPoint x: 1282, endPoint y: 73, distance: 44.3
click at [1326, 78] on div "Owner Watchers General Change Dates Block Blocked Reason 0 / 256 Block Custom F…" at bounding box center [1343, 457] width 194 height 824
click at [1273, 70] on span "Owner" at bounding box center [1272, 65] width 26 height 14
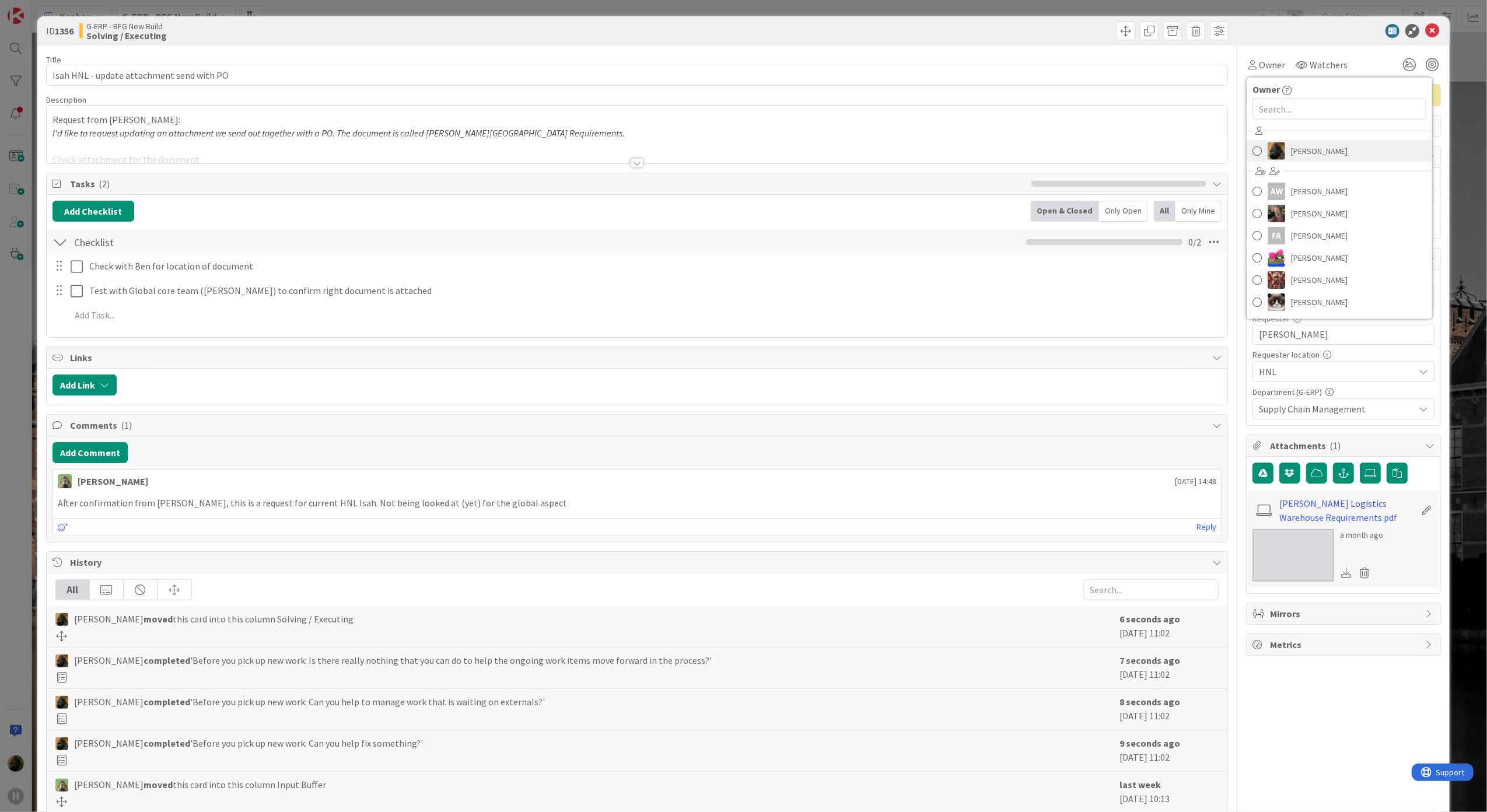
click at [1277, 147] on link "[PERSON_NAME]" at bounding box center [1339, 150] width 185 height 22
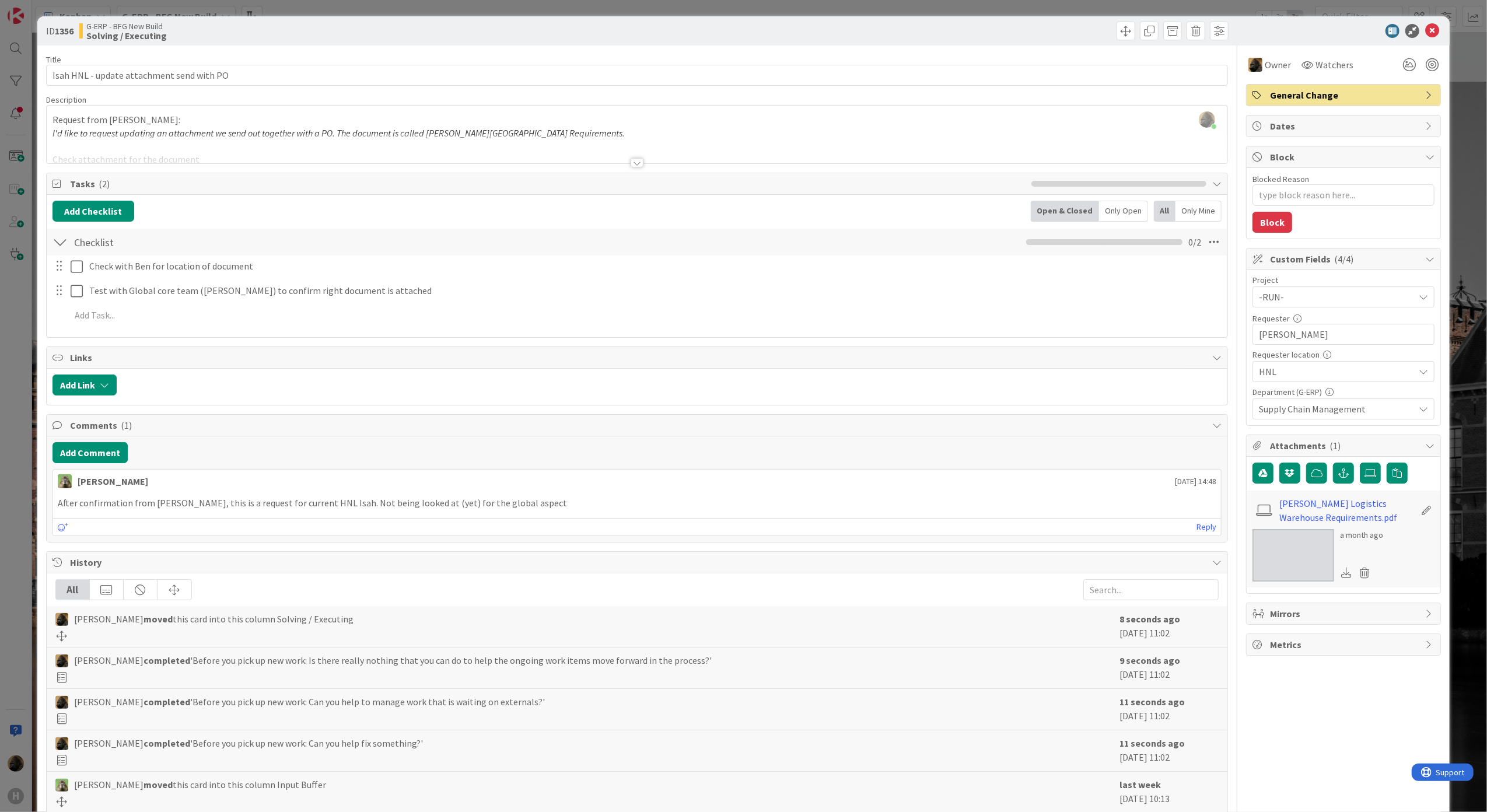
click at [1247, 36] on div at bounding box center [1337, 30] width 207 height 14
click at [631, 164] on div at bounding box center [637, 162] width 13 height 9
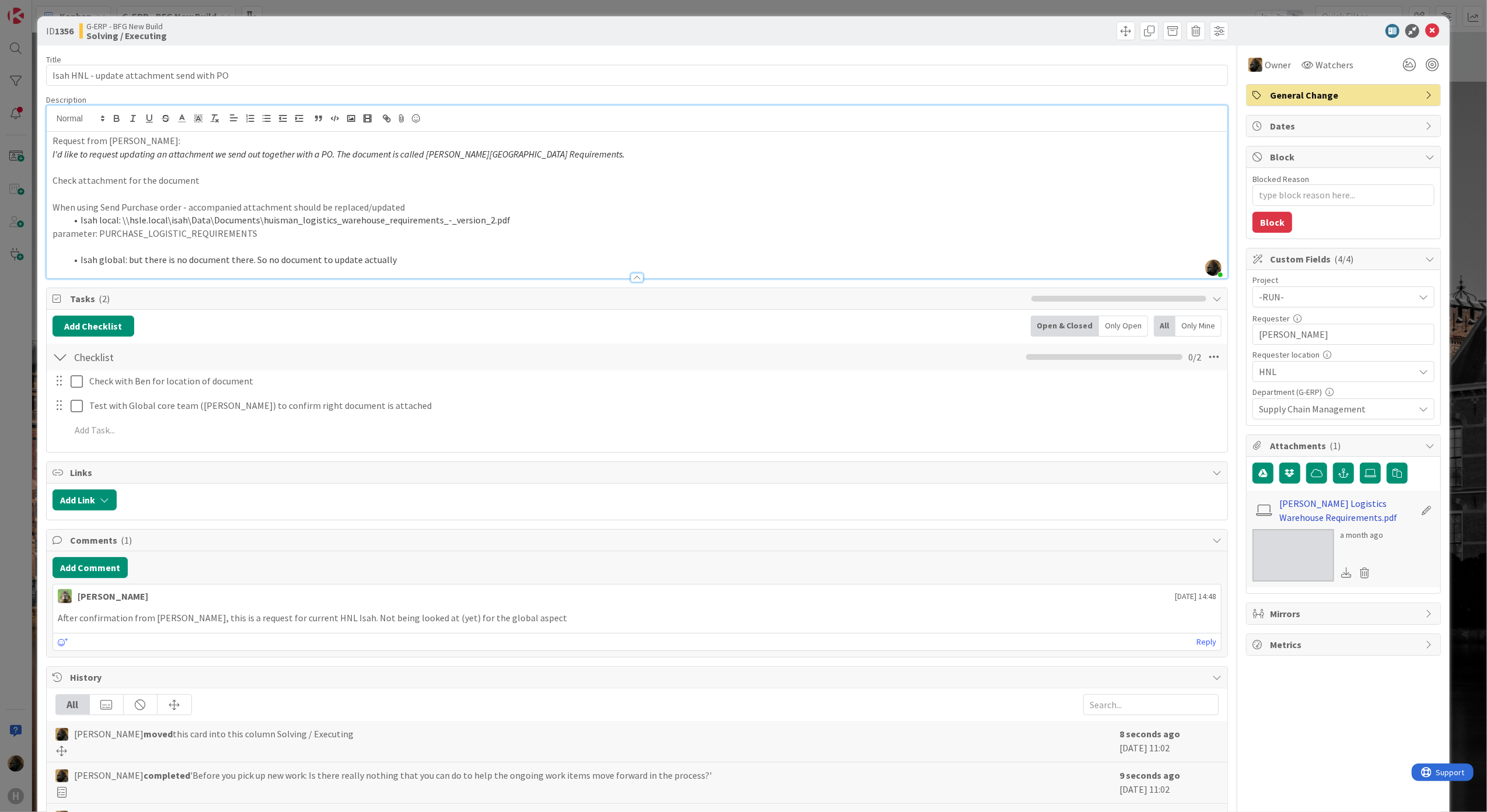
click at [1328, 509] on link "[PERSON_NAME] Logistics Warehouse Requirements.pdf" at bounding box center [1347, 511] width 136 height 28
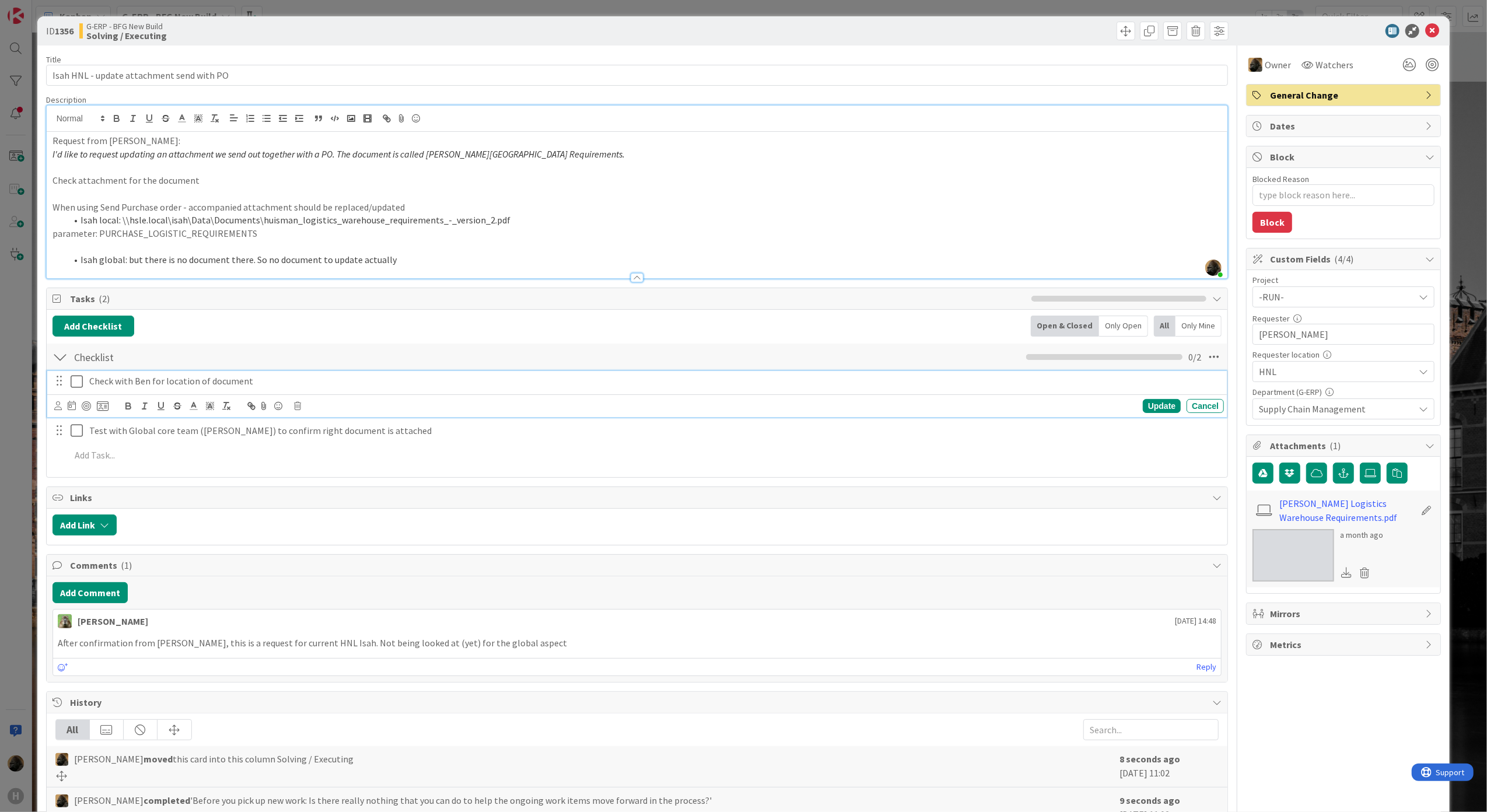
click at [79, 388] on icon at bounding box center [78, 381] width 17 height 14
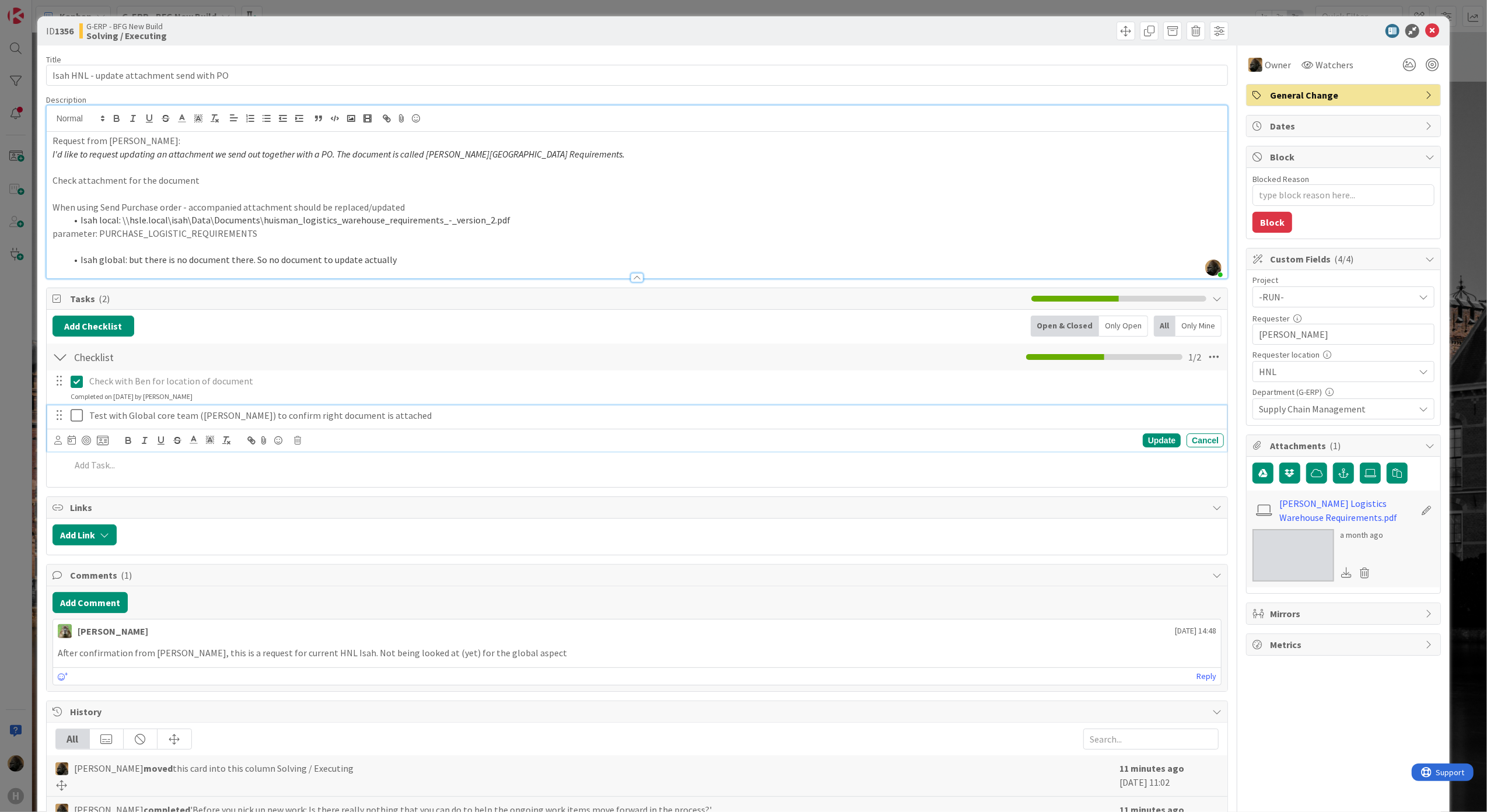
click at [78, 411] on icon at bounding box center [78, 415] width 17 height 14
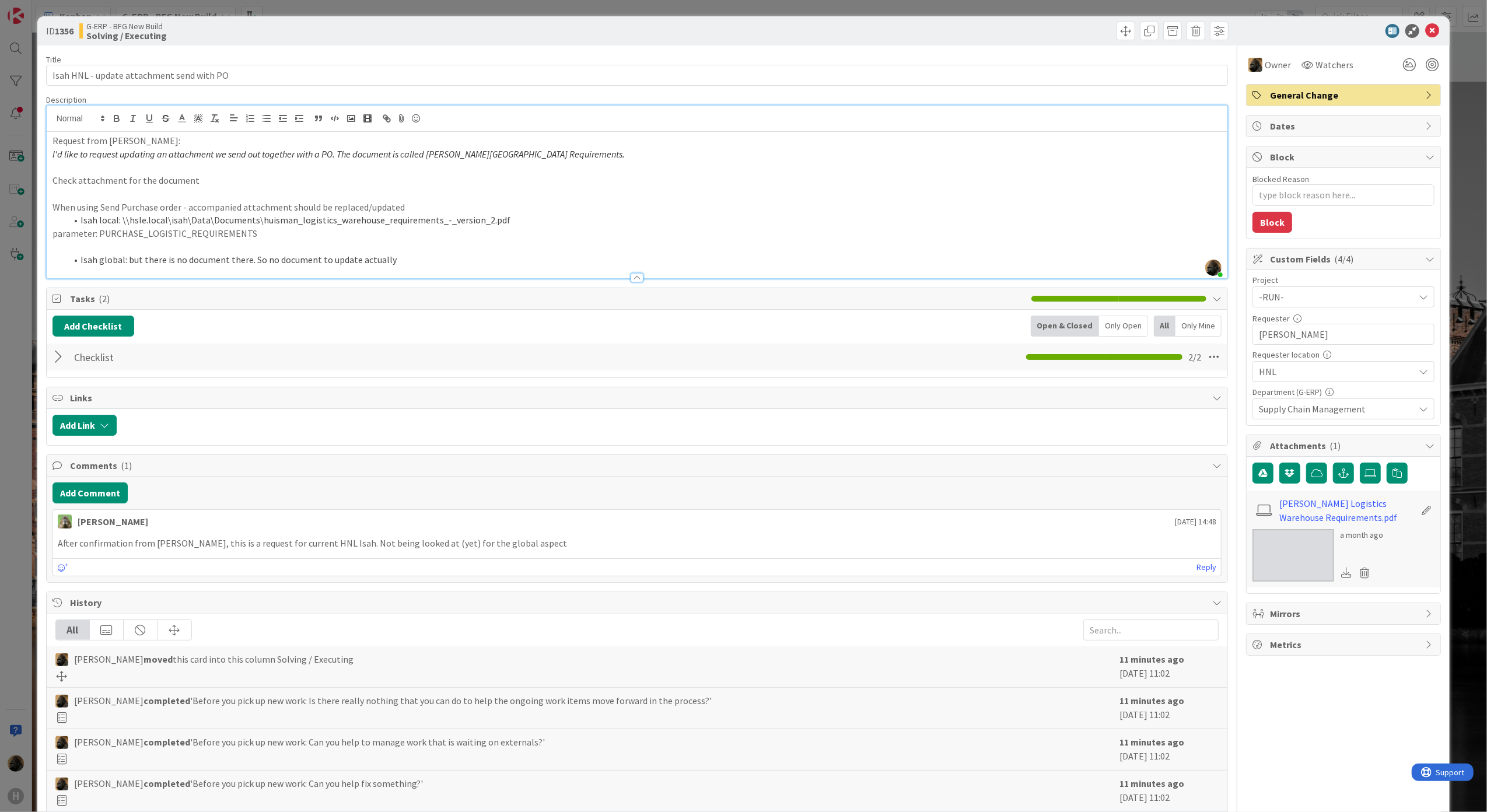
click at [470, 538] on div "After confirmation from [PERSON_NAME], this is a request for current HNL Isah. …" at bounding box center [637, 543] width 1168 height 23
drag, startPoint x: 1447, startPoint y: 3, endPoint x: 895, endPoint y: 82, distance: 557.6
click at [895, 82] on input "Isah HNL - update attachment send with PO" at bounding box center [636, 75] width 1182 height 21
click at [889, 65] on input "Isah HNL - update attachment send with PO" at bounding box center [636, 75] width 1182 height 21
click at [876, 57] on div "Title 41 / 128" at bounding box center [636, 59] width 1182 height 11
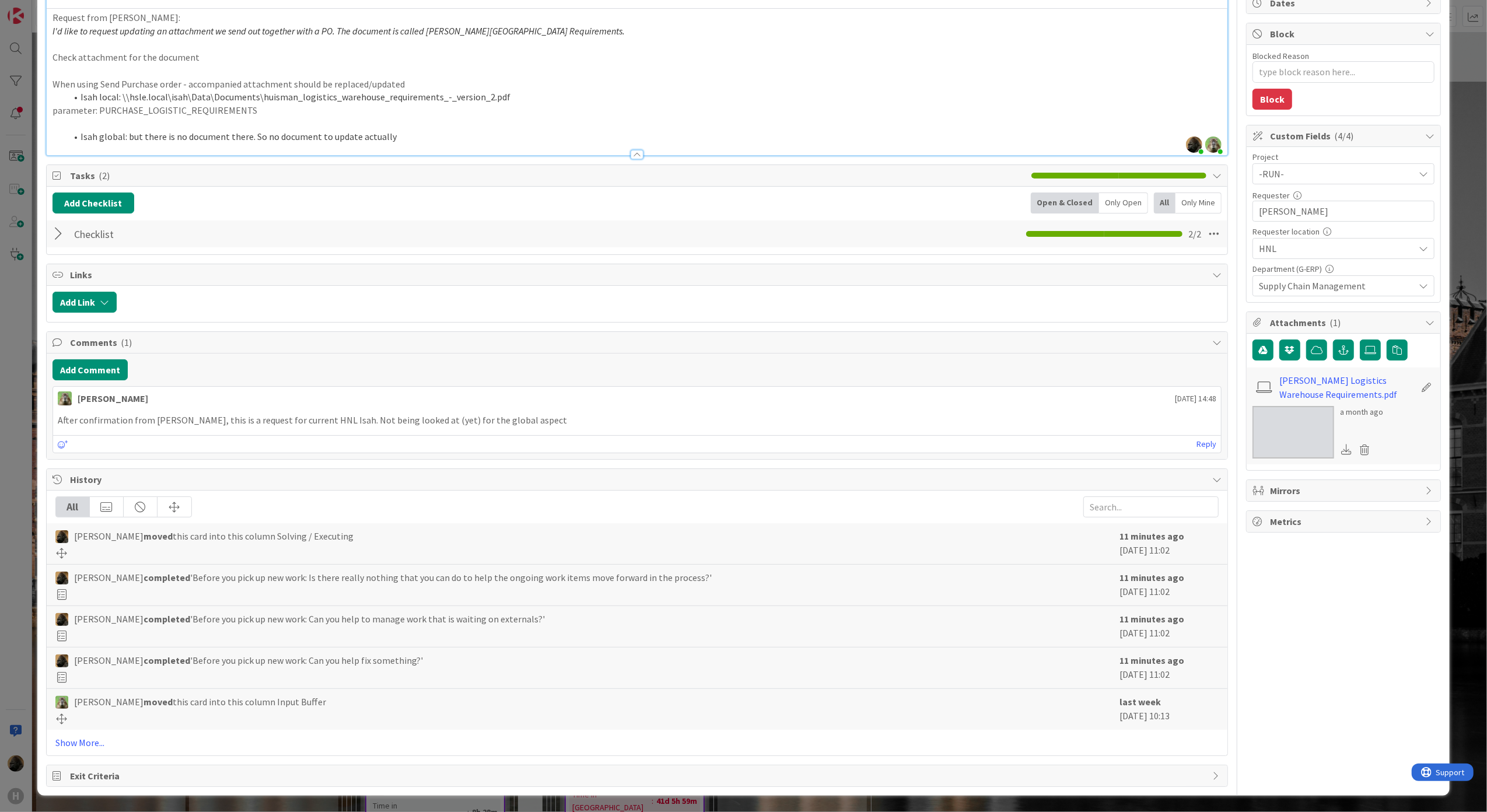
scroll to position [129, 0]
click at [106, 749] on div "All [PERSON_NAME] moved this card into this column Solving / Executing 11 minut…" at bounding box center [637, 622] width 1181 height 265
click at [89, 740] on link "Show More..." at bounding box center [637, 742] width 1163 height 14
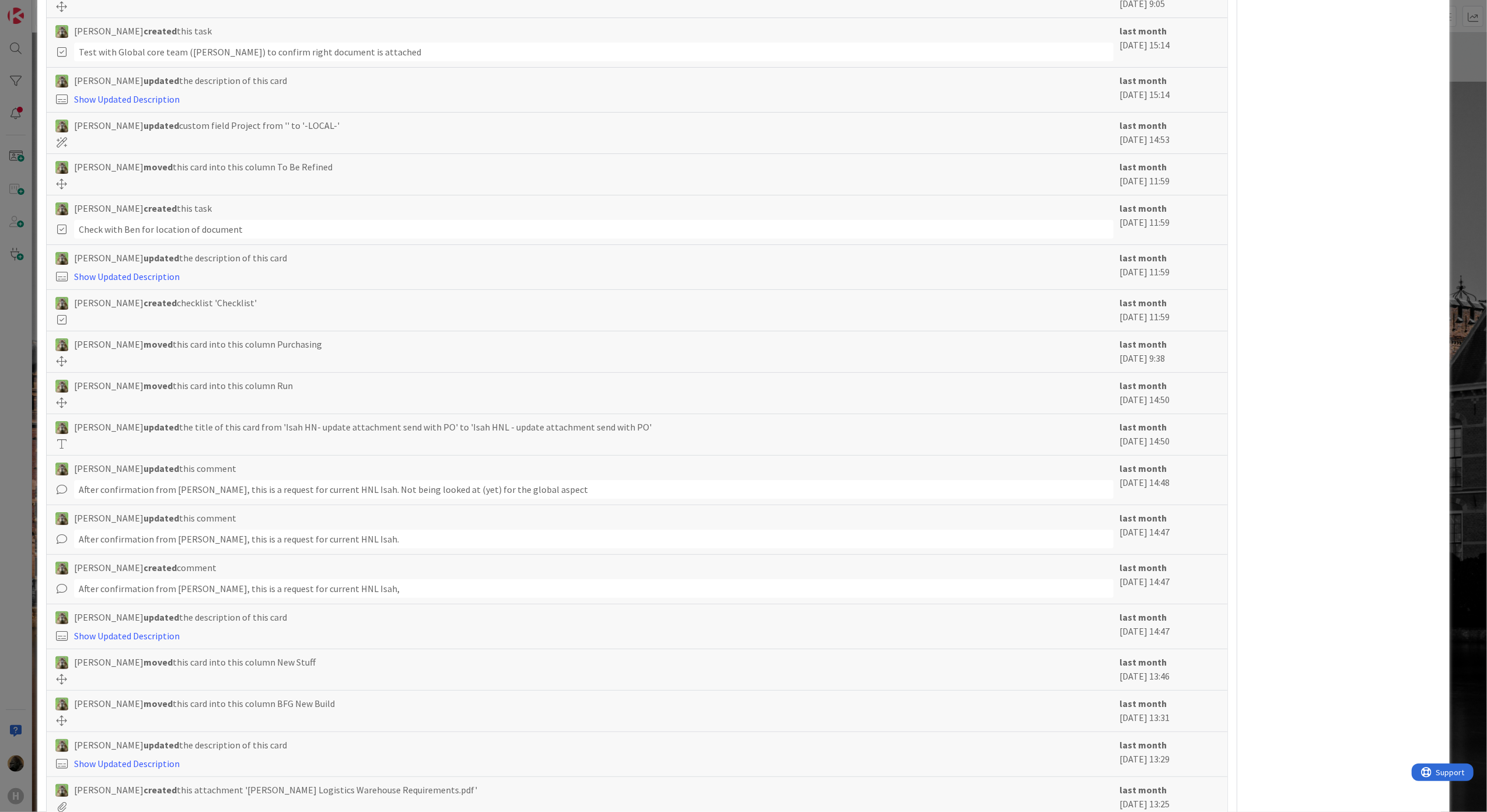
scroll to position [1403, 0]
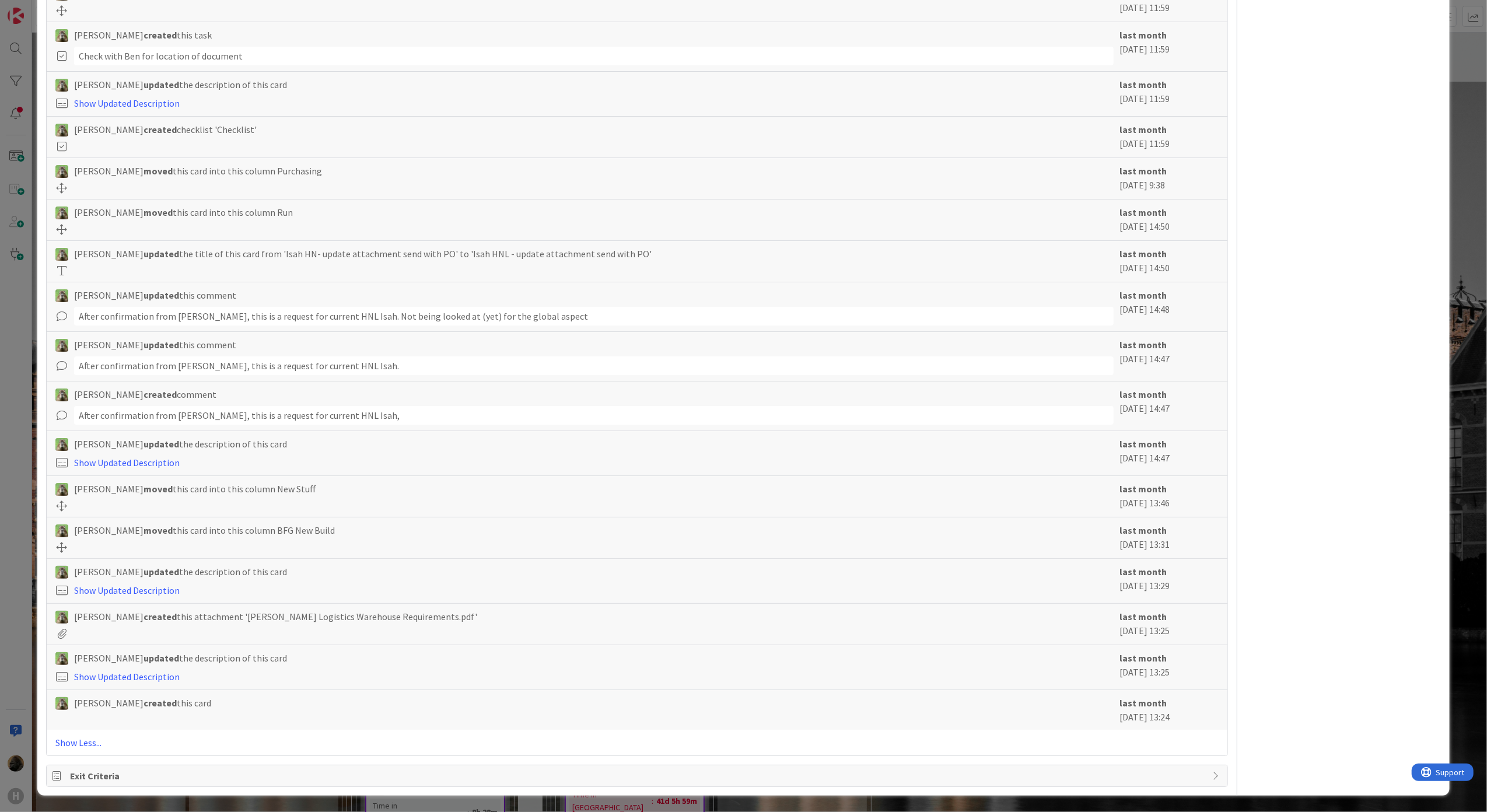
type textarea "x"
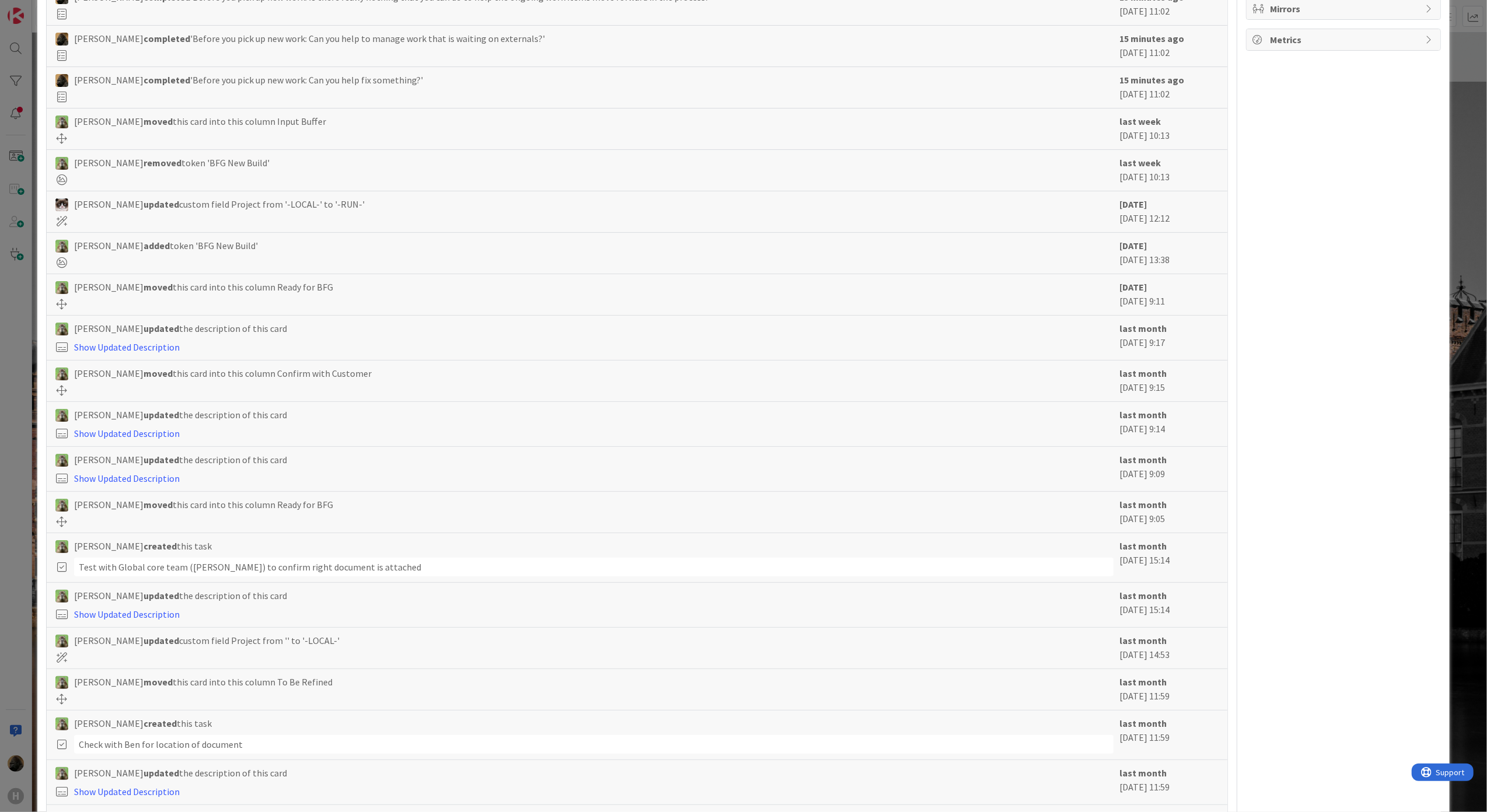
scroll to position [0, 0]
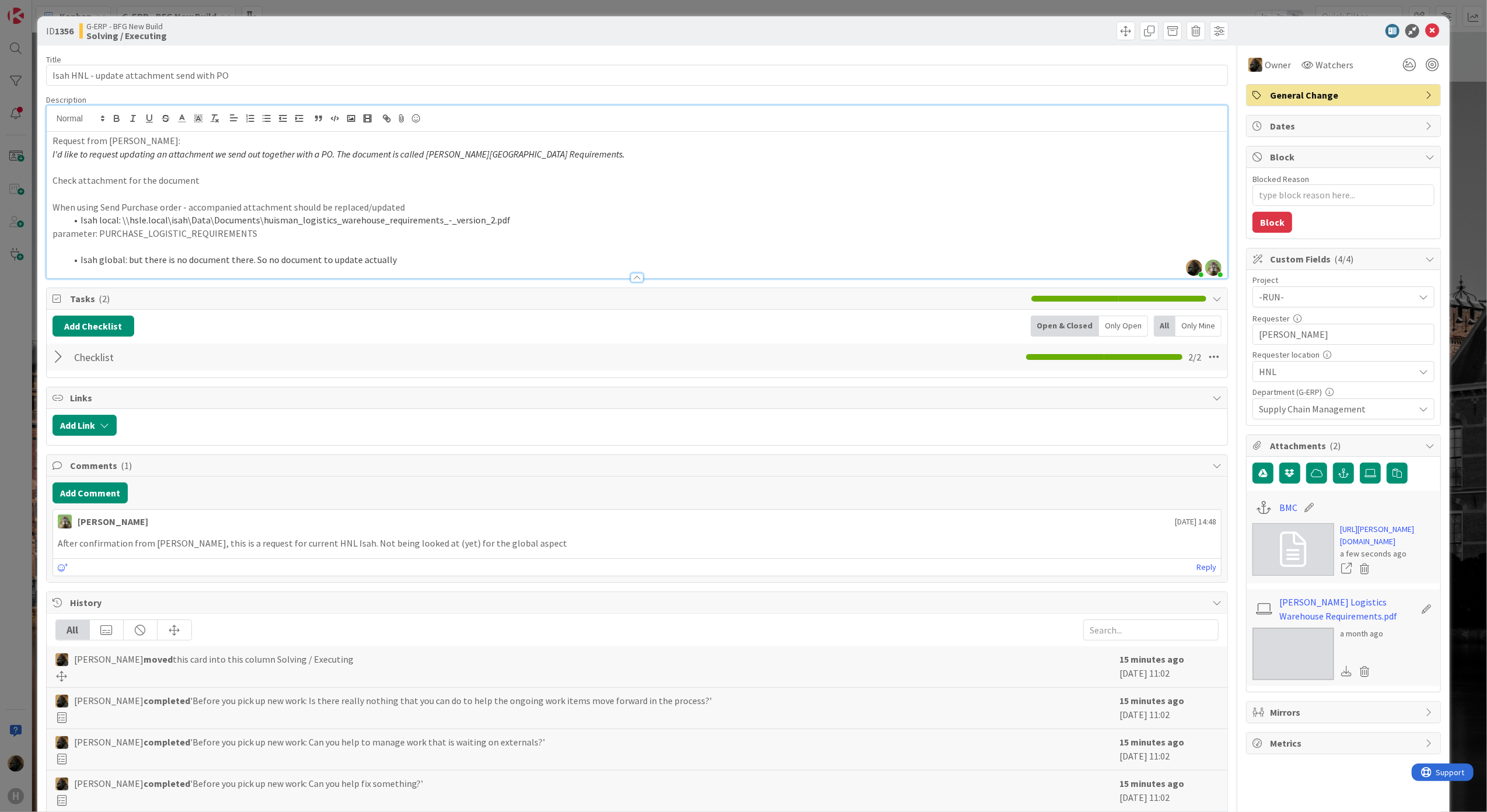
click at [1008, 28] on div at bounding box center [934, 30] width 588 height 19
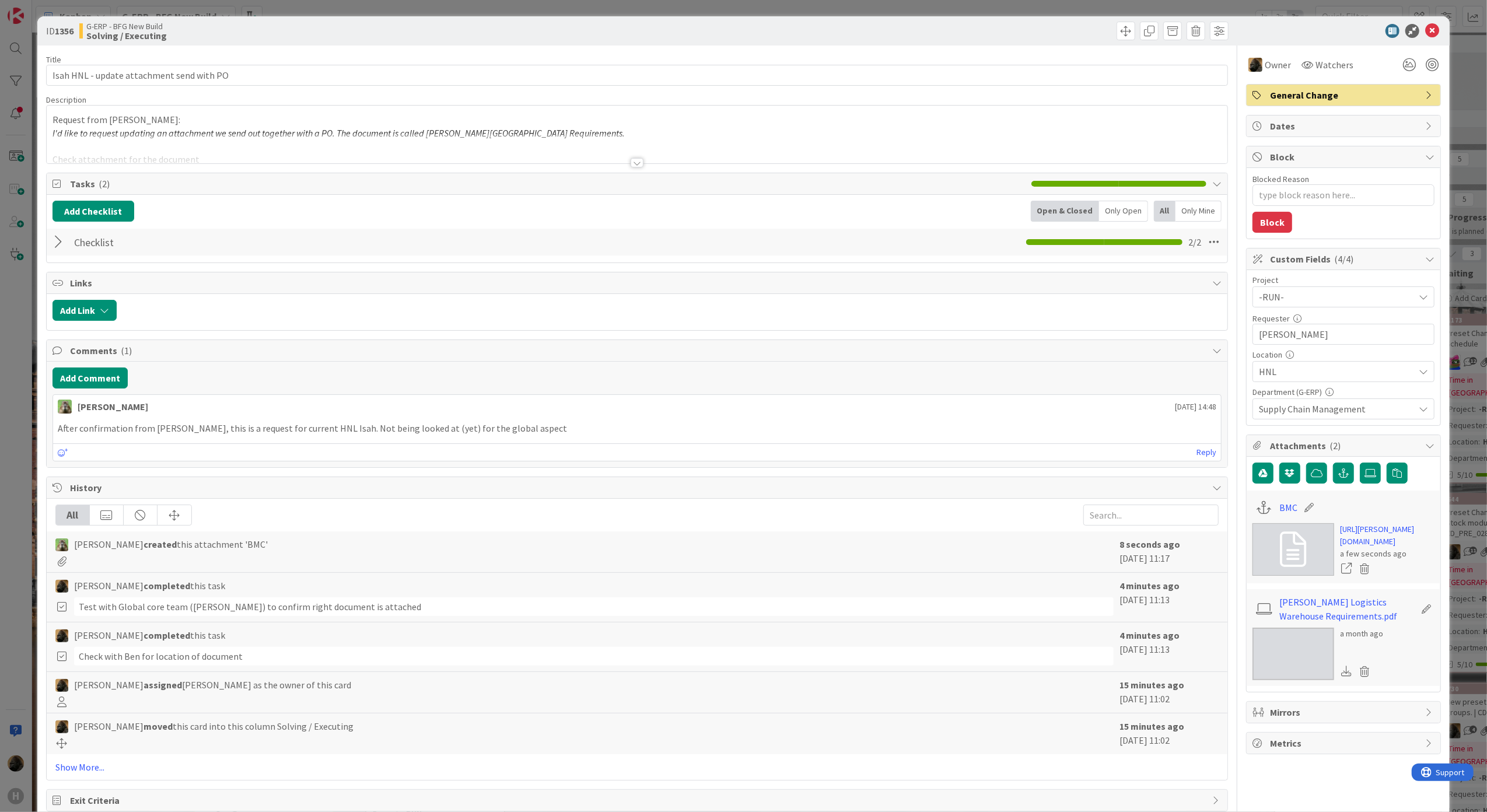
click at [637, 154] on div at bounding box center [637, 148] width 1181 height 29
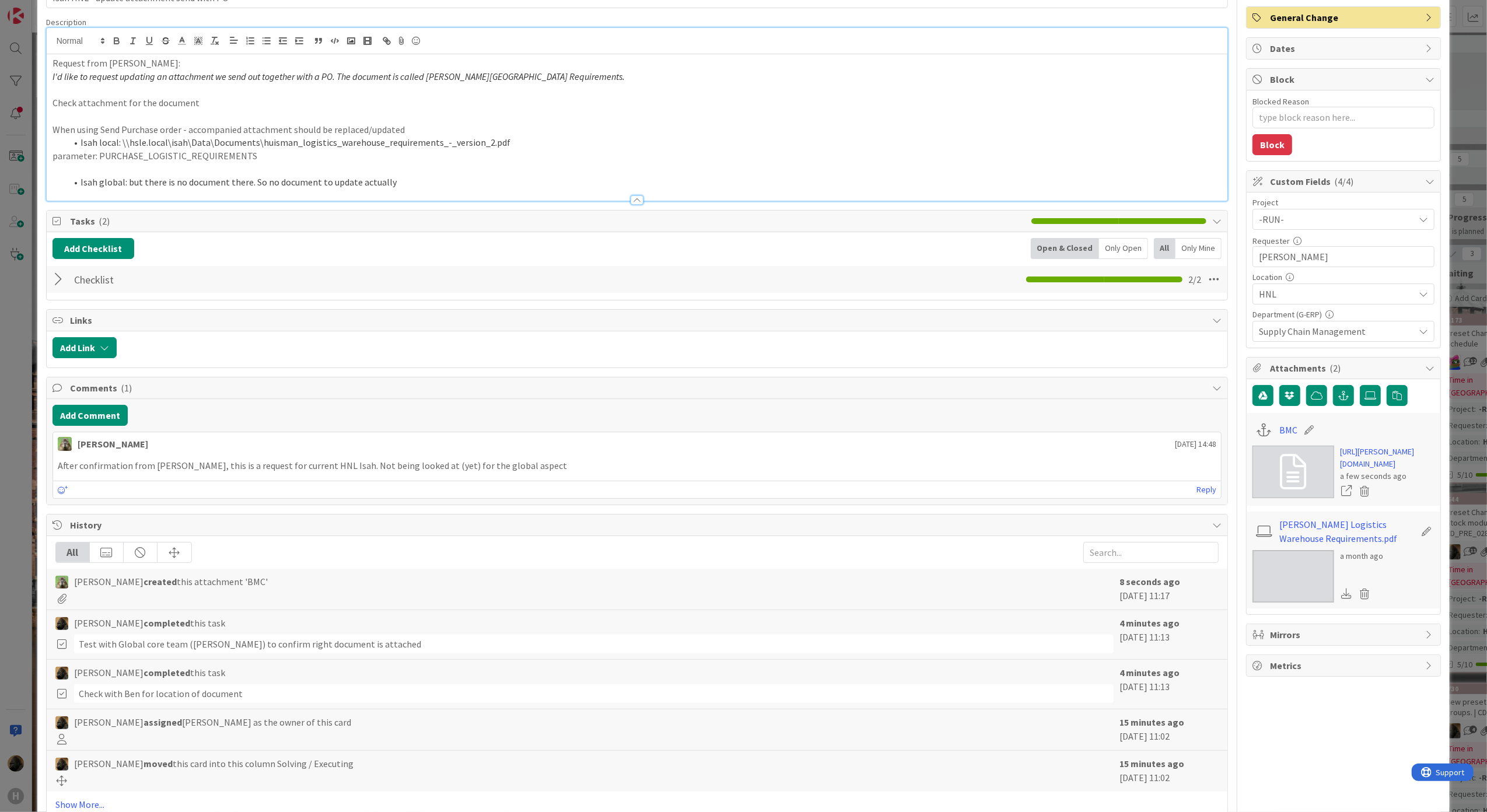
scroll to position [145, 0]
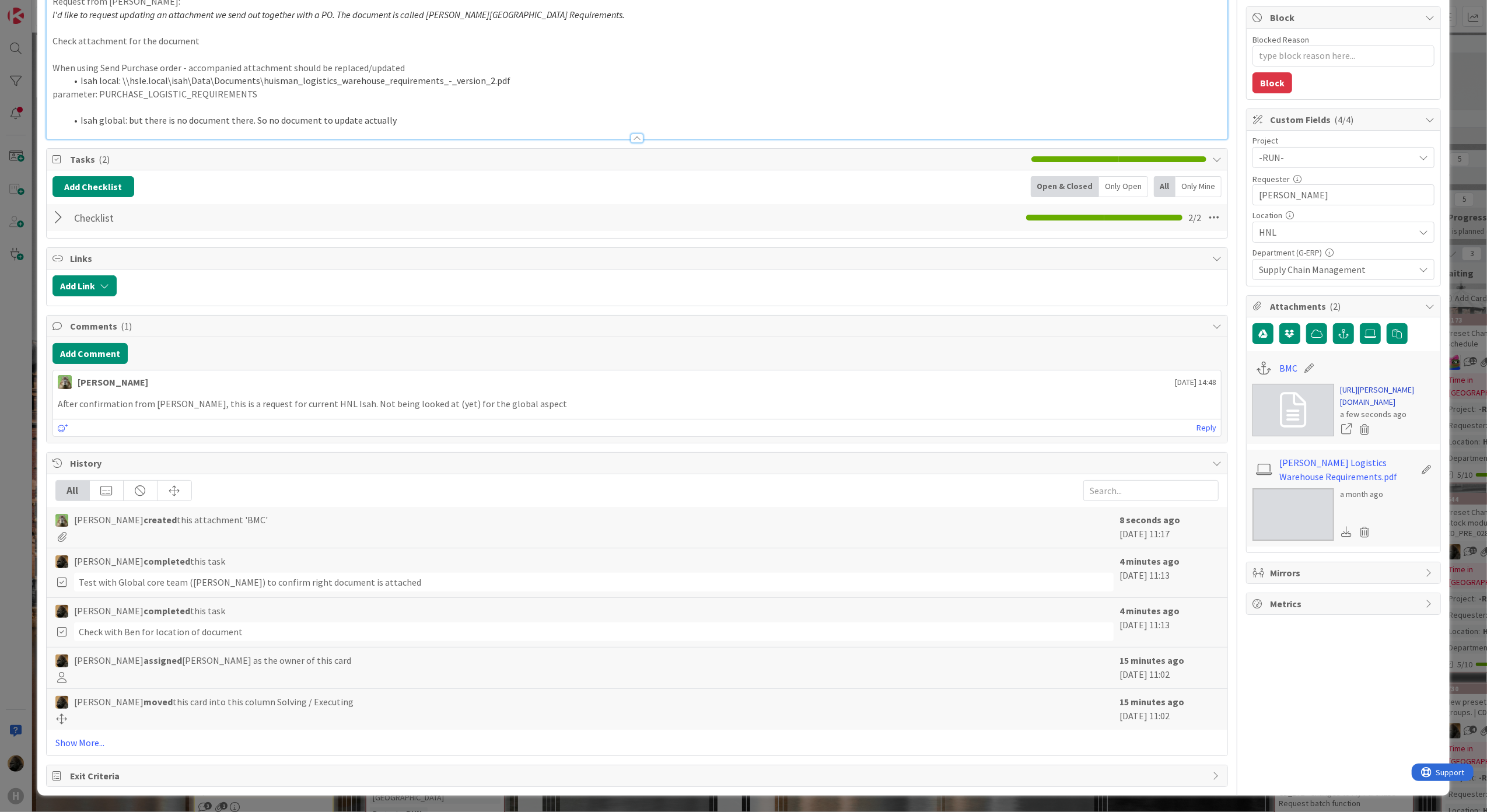
click at [1379, 408] on link "[URL][PERSON_NAME][DOMAIN_NAME]" at bounding box center [1387, 396] width 95 height 25
click at [17, 433] on div "ID 1356 G-ERP - BFG New Build Solving / Executing Title 41 / 128 Isah HNL - upd…" at bounding box center [744, 406] width 1487 height 812
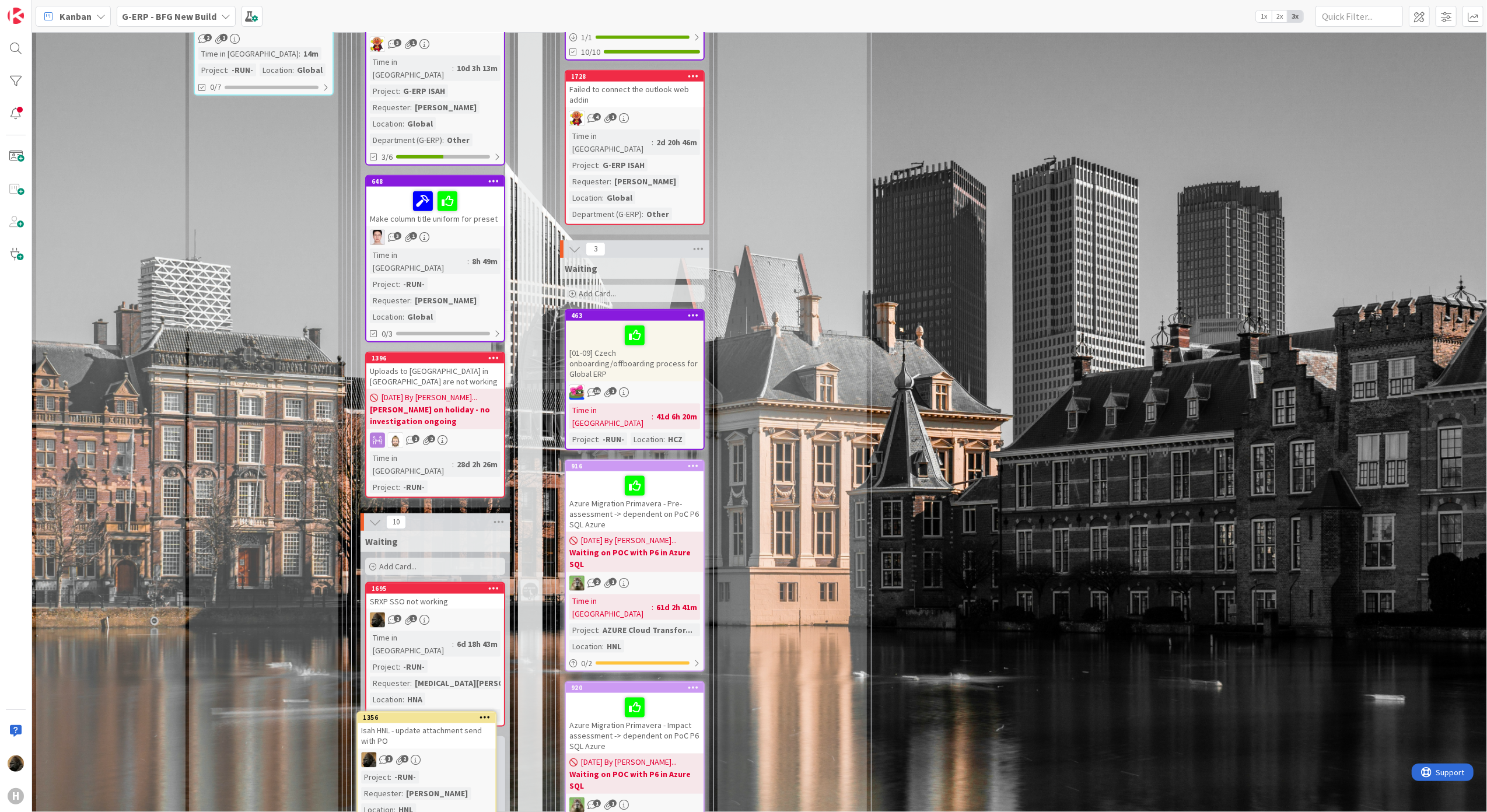
scroll to position [1346, 0]
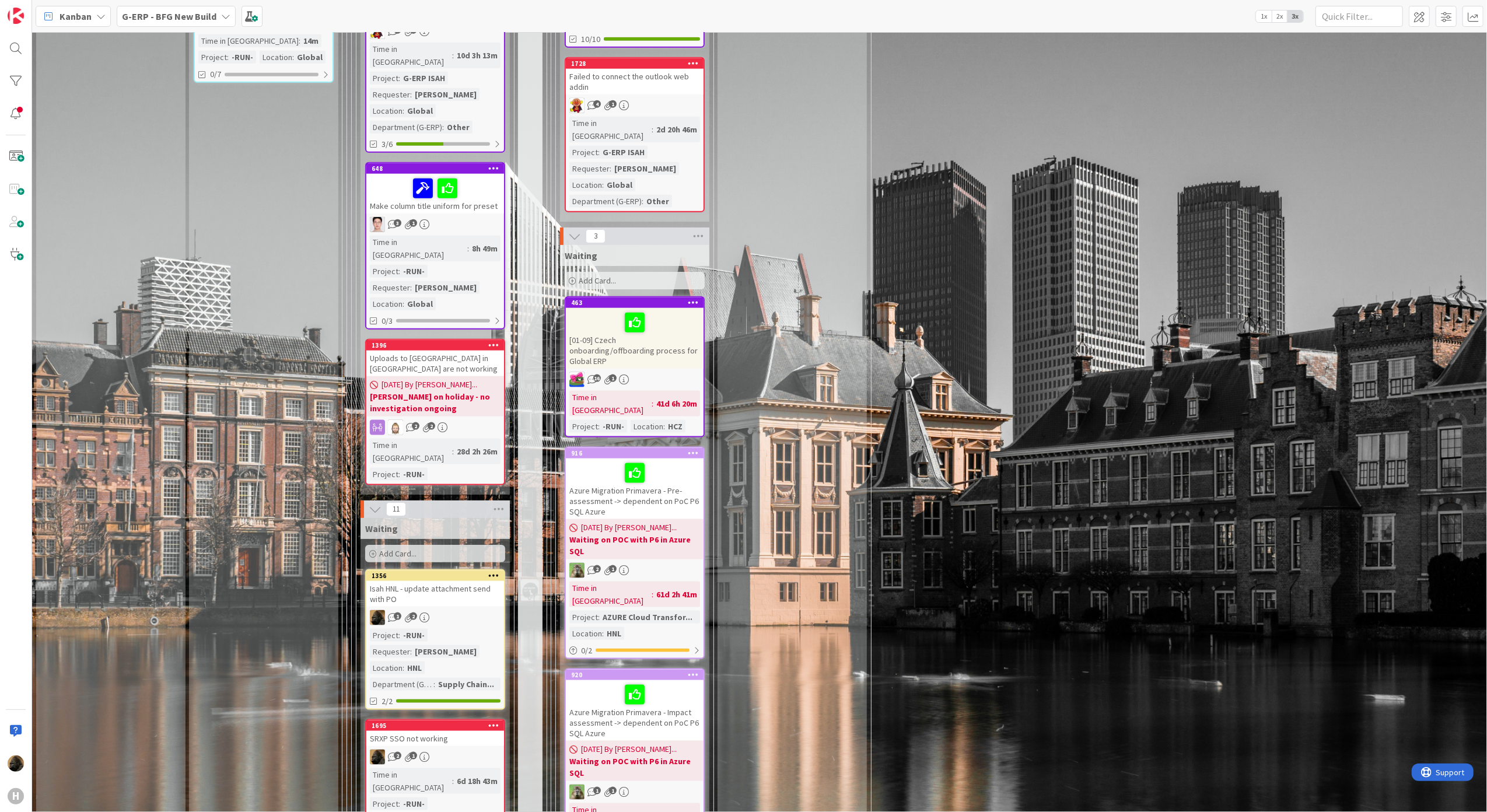
click at [423, 581] on div "Isah HNL - update attachment send with PO" at bounding box center [435, 593] width 137 height 25
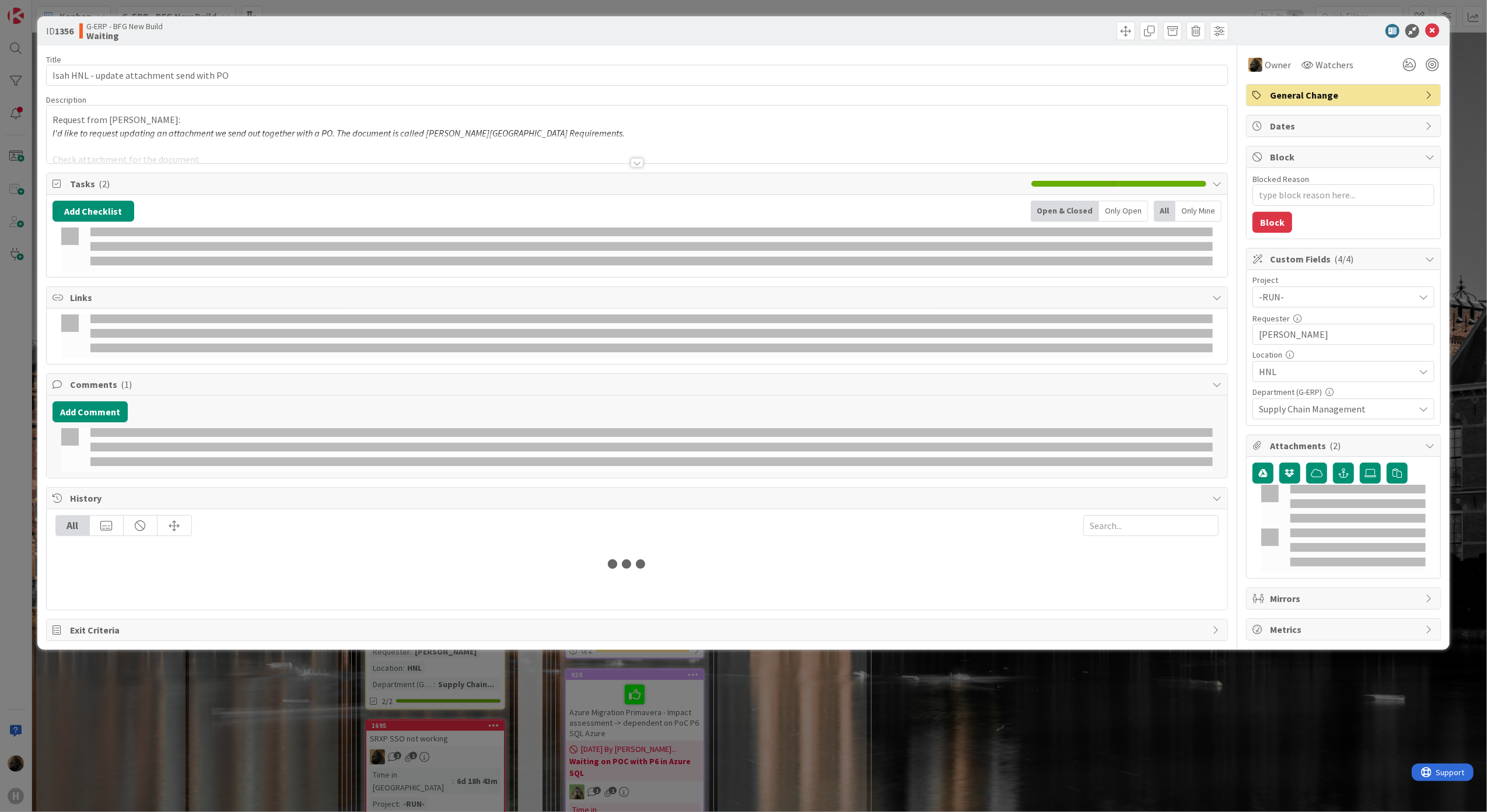
type textarea "x"
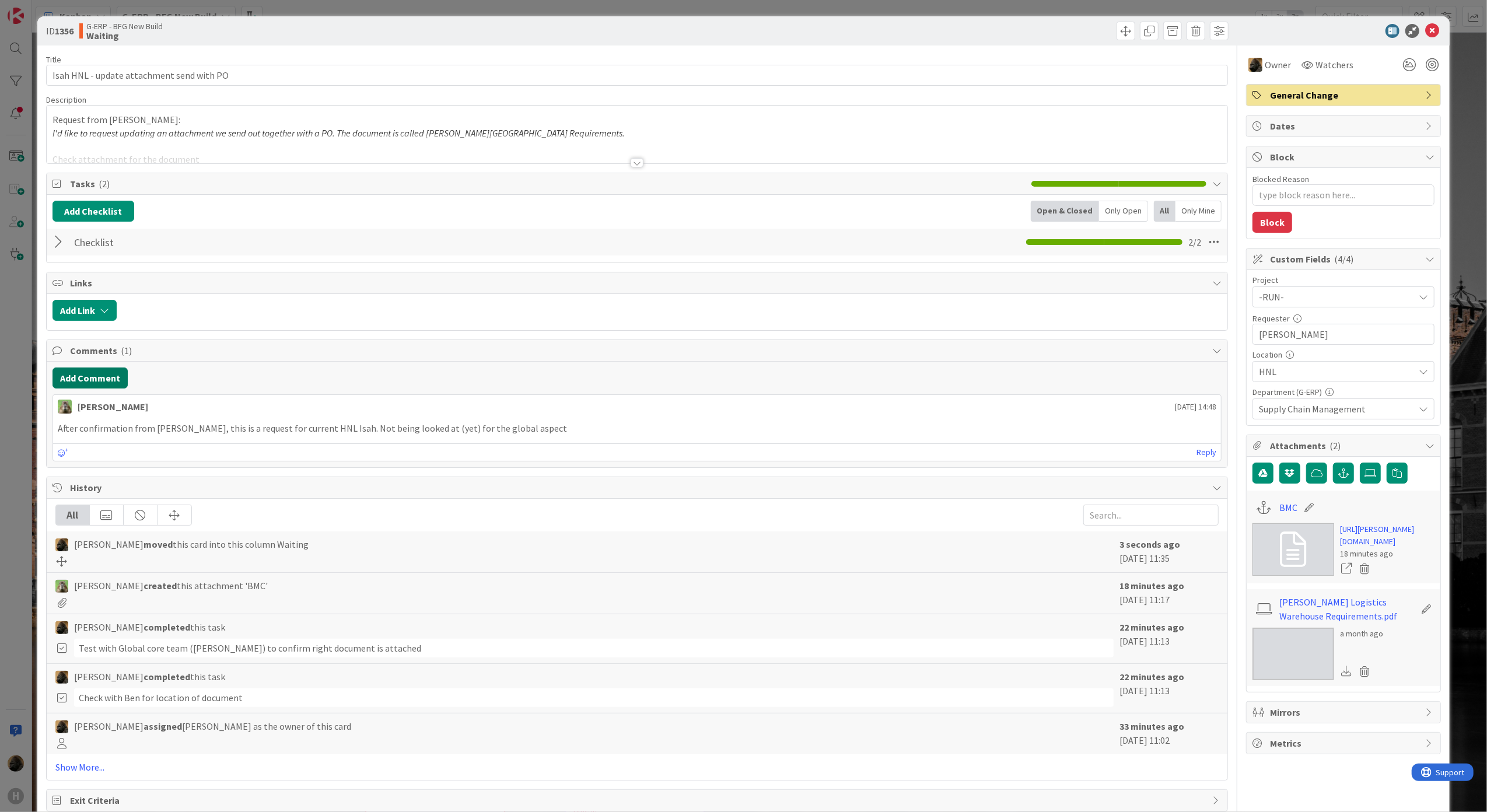
click at [87, 388] on button "Add Comment" at bounding box center [90, 378] width 75 height 21
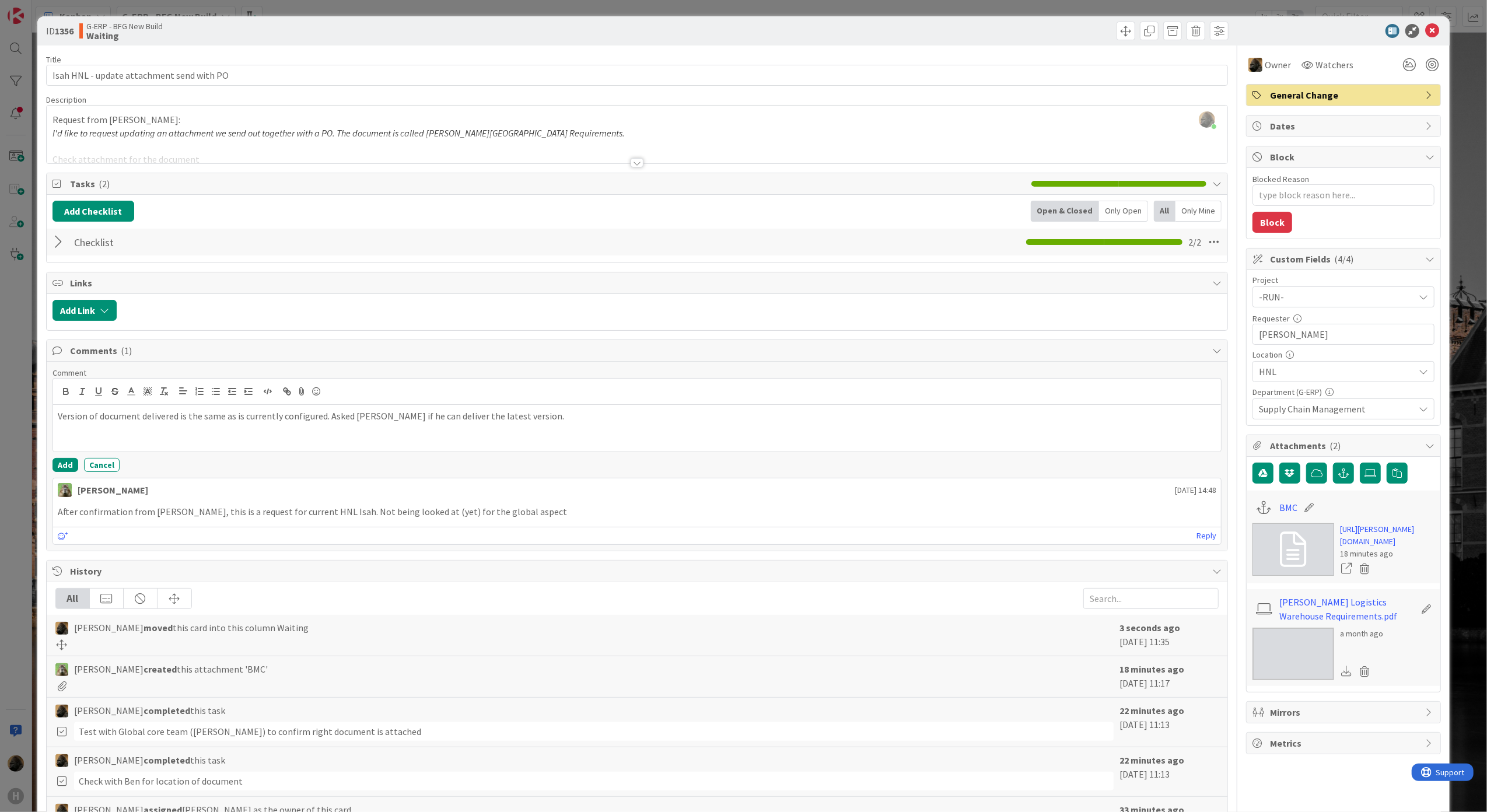
click at [54, 476] on div "Comment Version of document delivered is the same as is currently configured. A…" at bounding box center [637, 456] width 1181 height 189
click at [64, 460] on div "Comment Version of document delivered is the same as is currently configured. A…" at bounding box center [636, 420] width 1169 height 105
click at [70, 471] on button "Add" at bounding box center [65, 464] width 25 height 14
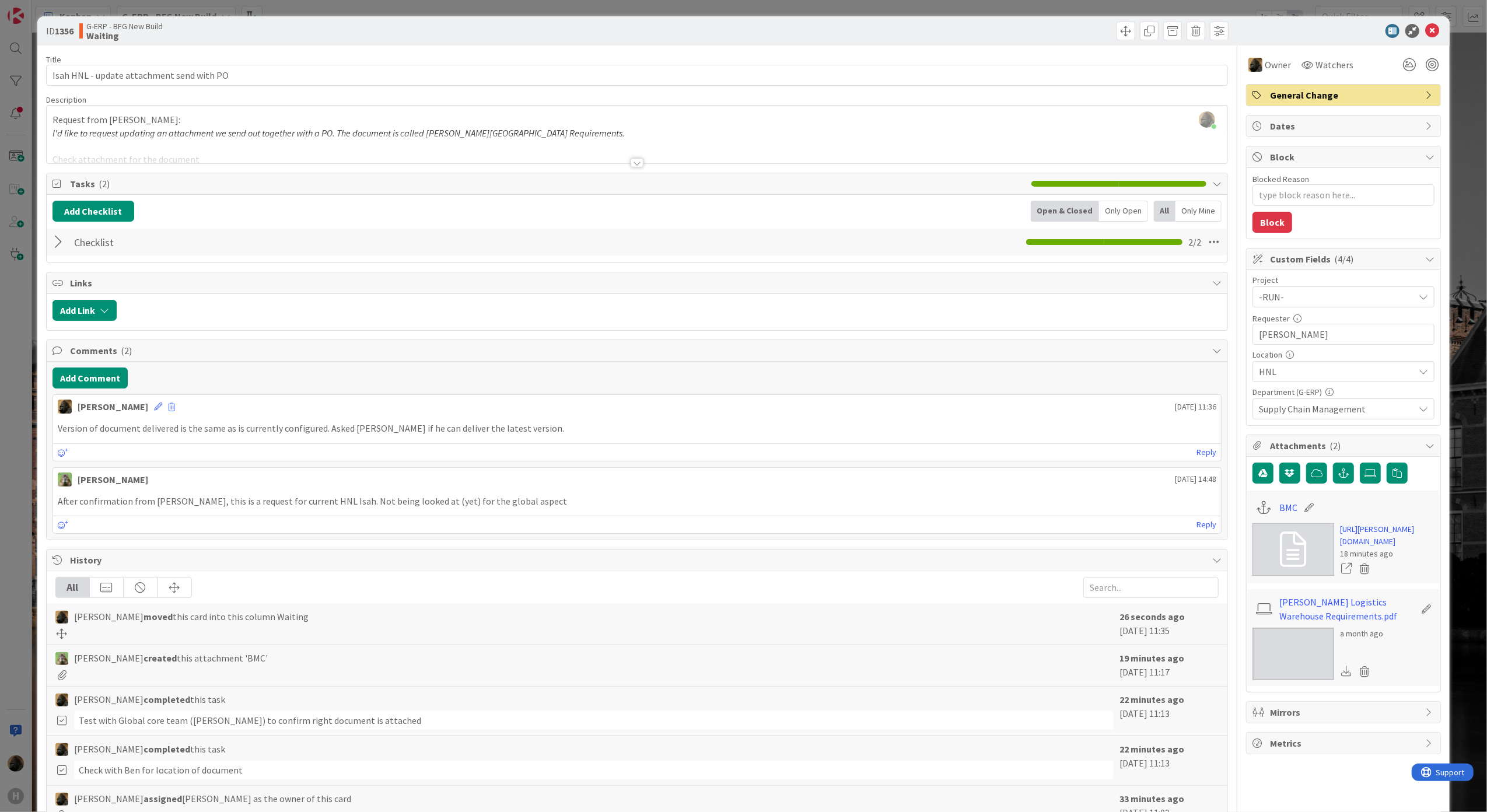
click at [20, 521] on div "ID 1356 G-ERP - BFG New Build Waiting Title 41 / 128 Isah HNL - update attachme…" at bounding box center [744, 406] width 1487 height 812
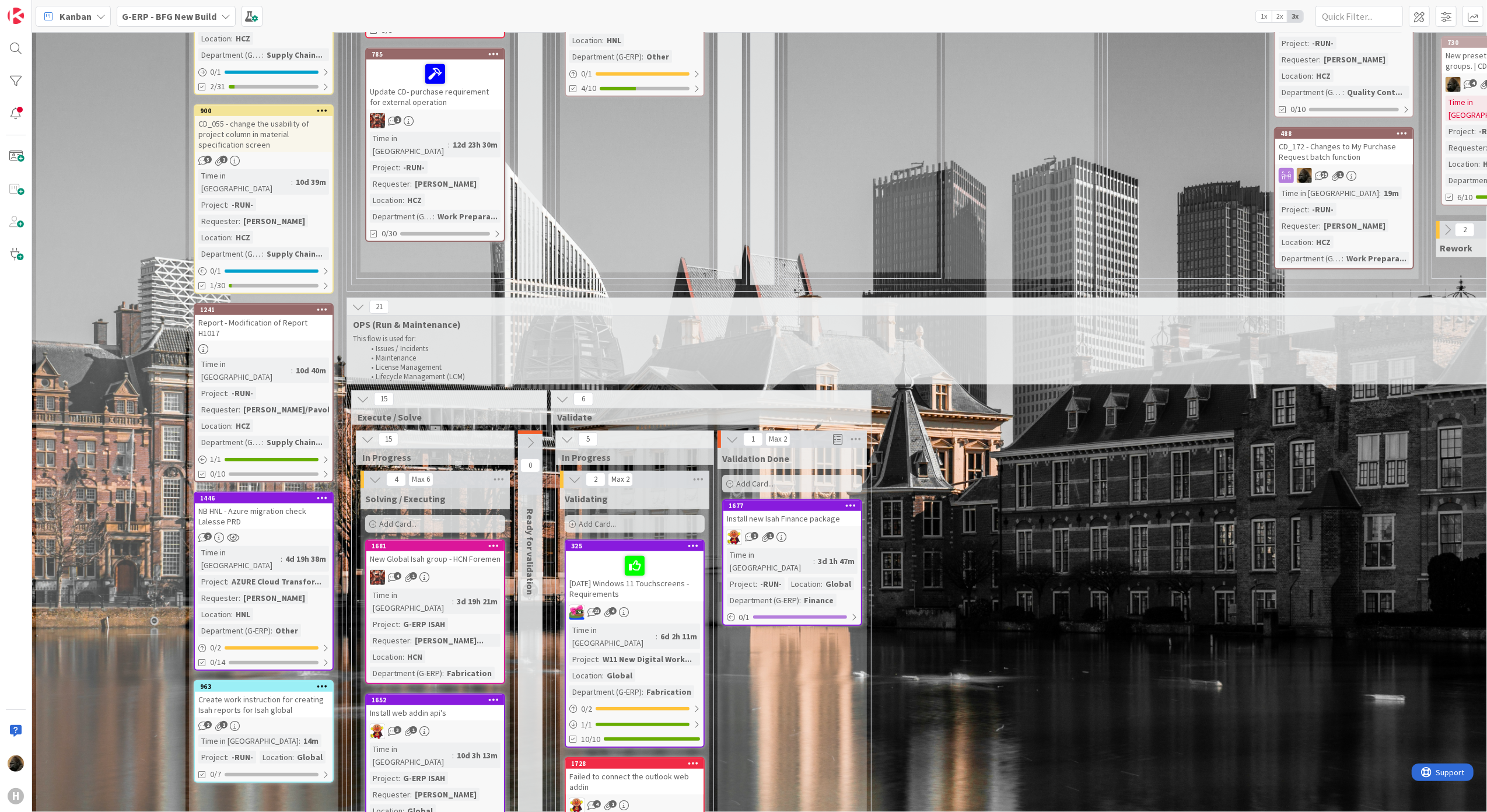
scroll to position [568, 0]
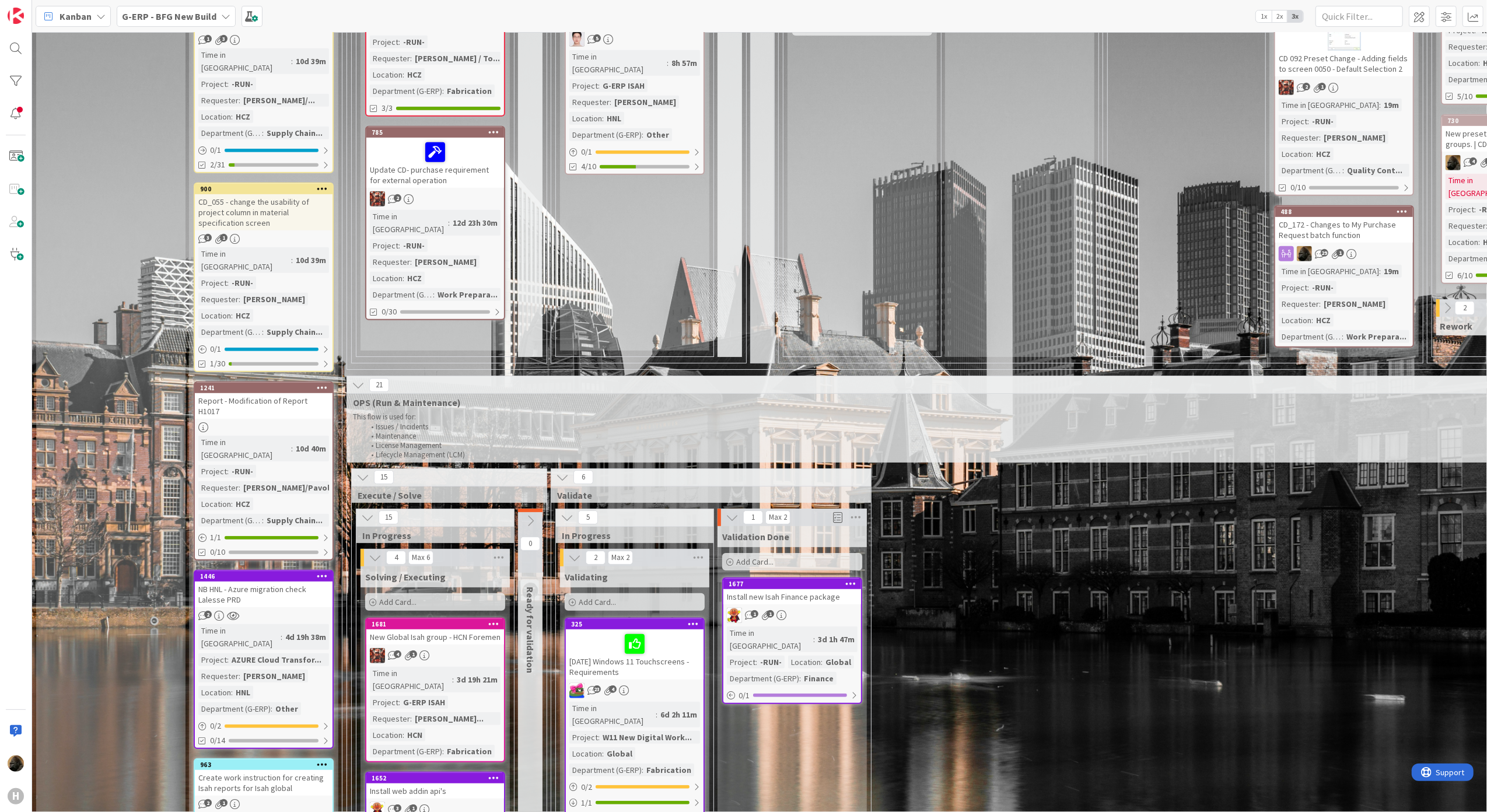
click at [294, 770] on div "Create work instruction for creating Isah reports for Isah global" at bounding box center [263, 782] width 137 height 25
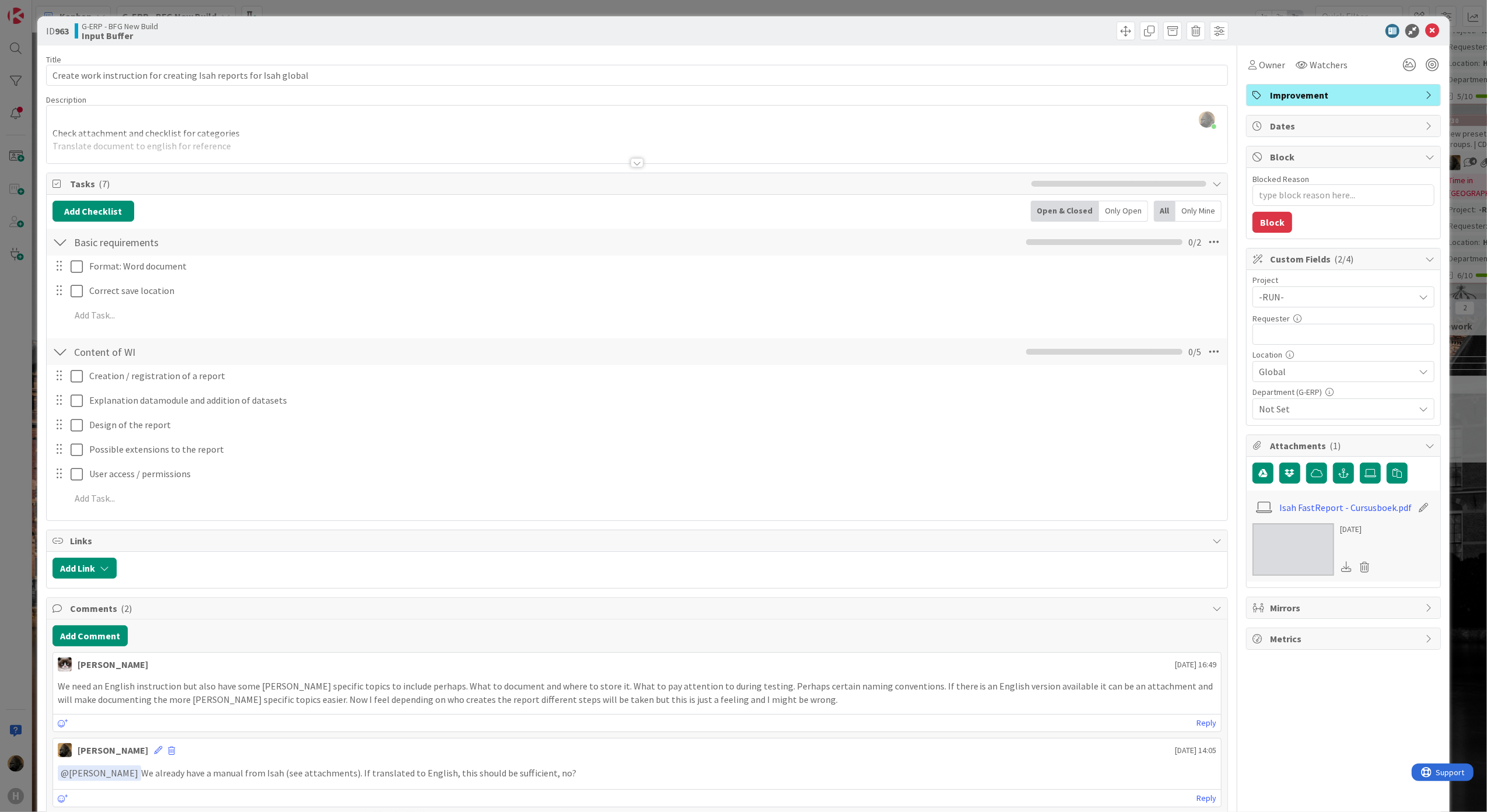
click at [0, 670] on html "H Kanban G-ERP - BFG New Build 1x 2x 3x 4 INFO This column can be used for info…" at bounding box center [744, 406] width 1487 height 812
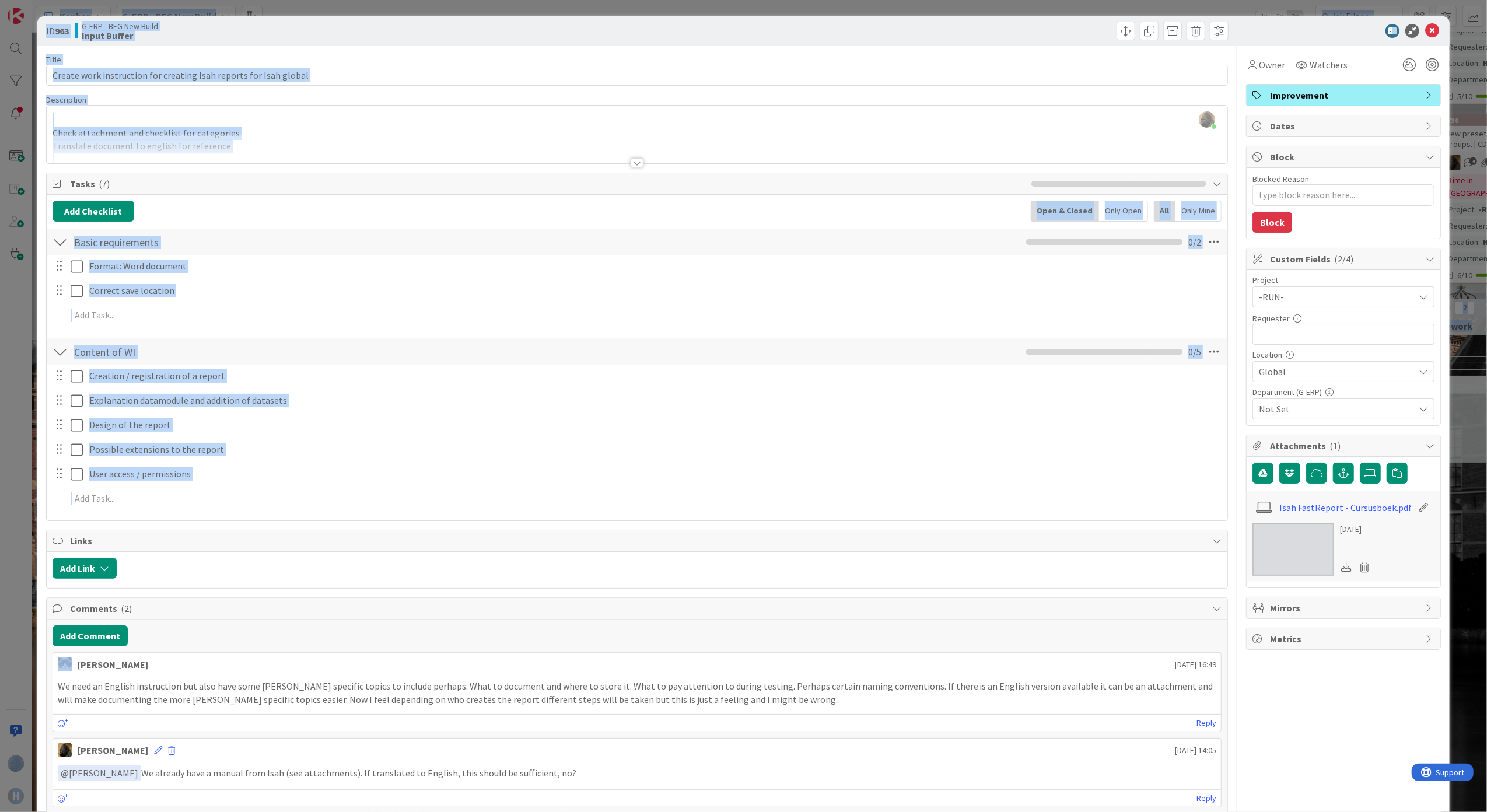
click at [0, 618] on html "H Kanban G-ERP - BFG New Build 1x 2x 3x 4 INFO This column can be used for info…" at bounding box center [744, 406] width 1487 height 812
drag, startPoint x: -2, startPoint y: 618, endPoint x: 13, endPoint y: 626, distance: 17.0
click at [13, 626] on div "ID 963 G-ERP - BFG New Build Input Buffer Title 65 / 128 Create work instructio…" at bounding box center [744, 406] width 1487 height 812
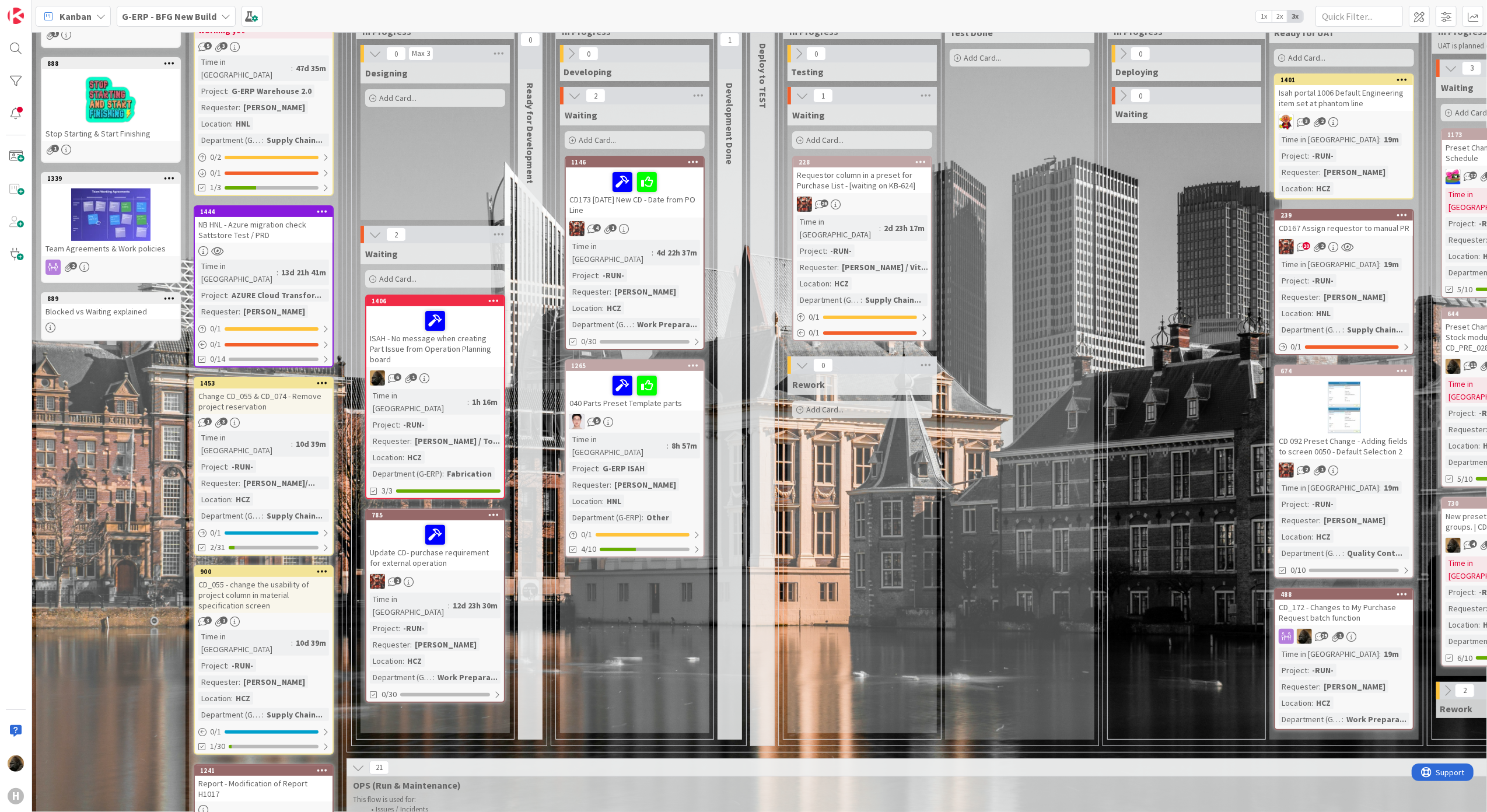
scroll to position [101, 0]
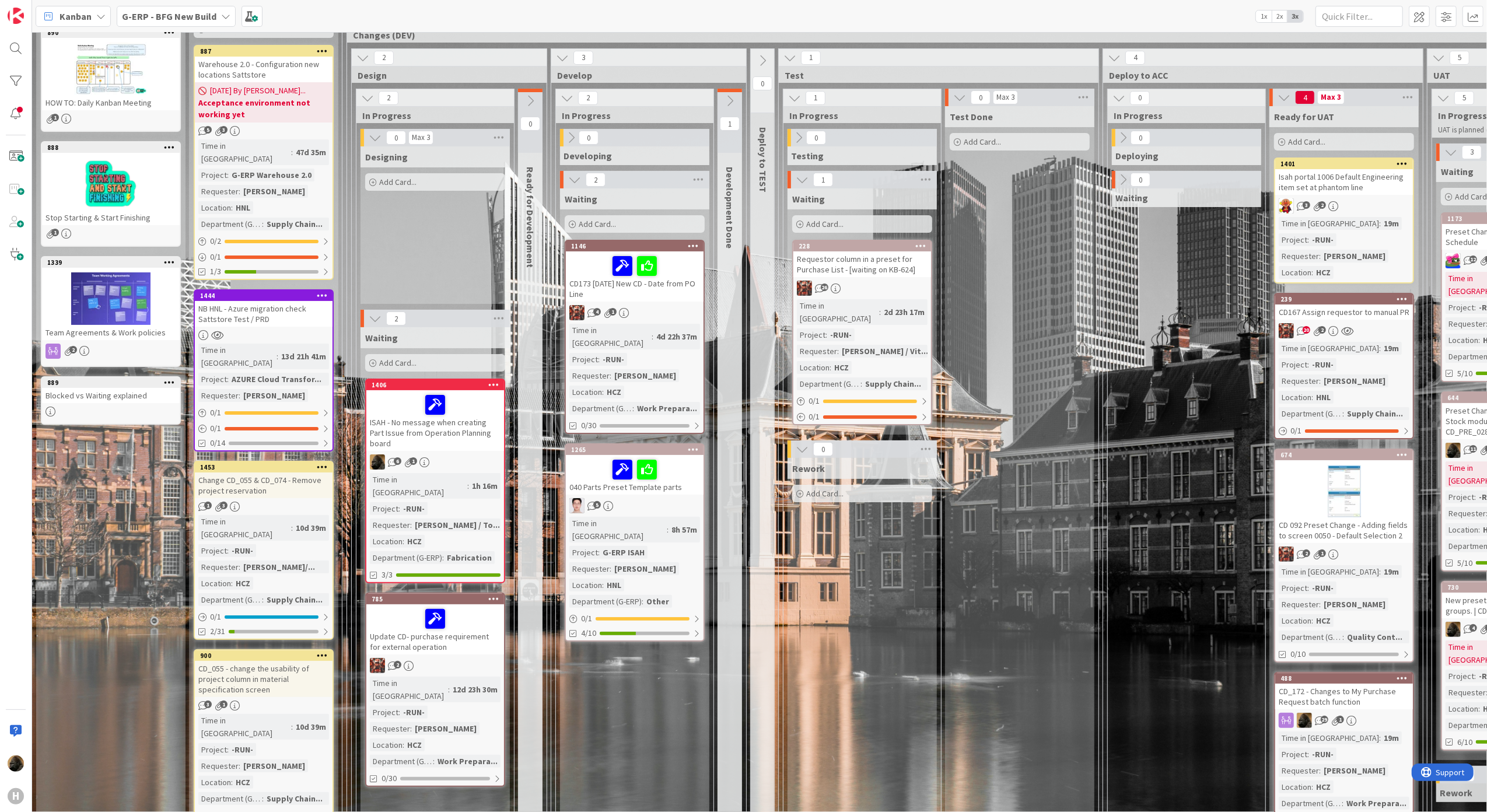
click at [259, 472] on div "Change CD_055 & CD_074 - Remove project reservation" at bounding box center [263, 484] width 137 height 25
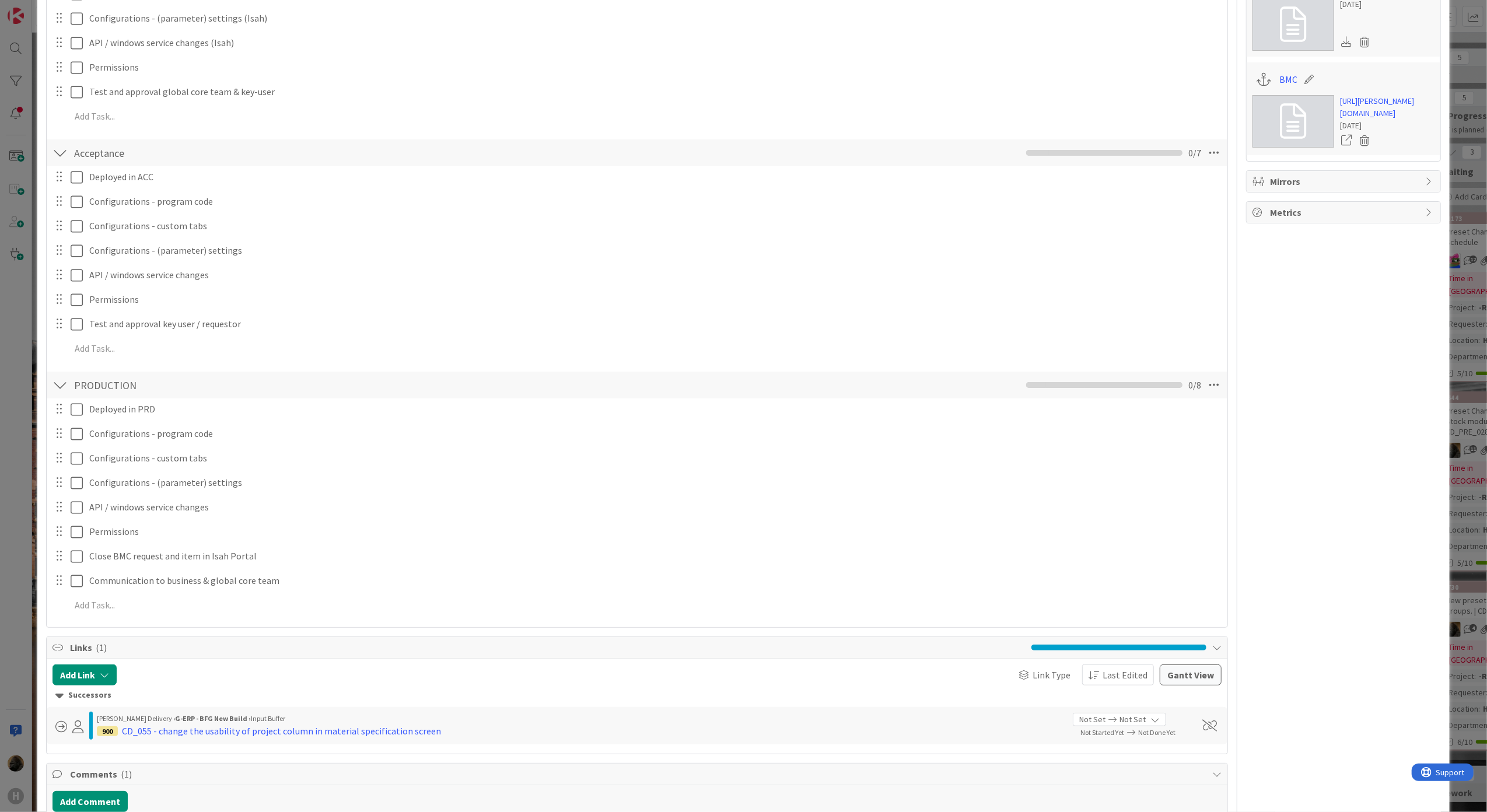
scroll to position [1073, 0]
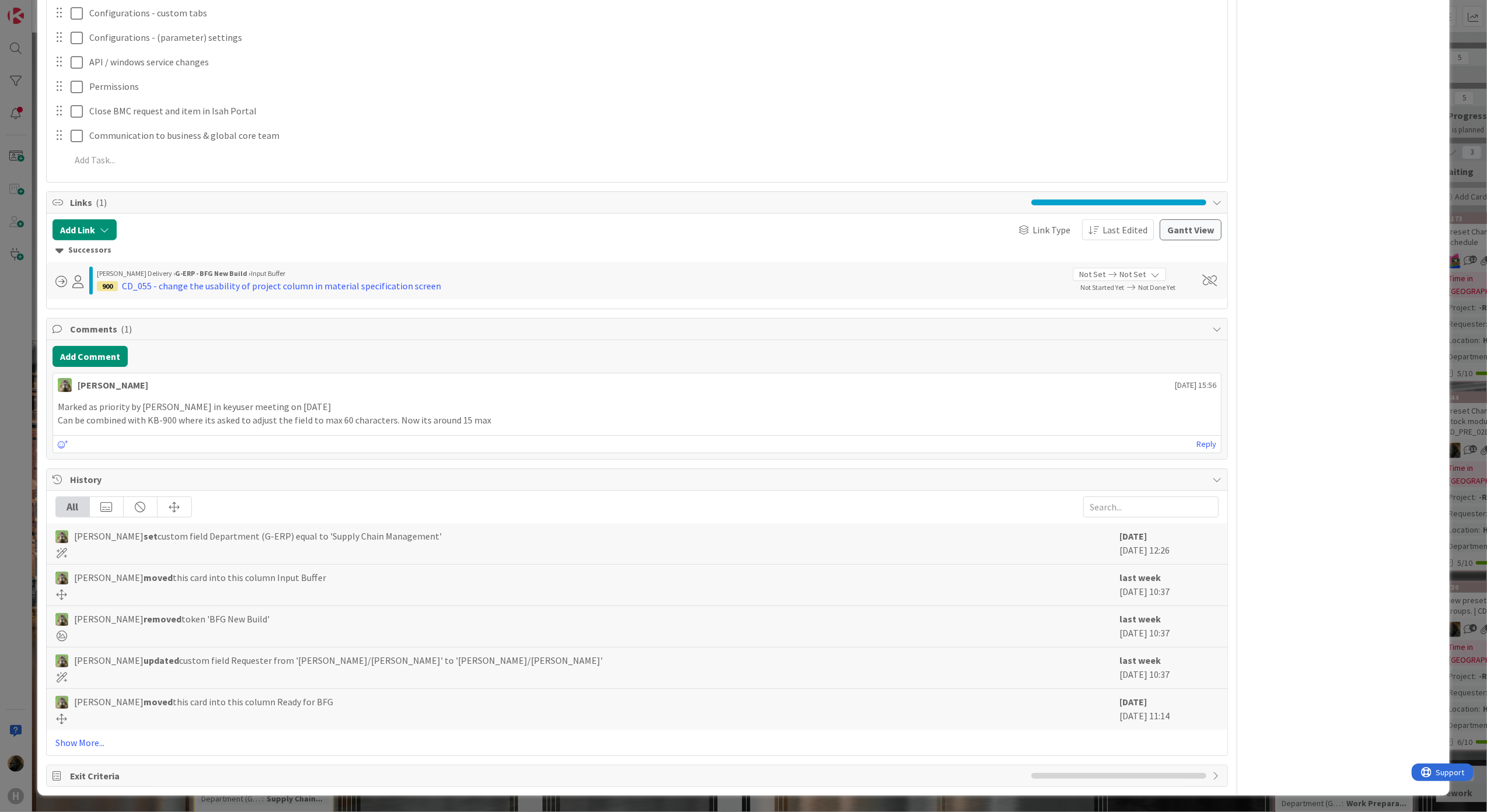
click at [0, 645] on html "H Kanban G-ERP - BFG New Build 1x 2x 3x 4 INFO This column can be used for info…" at bounding box center [744, 406] width 1487 height 812
click at [16, 651] on div "ID 1453 G-ERP - BFG New Build Input Buffer Title 51 / 128 Change CD_055 & CD_07…" at bounding box center [744, 406] width 1487 height 812
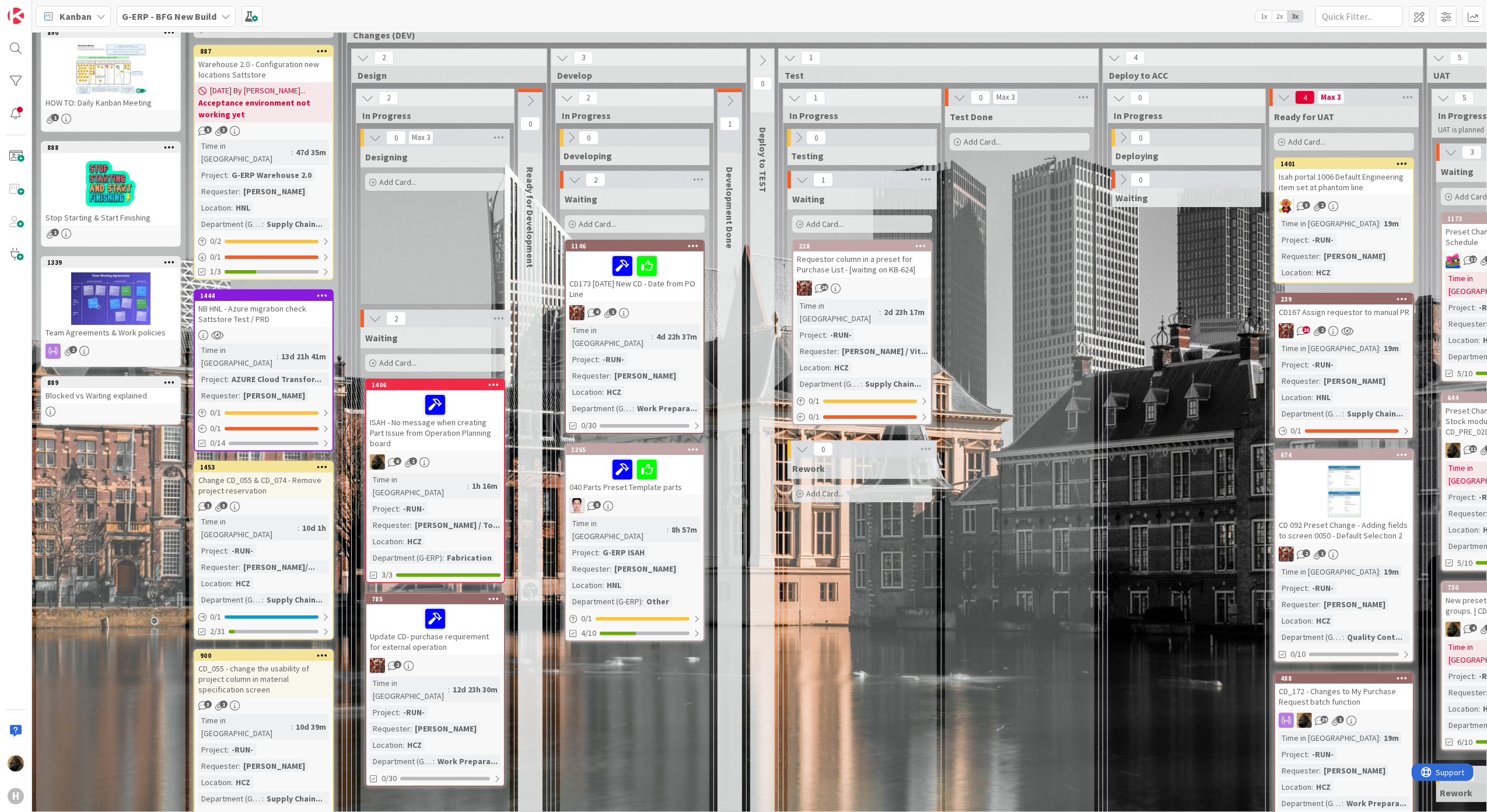
click at [161, 15] on b "G-ERP - BFG New Build" at bounding box center [169, 16] width 95 height 11
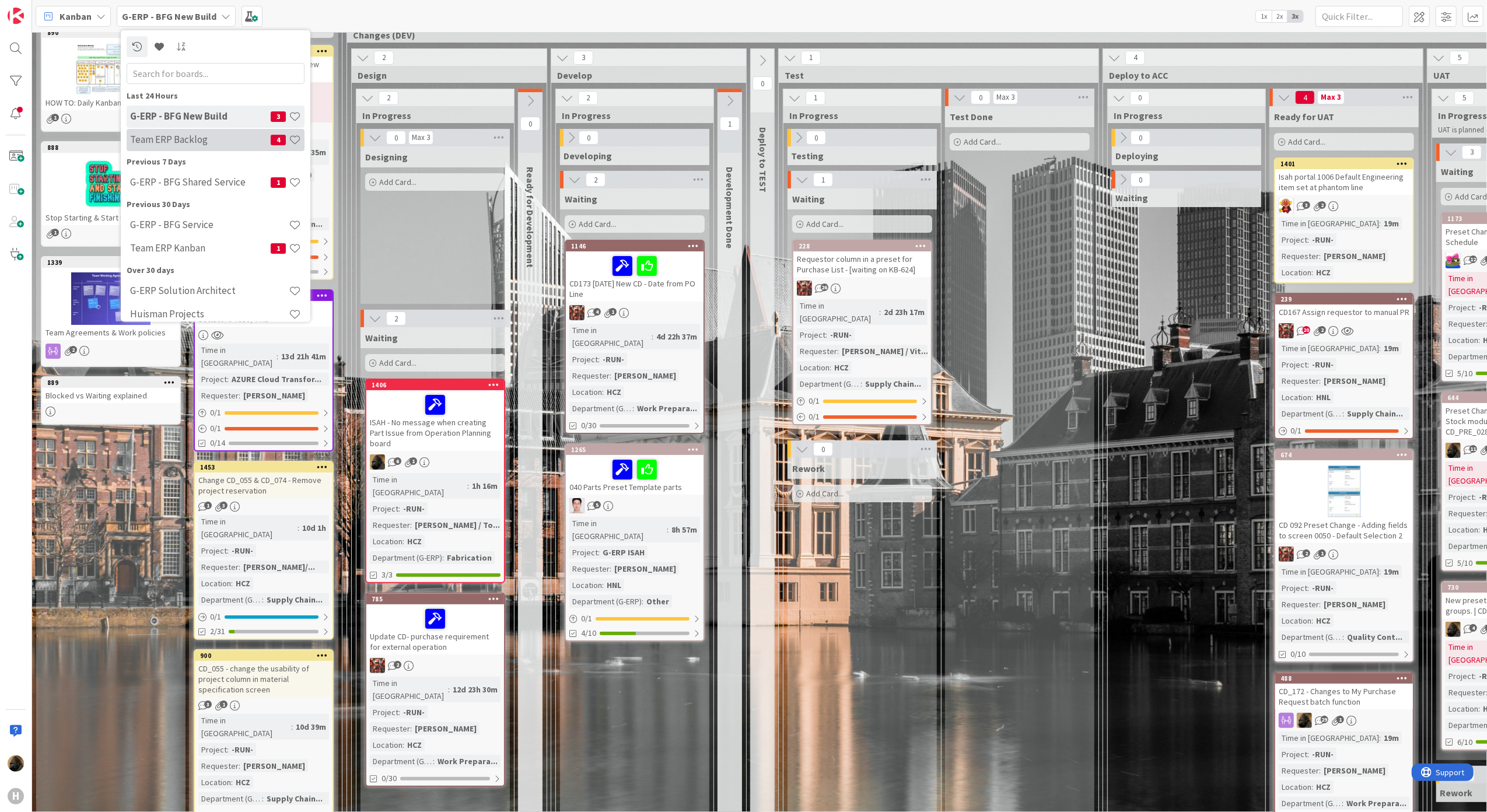
click at [175, 136] on h4 "Team ERP Backlog" at bounding box center [200, 139] width 141 height 11
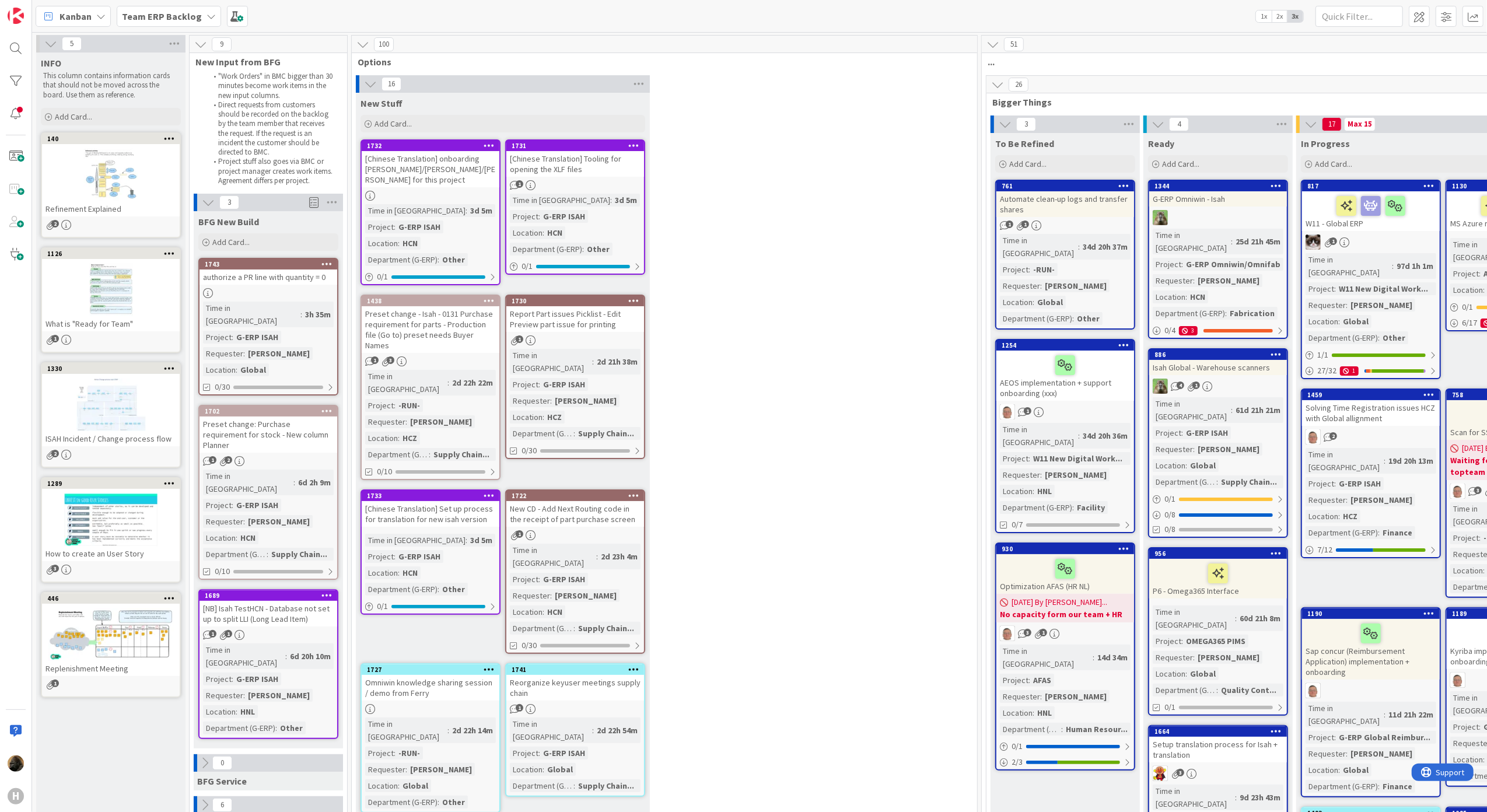
click at [290, 280] on div "authorize a PR line with quantity = 0" at bounding box center [268, 277] width 137 height 16
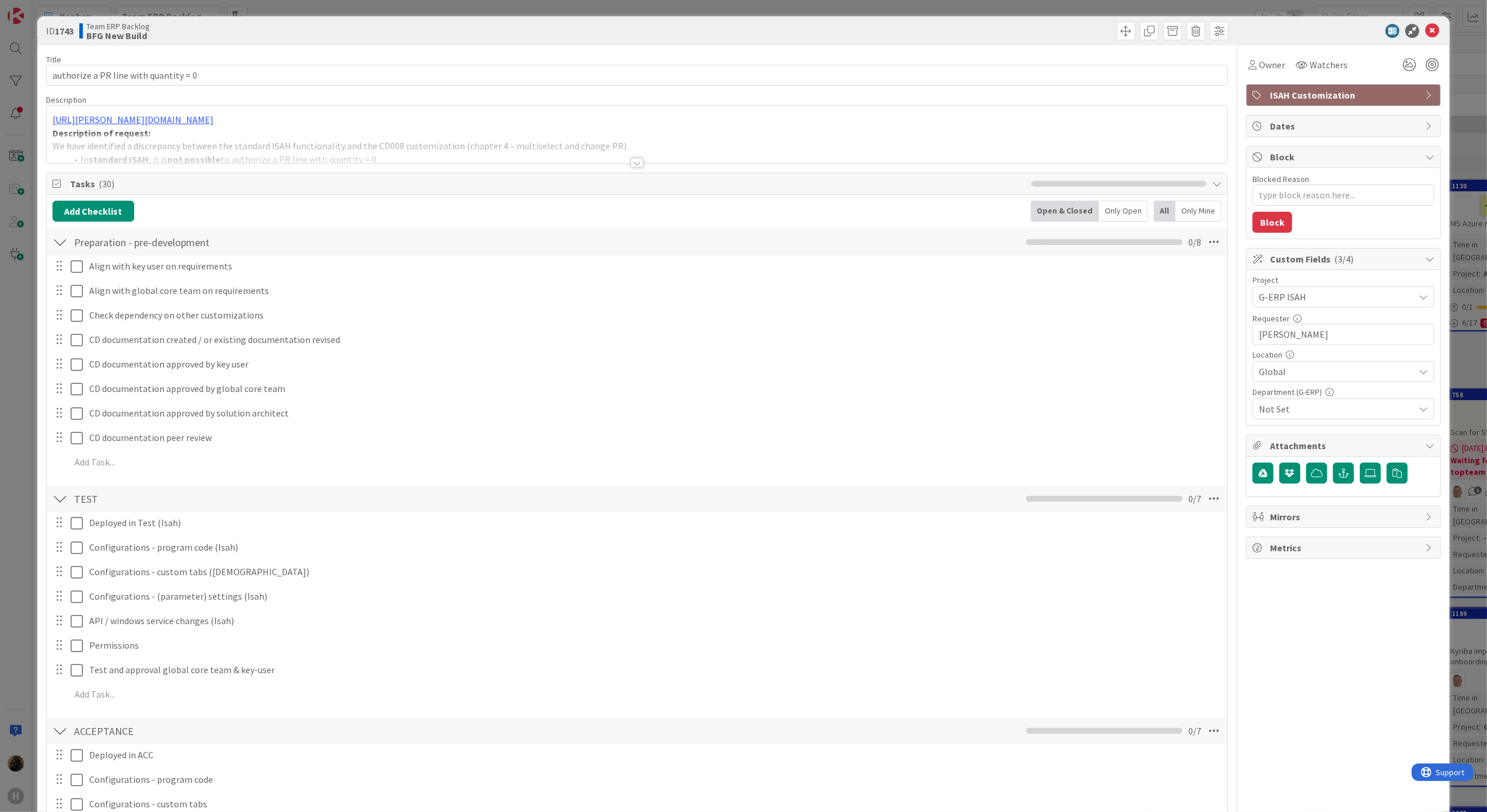
click at [631, 166] on div at bounding box center [637, 162] width 13 height 9
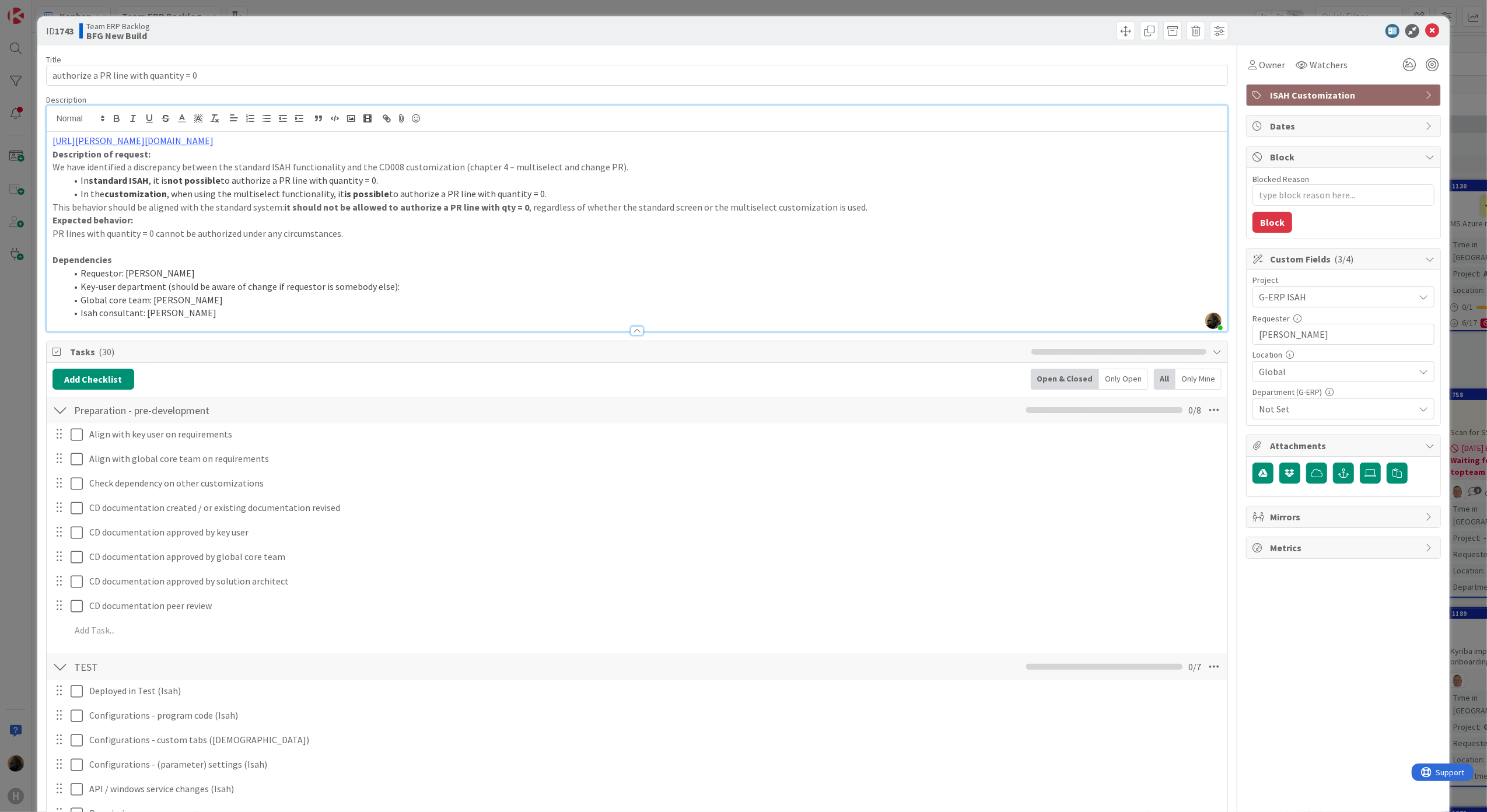
click at [60, 406] on div at bounding box center [60, 410] width 16 height 21
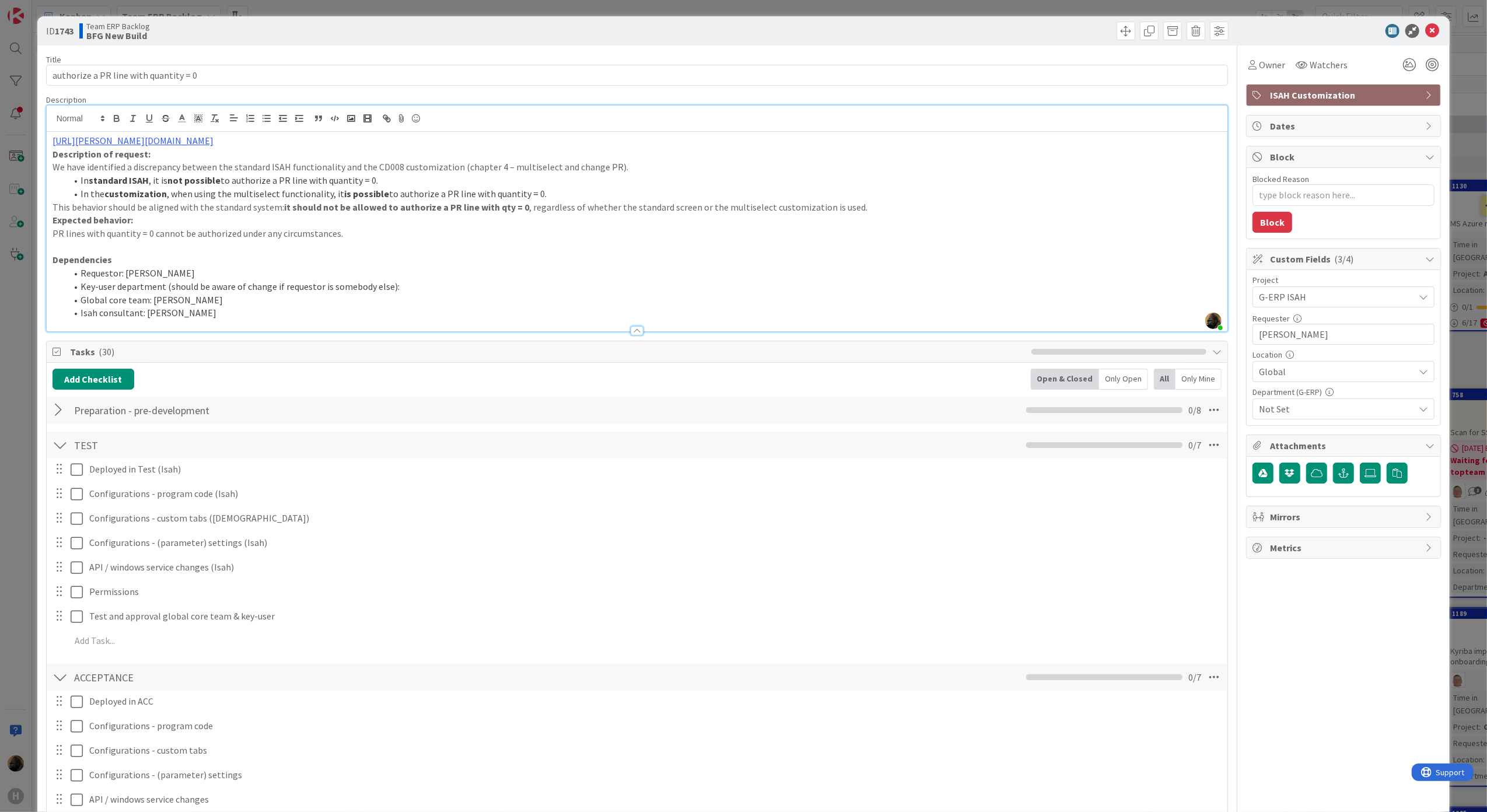
click at [68, 452] on div "TEST Checklist Name 4 / 64 TEST 0 / 7" at bounding box center [637, 444] width 1181 height 27
click at [60, 449] on div at bounding box center [60, 445] width 16 height 21
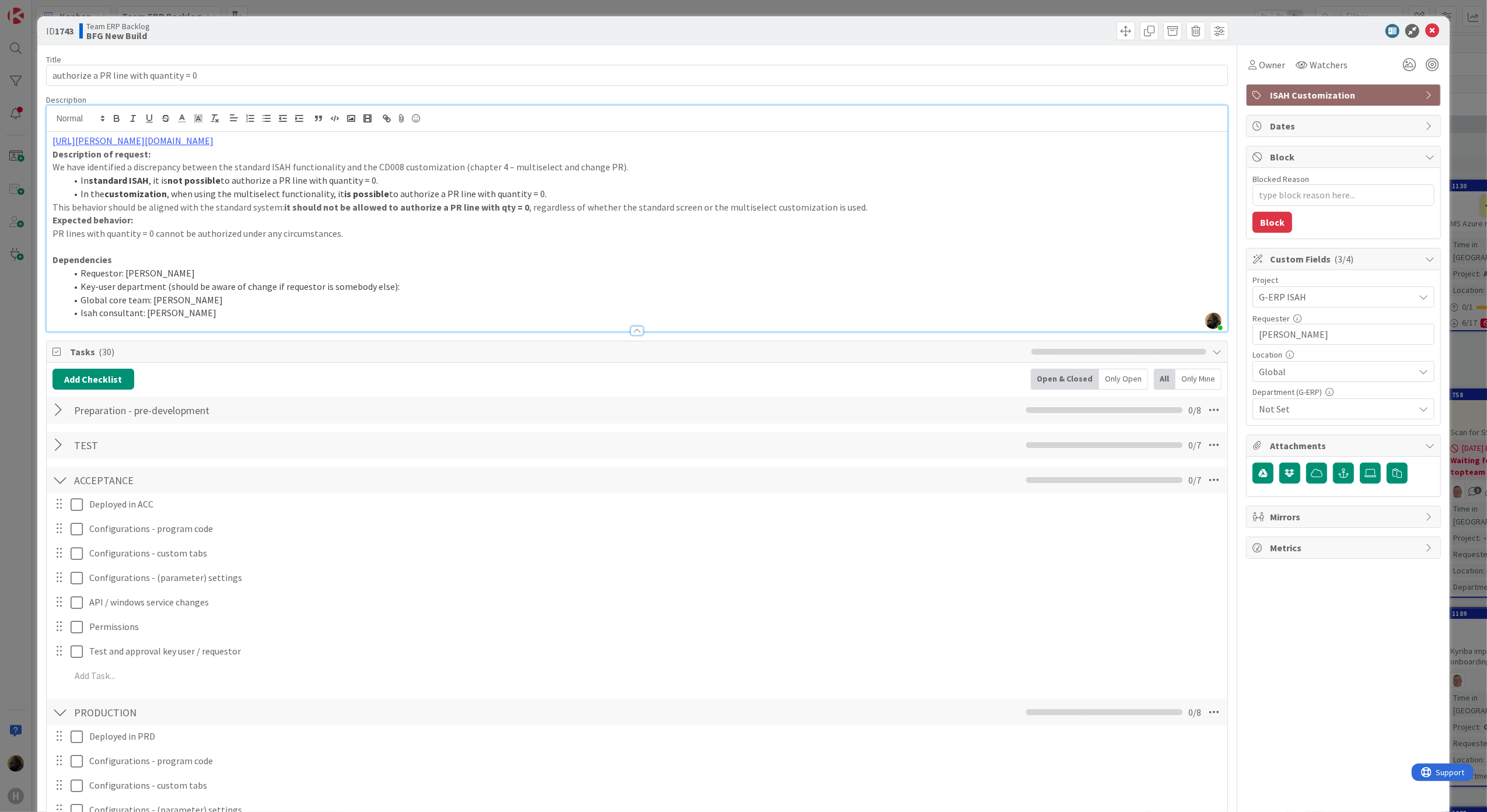
click at [64, 476] on div at bounding box center [60, 480] width 16 height 21
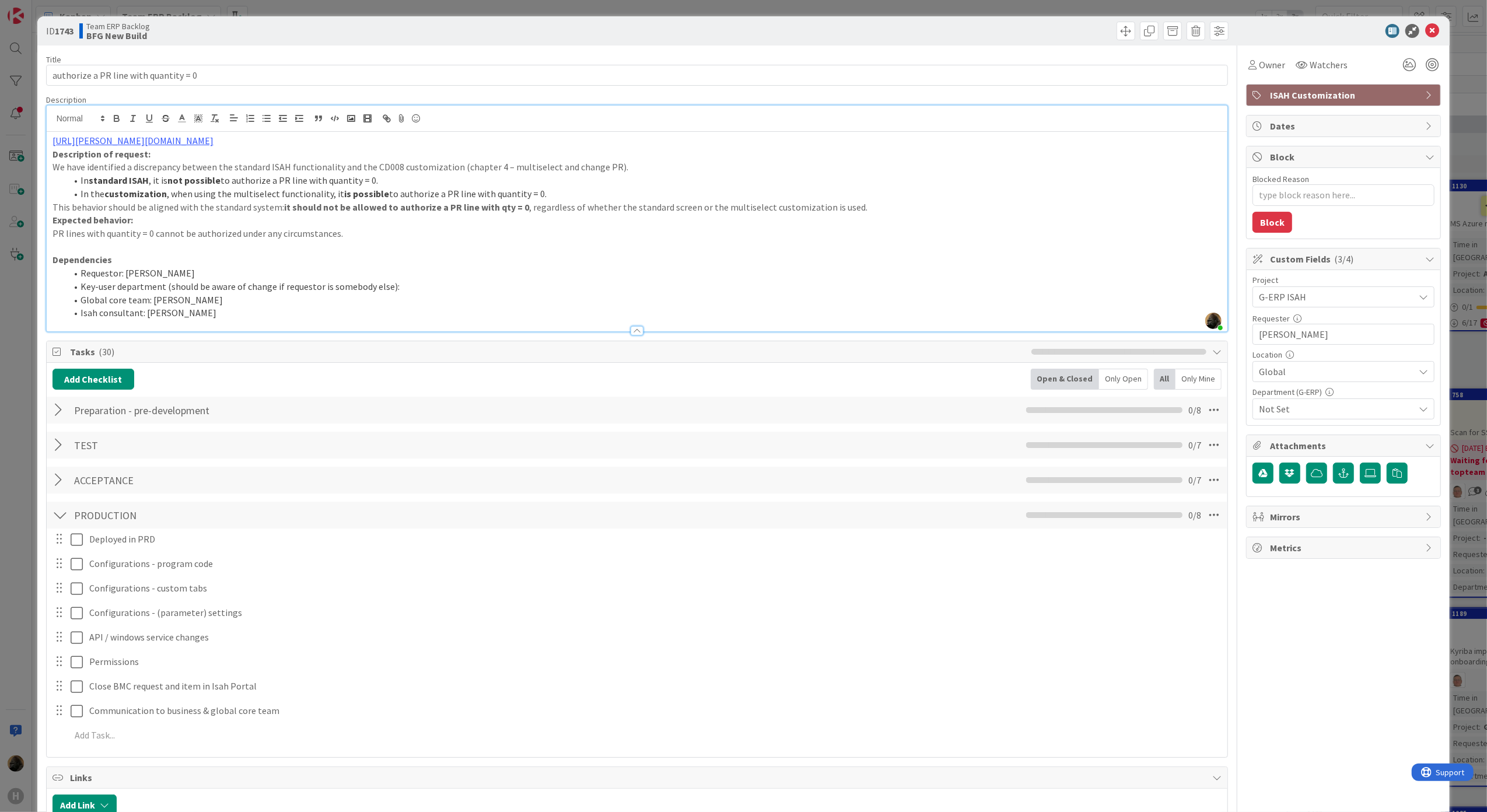
click at [60, 511] on div at bounding box center [60, 515] width 16 height 21
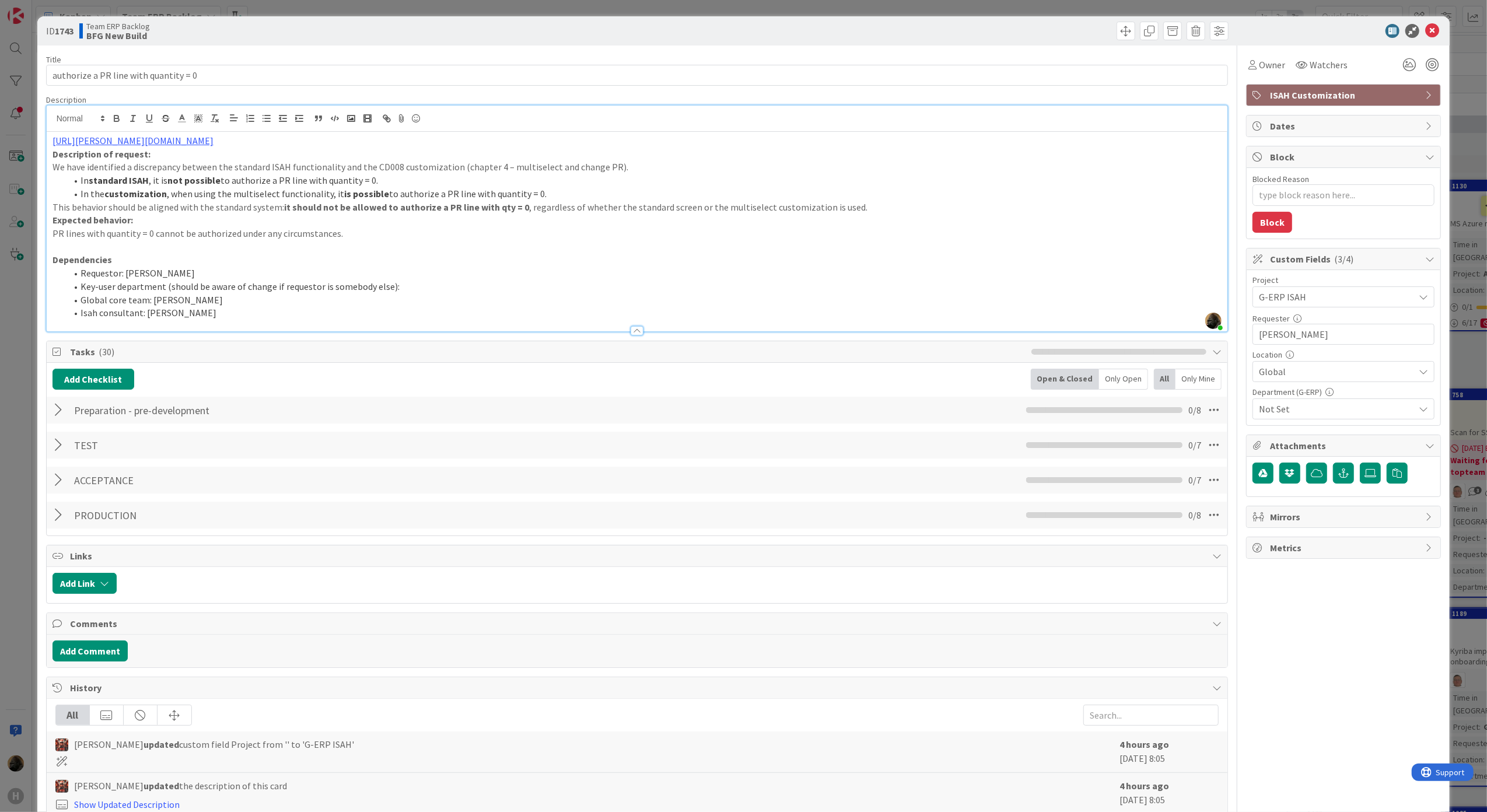
drag, startPoint x: 22, startPoint y: 509, endPoint x: 766, endPoint y: 442, distance: 747.0
click at [25, 509] on div "ID 1743 Team ERP Backlog BFG New Build Title 37 / 128 authorize a PR line with …" at bounding box center [744, 406] width 1487 height 812
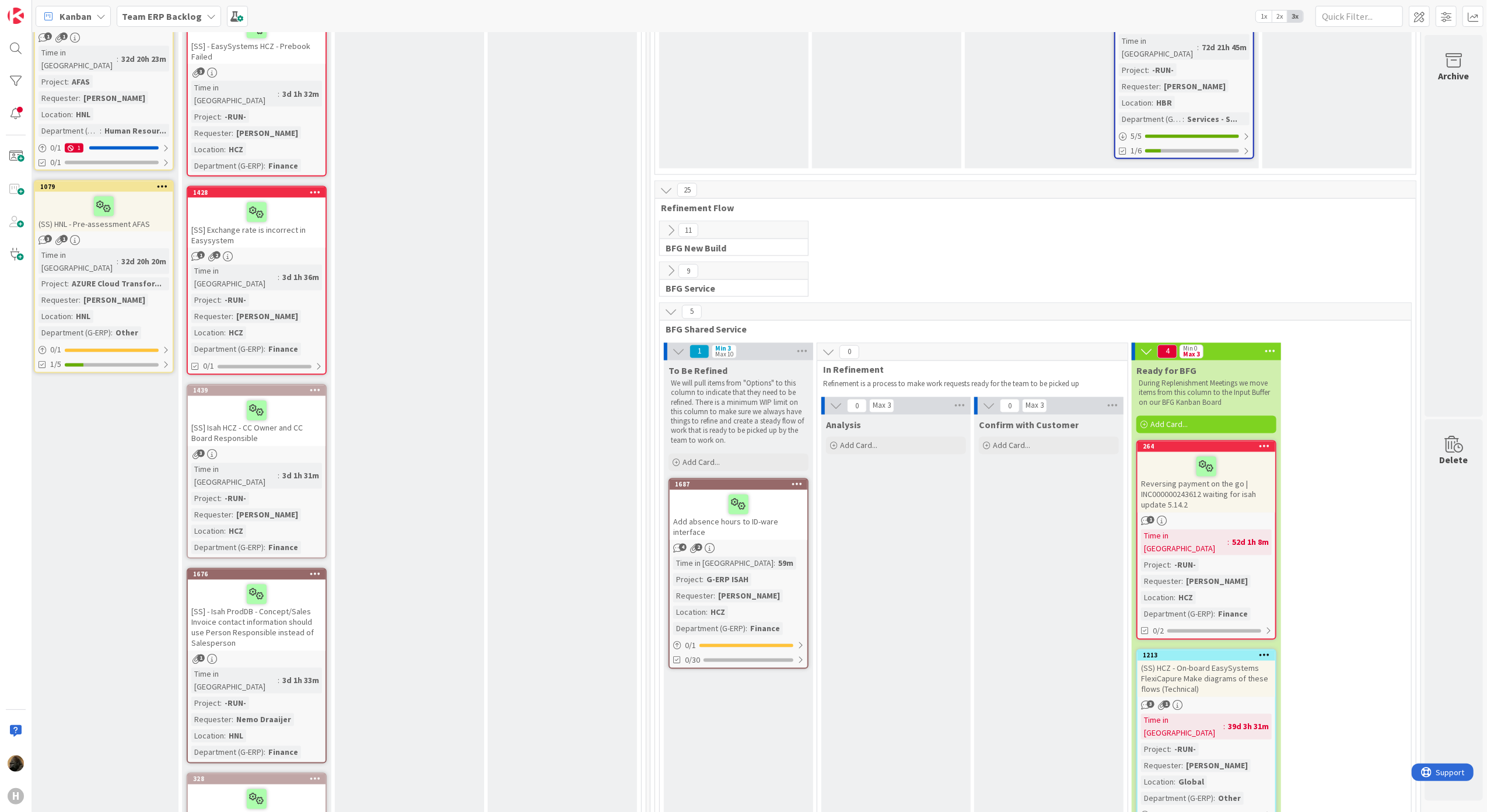
scroll to position [1867, 344]
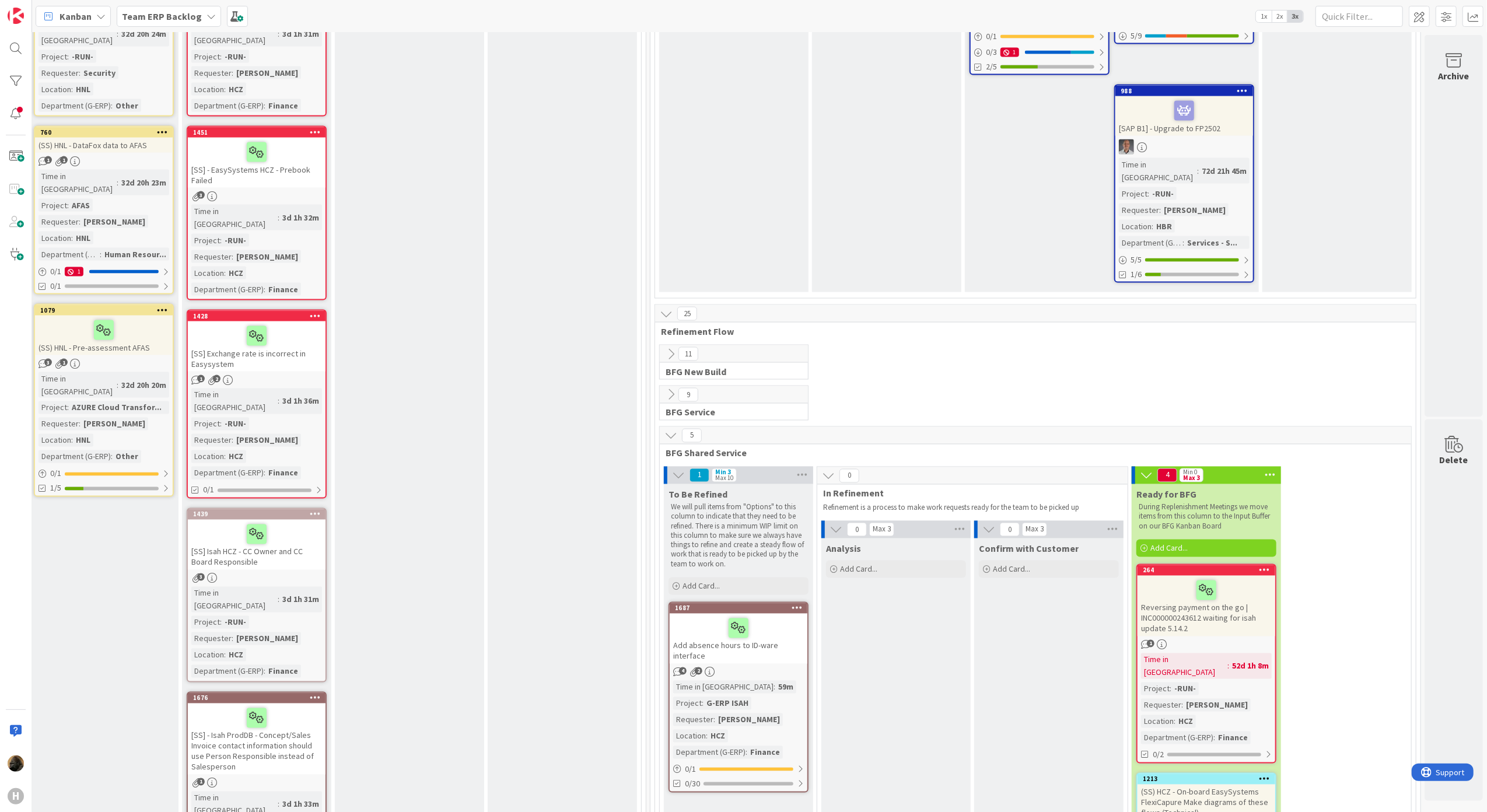
click at [664, 347] on icon at bounding box center [671, 354] width 13 height 13
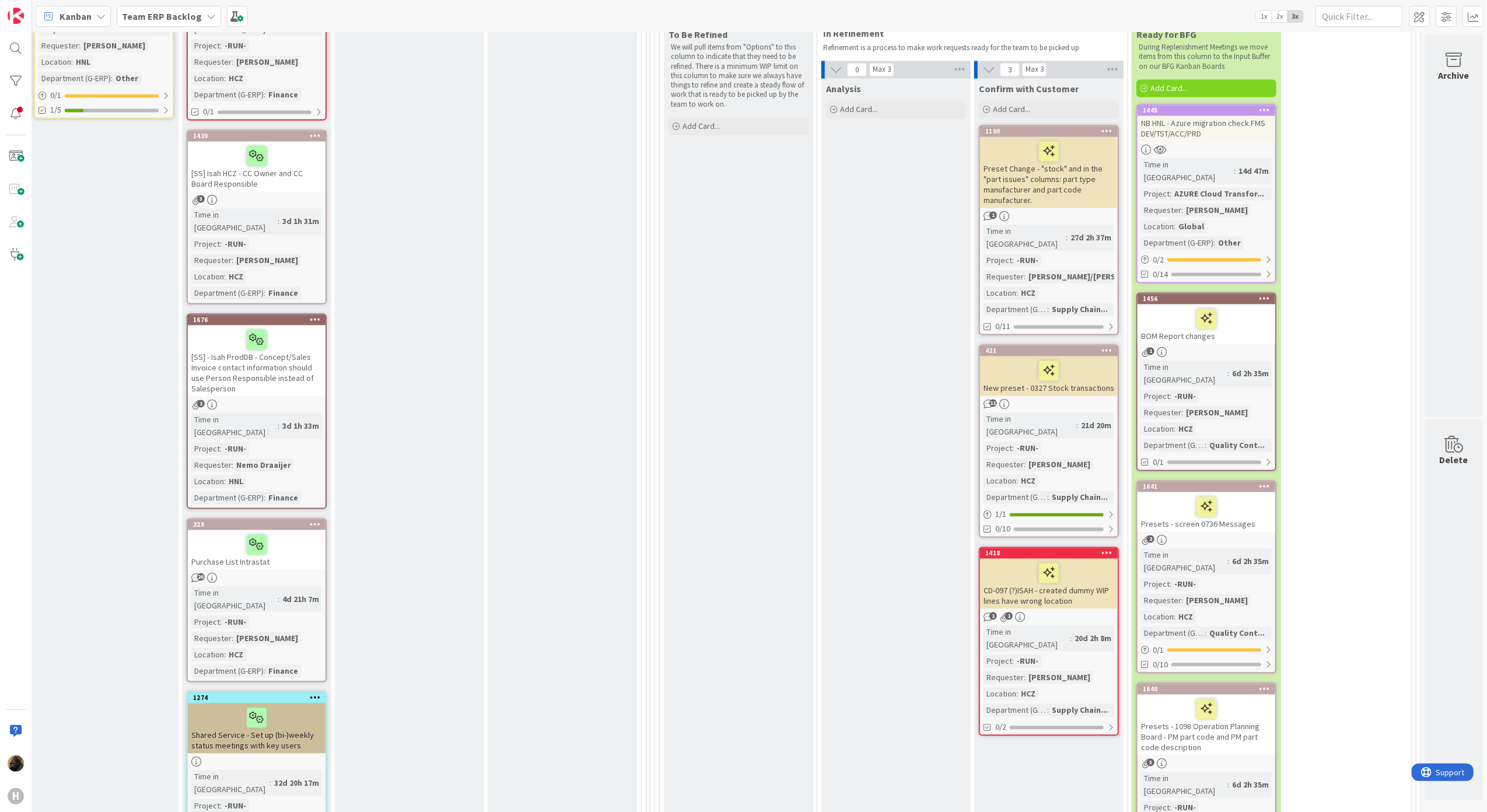
scroll to position [2099, 344]
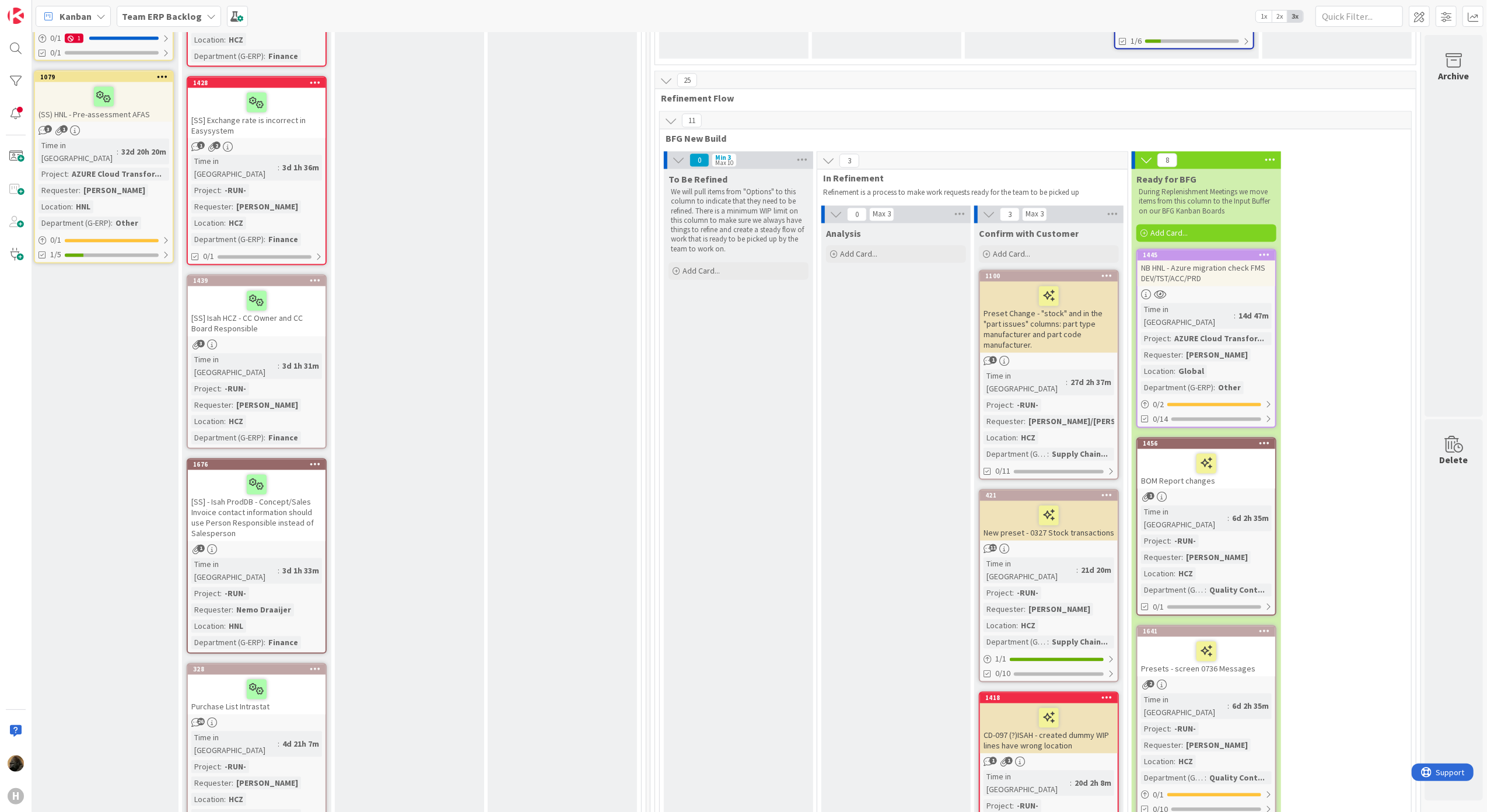
click at [1222, 493] on div "1" at bounding box center [1206, 497] width 137 height 10
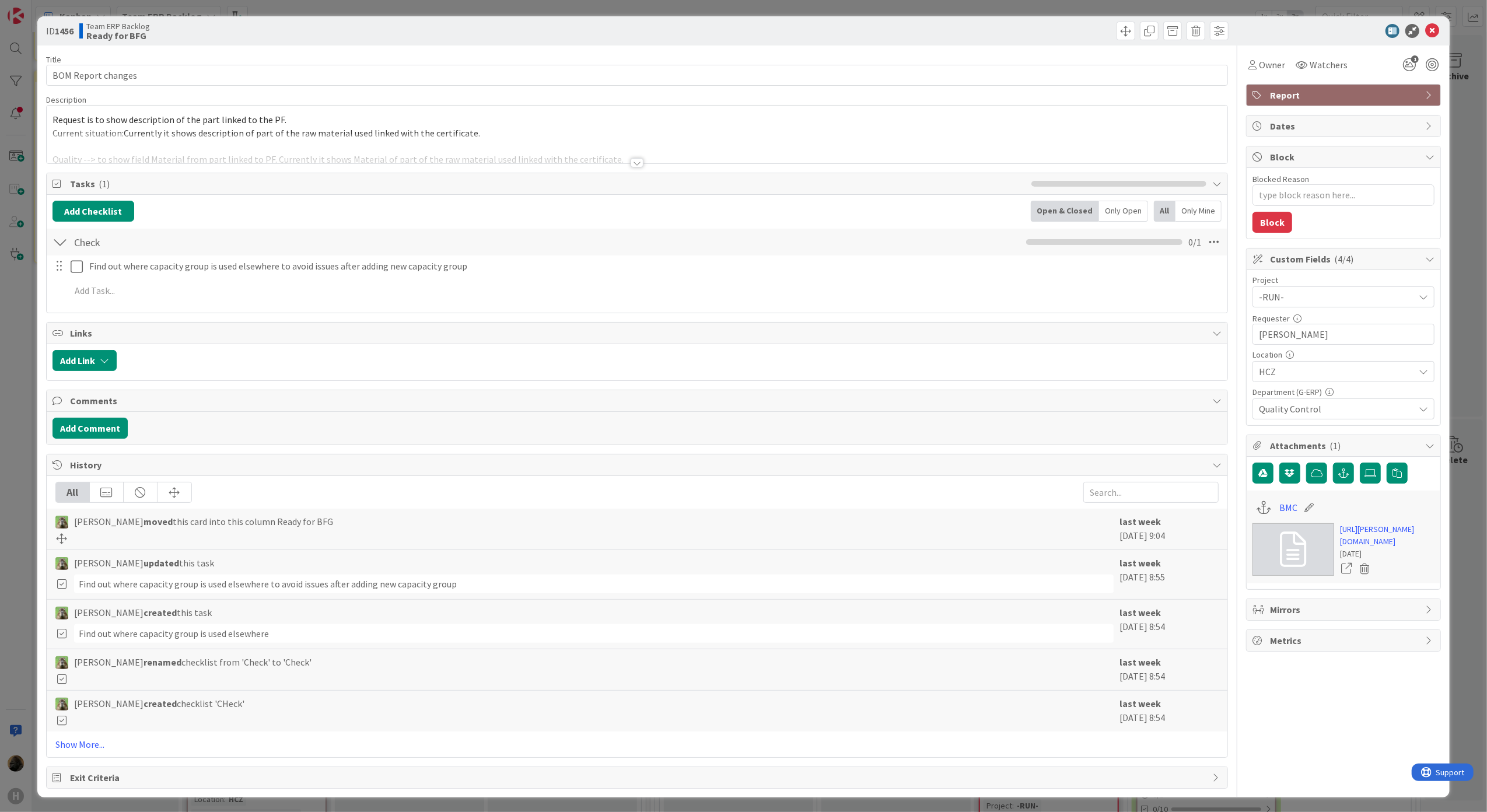
click at [642, 160] on div at bounding box center [637, 148] width 1181 height 29
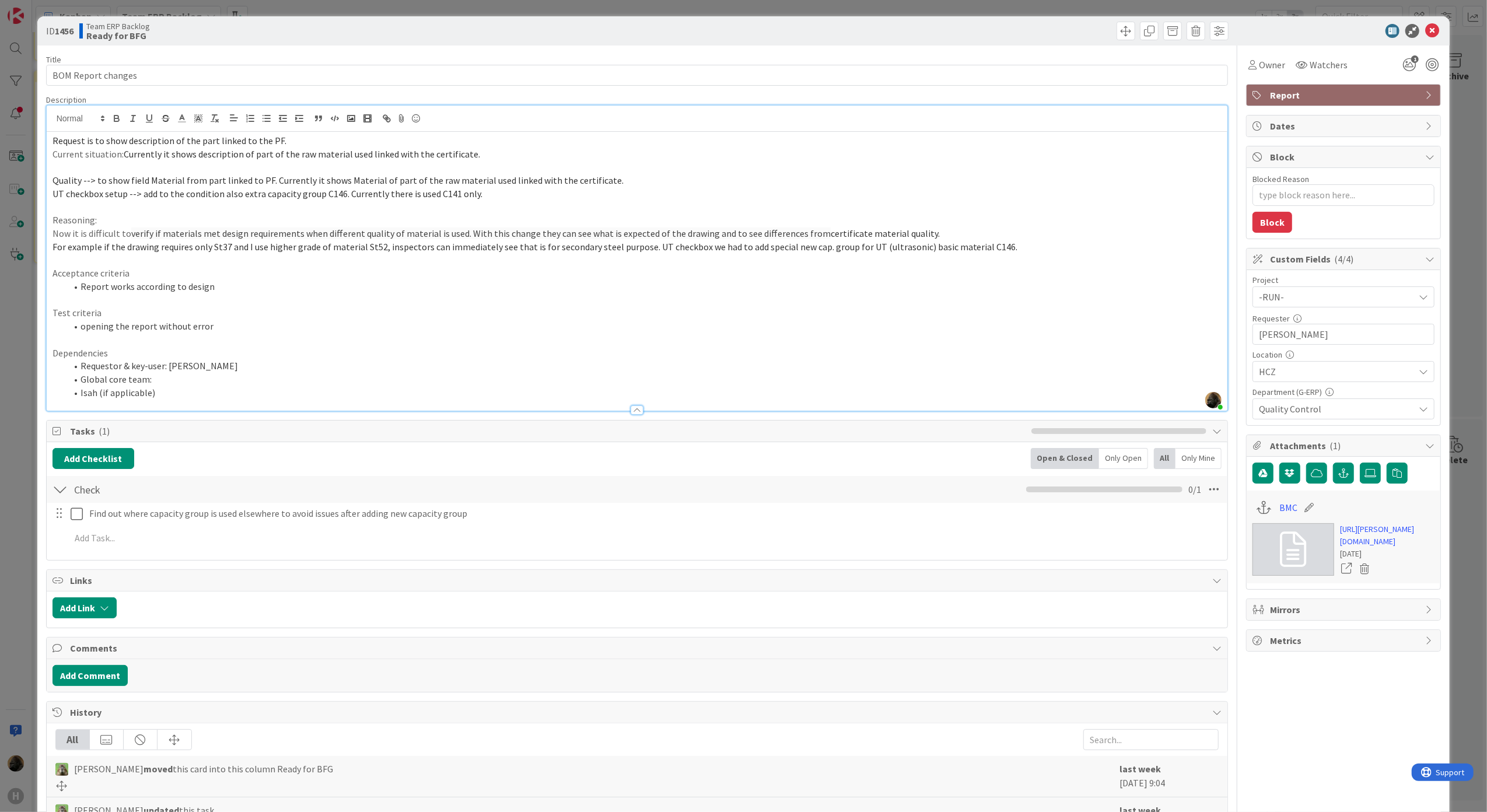
click at [358, 201] on p at bounding box center [636, 207] width 1169 height 13
type textarea "x"
